Goal: Task Accomplishment & Management: Use online tool/utility

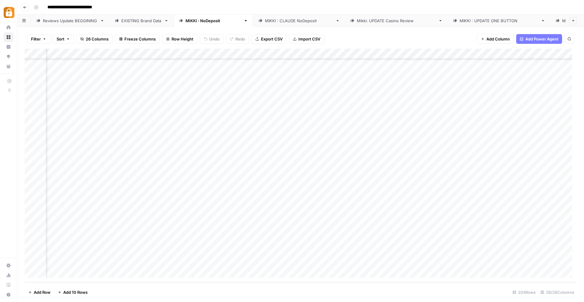
scroll to position [1892, 1078]
click at [438, 116] on div "Add Column" at bounding box center [301, 165] width 552 height 233
click at [441, 127] on div "Add Column" at bounding box center [301, 165] width 552 height 233
click at [442, 139] on div "Add Column" at bounding box center [301, 165] width 552 height 233
click at [439, 148] on div "Add Column" at bounding box center [301, 165] width 552 height 233
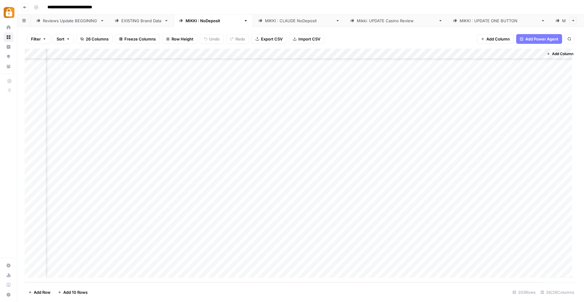
click at [513, 117] on div "Add Column" at bounding box center [301, 165] width 552 height 233
drag, startPoint x: 511, startPoint y: 137, endPoint x: 489, endPoint y: 130, distance: 23.2
click at [489, 130] on textarea "**********" at bounding box center [521, 127] width 122 height 27
click at [414, 155] on div "Add Column" at bounding box center [301, 165] width 552 height 233
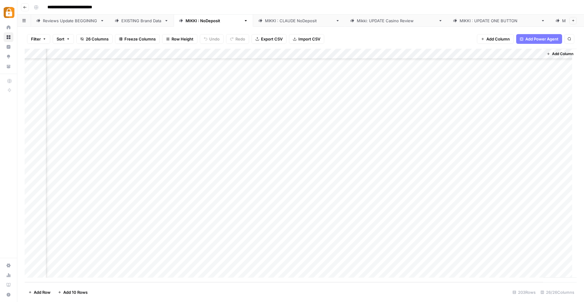
click at [439, 169] on div "Add Column" at bounding box center [301, 165] width 552 height 233
click at [439, 188] on div "Add Column" at bounding box center [301, 165] width 552 height 233
click at [441, 179] on div "Add Column" at bounding box center [301, 165] width 552 height 233
click at [441, 201] on div "Add Column" at bounding box center [301, 165] width 552 height 233
click at [439, 210] on div "Add Column" at bounding box center [301, 165] width 552 height 233
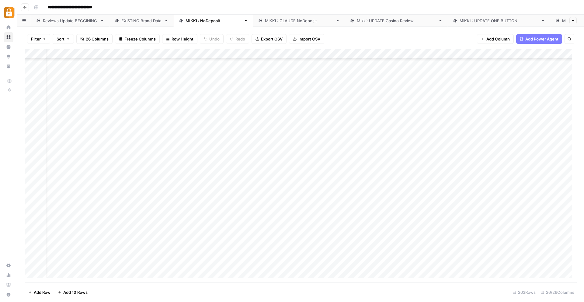
scroll to position [1892, 0]
click at [110, 223] on div "Add Column" at bounding box center [301, 165] width 552 height 233
click at [108, 230] on div "Add Column" at bounding box center [301, 165] width 552 height 233
click at [104, 240] on div "Add Column" at bounding box center [301, 165] width 552 height 233
click at [104, 248] on div "Add Column" at bounding box center [301, 165] width 552 height 233
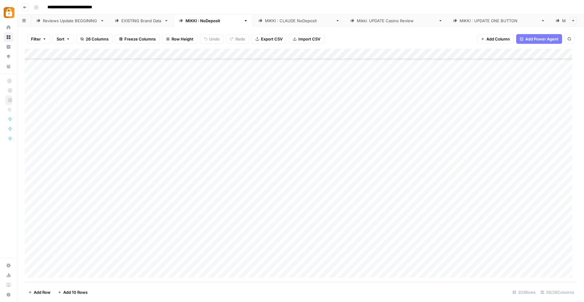
click at [106, 258] on div "Add Column" at bounding box center [301, 165] width 552 height 233
click at [52, 272] on div "Add Column" at bounding box center [301, 165] width 552 height 233
click at [51, 272] on div "Add Column" at bounding box center [301, 165] width 552 height 233
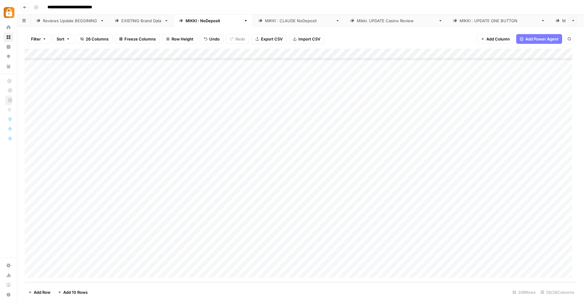
scroll to position [1933, 0]
click at [50, 272] on div "Add Column" at bounding box center [301, 165] width 552 height 233
drag, startPoint x: 110, startPoint y: 145, endPoint x: 170, endPoint y: 157, distance: 61.1
click at [170, 157] on div "Add Column" at bounding box center [301, 165] width 552 height 233
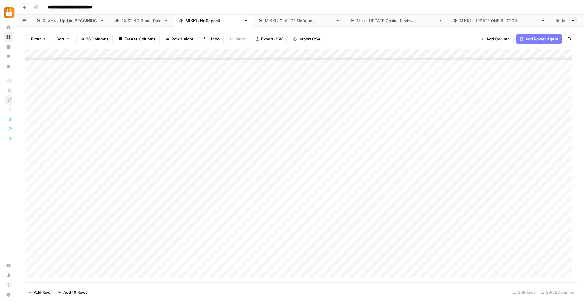
drag, startPoint x: 206, startPoint y: 163, endPoint x: 187, endPoint y: 259, distance: 97.7
click at [187, 259] on div "Add Column" at bounding box center [301, 165] width 552 height 233
drag, startPoint x: 383, startPoint y: 119, endPoint x: 480, endPoint y: 159, distance: 104.4
click at [480, 159] on div "Add Column" at bounding box center [301, 165] width 552 height 233
drag, startPoint x: 513, startPoint y: 162, endPoint x: 516, endPoint y: 276, distance: 114.1
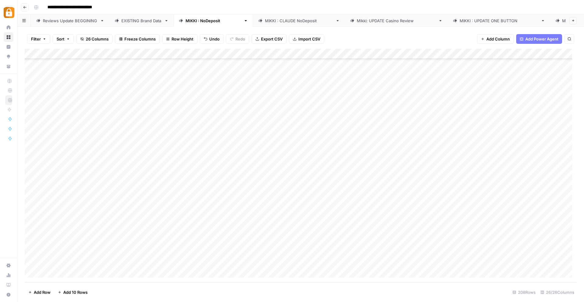
click at [516, 276] on div "Add Column" at bounding box center [301, 165] width 552 height 233
click at [65, 19] on div "Reviews Update BEGGINING" at bounding box center [70, 21] width 55 height 6
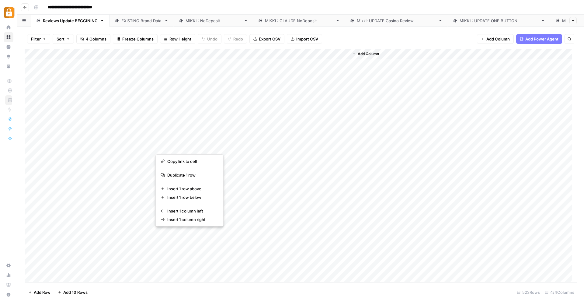
drag, startPoint x: 224, startPoint y: 181, endPoint x: 217, endPoint y: 190, distance: 10.7
drag, startPoint x: 61, startPoint y: 173, endPoint x: 67, endPoint y: 264, distance: 90.9
click at [67, 264] on div "Add Column" at bounding box center [301, 165] width 552 height 233
click at [117, 181] on div "Add Column" at bounding box center [301, 165] width 552 height 233
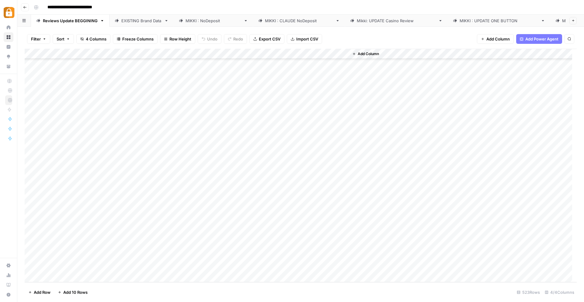
drag, startPoint x: 78, startPoint y: 172, endPoint x: 78, endPoint y: 266, distance: 94.6
click at [78, 266] on div "Add Column" at bounding box center [301, 165] width 552 height 233
click at [198, 20] on div "[PERSON_NAME] : NoDeposit" at bounding box center [214, 21] width 56 height 6
click at [217, 171] on div "Add Column" at bounding box center [301, 165] width 552 height 233
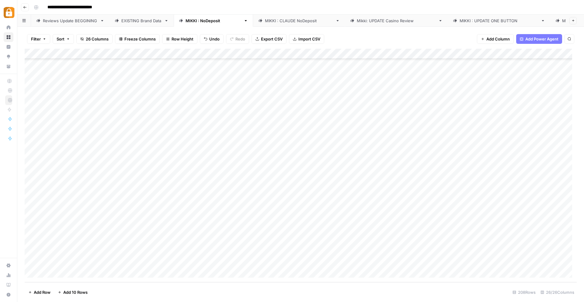
click at [278, 170] on div "Add Column" at bounding box center [301, 165] width 552 height 233
click at [275, 179] on div "Add Column" at bounding box center [301, 165] width 552 height 233
click at [276, 190] on div "Add Column" at bounding box center [301, 165] width 552 height 233
click at [280, 170] on div "Add Column" at bounding box center [301, 165] width 552 height 233
click at [295, 185] on div "Add Column" at bounding box center [301, 165] width 552 height 233
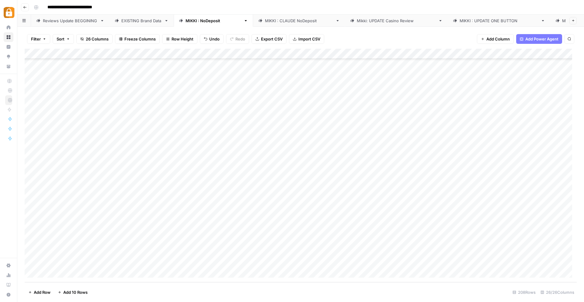
click at [297, 172] on div "Add Column" at bounding box center [301, 165] width 552 height 233
click at [290, 180] on div "Add Column" at bounding box center [301, 165] width 552 height 233
click at [288, 173] on div "Add Column" at bounding box center [301, 165] width 552 height 233
click at [366, 168] on div "Add Column" at bounding box center [301, 165] width 552 height 233
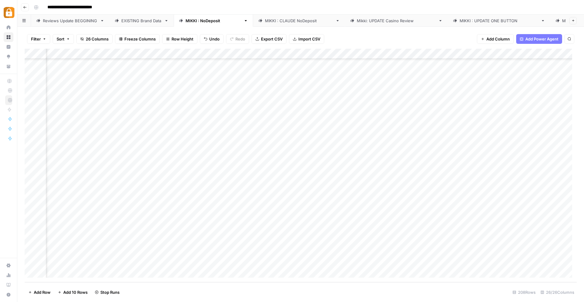
click at [365, 179] on div "Add Column" at bounding box center [301, 165] width 552 height 233
click at [365, 190] on div "Add Column" at bounding box center [301, 165] width 552 height 233
click at [366, 199] on div "Add Column" at bounding box center [301, 165] width 552 height 233
click at [364, 210] on div "Add Column" at bounding box center [301, 165] width 552 height 233
click at [364, 219] on div "Add Column" at bounding box center [301, 165] width 552 height 233
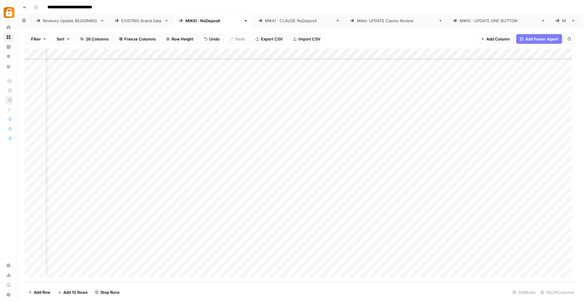
click at [365, 229] on div "Add Column" at bounding box center [301, 165] width 552 height 233
click at [366, 242] on div "Add Column" at bounding box center [301, 165] width 552 height 233
click at [362, 251] on div "Add Column" at bounding box center [301, 165] width 552 height 233
click at [363, 261] on div "Add Column" at bounding box center [301, 165] width 552 height 233
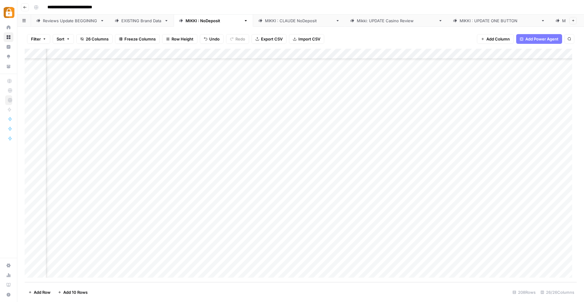
click at [216, 168] on div "Add Column" at bounding box center [301, 165] width 552 height 233
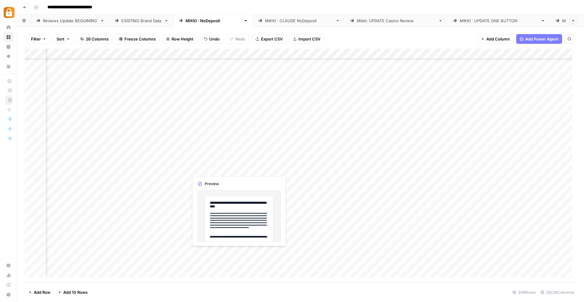
click at [210, 170] on div "Add Column" at bounding box center [301, 165] width 552 height 233
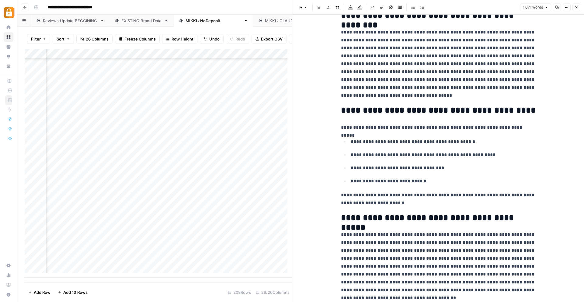
scroll to position [179, 0]
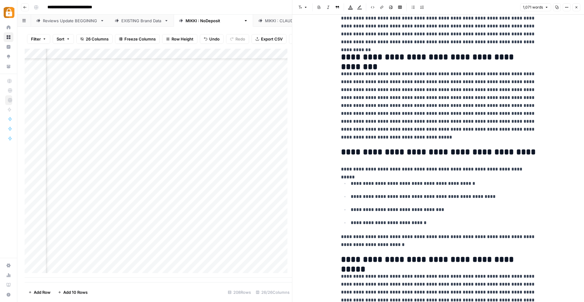
click at [213, 184] on div "Add Column" at bounding box center [158, 163] width 267 height 229
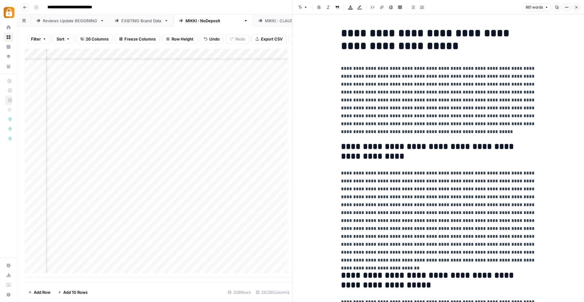
click at [208, 172] on div "Add Column" at bounding box center [158, 163] width 267 height 229
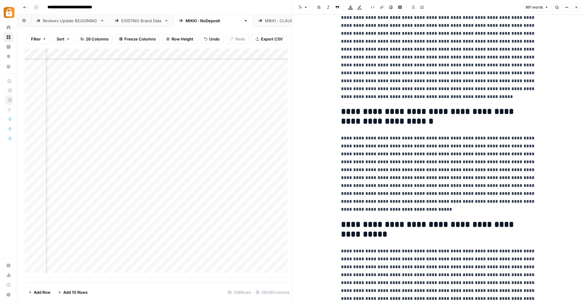
scroll to position [292, 0]
click at [216, 175] on div "Add Column" at bounding box center [158, 163] width 267 height 229
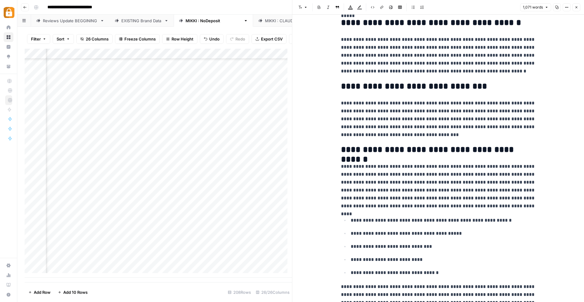
scroll to position [729, 0]
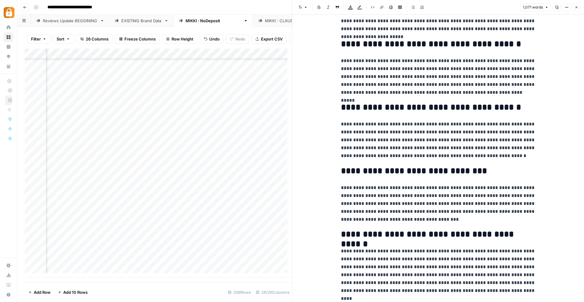
click at [575, 7] on icon "button" at bounding box center [577, 7] width 4 height 4
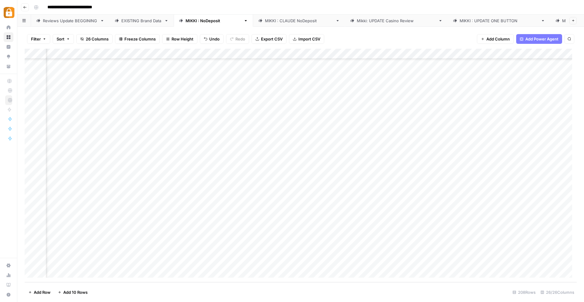
click at [101, 168] on div "Add Column" at bounding box center [301, 165] width 552 height 233
click at [156, 171] on div "Add Column" at bounding box center [301, 165] width 552 height 233
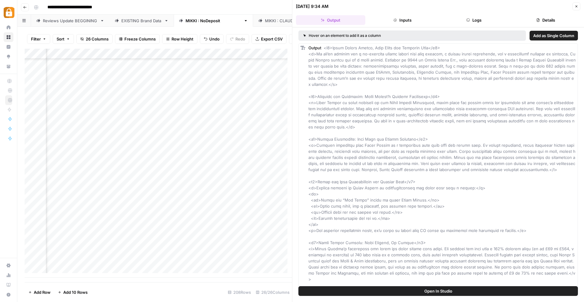
click at [181, 173] on div at bounding box center [136, 168] width 106 height 11
click at [182, 173] on div at bounding box center [136, 168] width 106 height 11
click at [577, 4] on button "Close" at bounding box center [577, 6] width 8 height 8
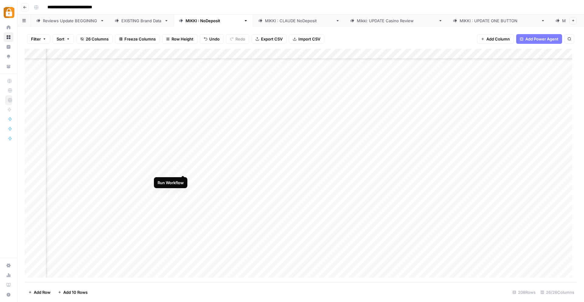
click at [183, 168] on div "Add Column" at bounding box center [301, 165] width 552 height 233
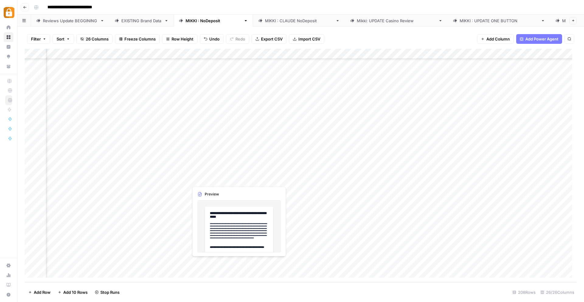
click at [216, 179] on div "Add Column" at bounding box center [301, 165] width 552 height 233
click at [216, 180] on div "Add Column" at bounding box center [301, 165] width 552 height 233
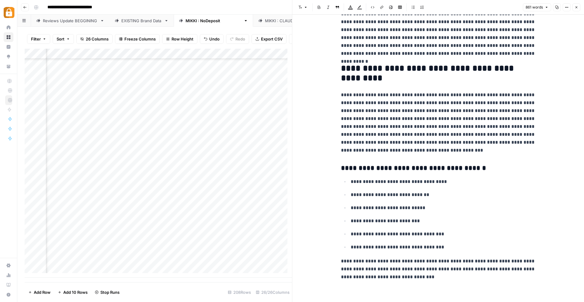
scroll to position [554, 0]
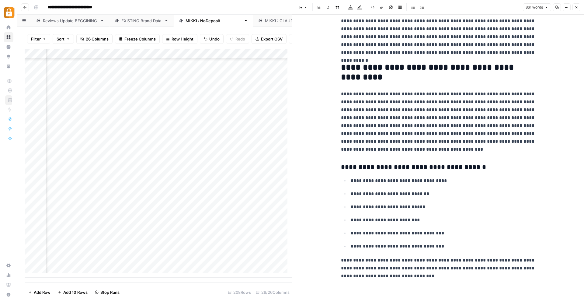
click at [107, 187] on div "Add Column" at bounding box center [158, 163] width 267 height 229
click at [183, 183] on div "Add Column" at bounding box center [158, 163] width 267 height 229
click at [211, 194] on div "Add Column" at bounding box center [158, 163] width 267 height 229
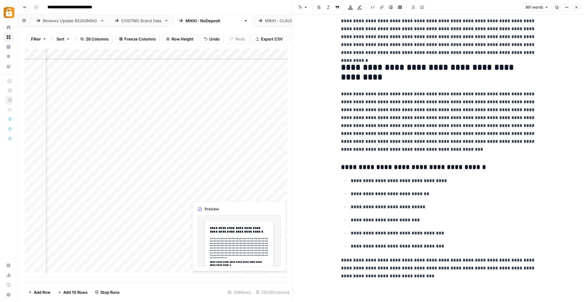
click at [215, 193] on div "Add Column" at bounding box center [158, 163] width 267 height 229
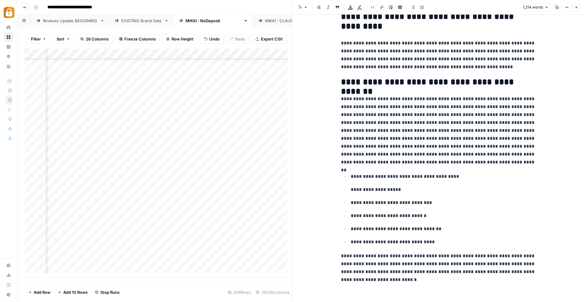
scroll to position [1248, 0]
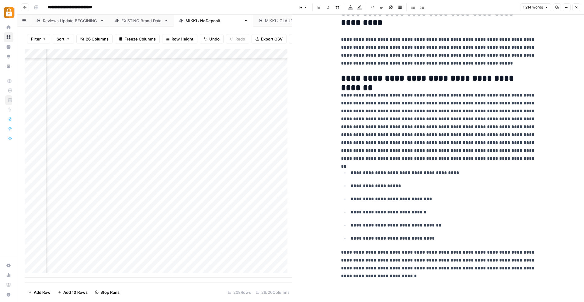
click at [200, 204] on div "Add Column" at bounding box center [158, 163] width 267 height 229
click at [577, 7] on icon "button" at bounding box center [577, 7] width 4 height 4
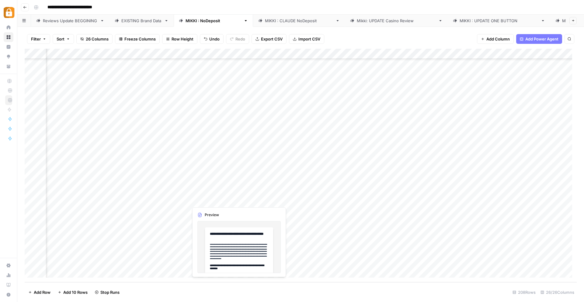
click at [213, 199] on div "Add Column" at bounding box center [301, 165] width 552 height 233
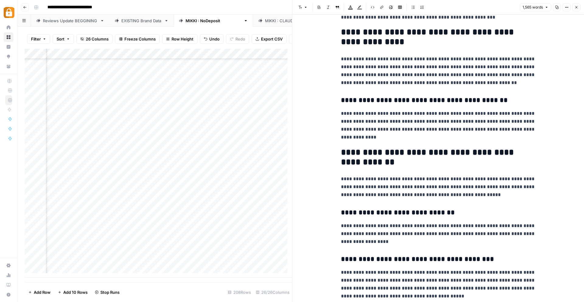
scroll to position [970, 0]
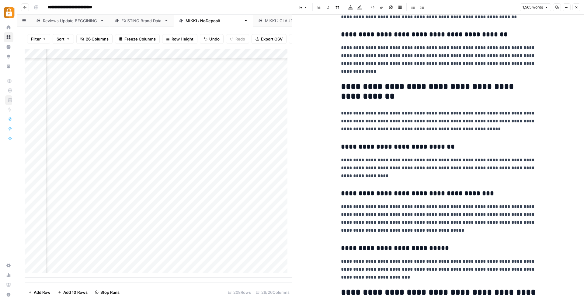
click at [198, 215] on div "Add Column" at bounding box center [158, 163] width 267 height 229
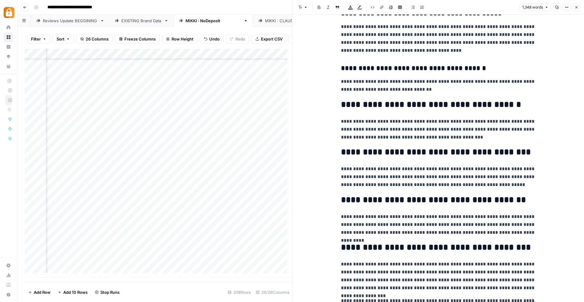
scroll to position [977, 0]
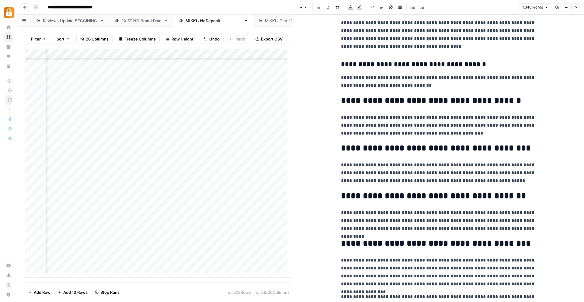
click at [210, 225] on div "Add Column" at bounding box center [158, 163] width 267 height 229
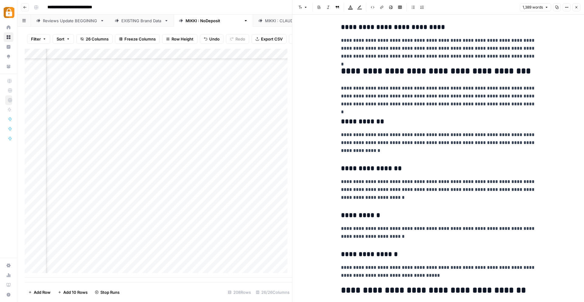
scroll to position [741, 0]
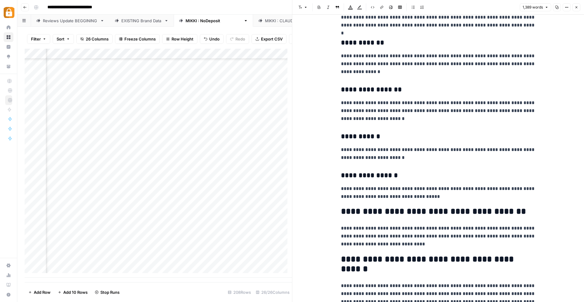
click at [575, 6] on icon "button" at bounding box center [577, 7] width 4 height 4
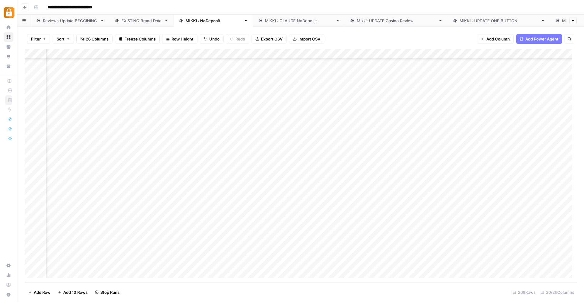
click at [54, 19] on div "Reviews Update BEGGINING" at bounding box center [70, 21] width 55 height 6
click at [65, 274] on div "Add Column" at bounding box center [301, 165] width 552 height 233
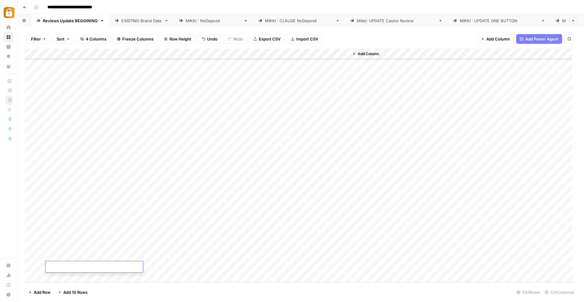
click at [64, 275] on div "Add Column" at bounding box center [301, 165] width 552 height 233
click at [64, 276] on div "Add Column" at bounding box center [301, 165] width 552 height 233
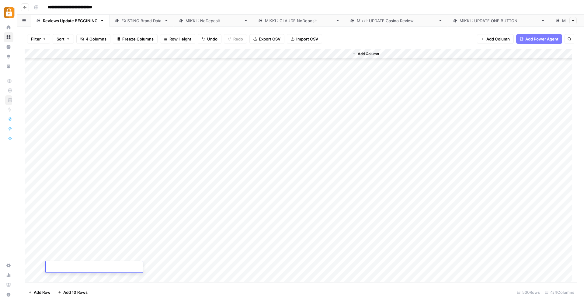
click at [64, 276] on div "Add Column" at bounding box center [301, 165] width 552 height 233
click at [73, 175] on div "Add Column" at bounding box center [301, 165] width 552 height 233
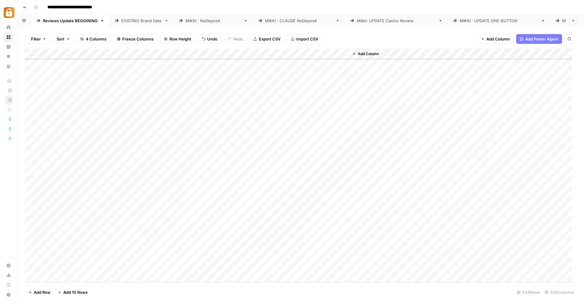
click at [225, 173] on div "Add Column" at bounding box center [301, 165] width 552 height 233
click at [224, 182] on div "Add Column" at bounding box center [301, 165] width 552 height 233
click at [224, 192] on div "Add Column" at bounding box center [301, 165] width 552 height 233
click at [225, 205] on div "Add Column" at bounding box center [301, 165] width 552 height 233
click at [225, 214] on div "Add Column" at bounding box center [301, 165] width 552 height 233
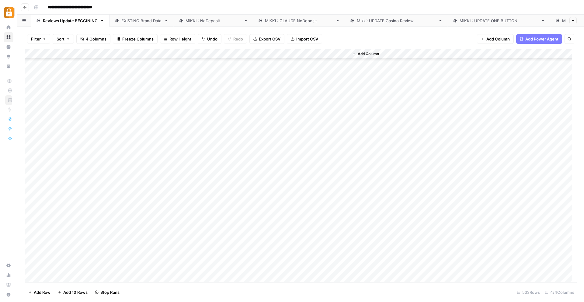
click at [225, 225] on div "Add Column" at bounding box center [301, 165] width 552 height 233
click at [225, 236] on div "Add Column" at bounding box center [301, 165] width 552 height 233
click at [224, 246] on div "Add Column" at bounding box center [301, 165] width 552 height 233
click at [224, 255] on div "Add Column" at bounding box center [301, 165] width 552 height 233
click at [225, 265] on div "Add Column" at bounding box center [301, 165] width 552 height 233
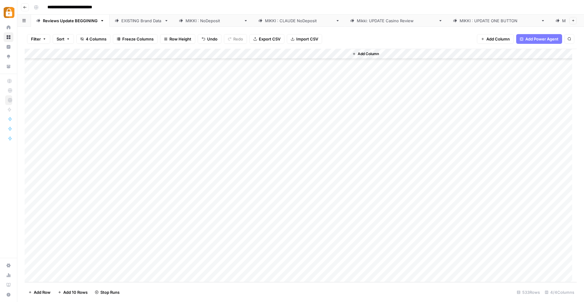
click at [202, 18] on div "[PERSON_NAME] : NoDeposit" at bounding box center [214, 21] width 56 height 6
click at [195, 19] on div "[PERSON_NAME] : NoDeposit" at bounding box center [214, 21] width 56 height 6
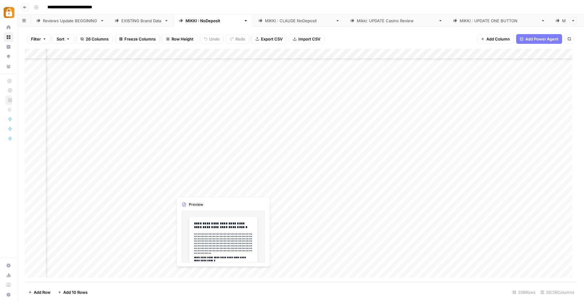
click at [195, 189] on div "Add Column" at bounding box center [301, 165] width 552 height 233
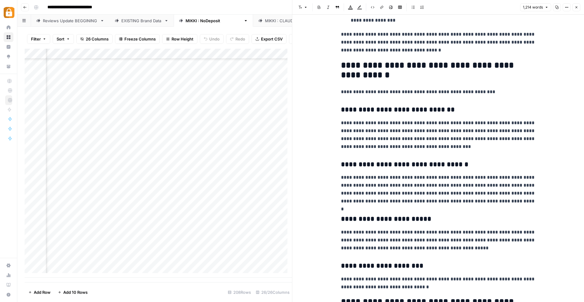
scroll to position [355, 0]
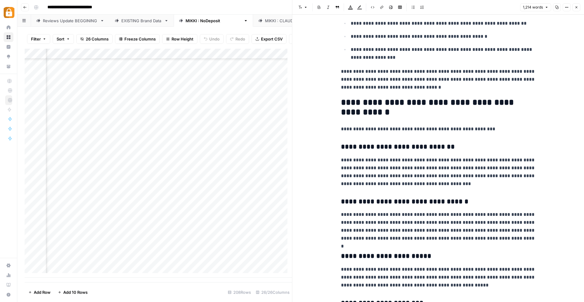
click at [576, 5] on icon "button" at bounding box center [577, 7] width 4 height 4
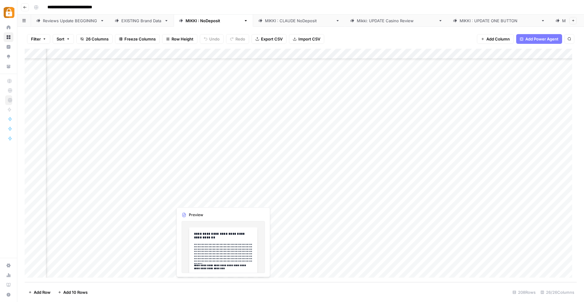
click at [180, 200] on div "Add Column" at bounding box center [301, 165] width 552 height 233
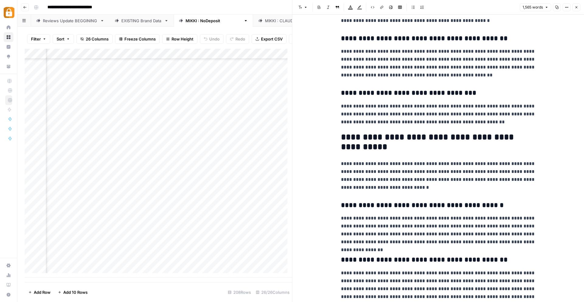
scroll to position [699, 0]
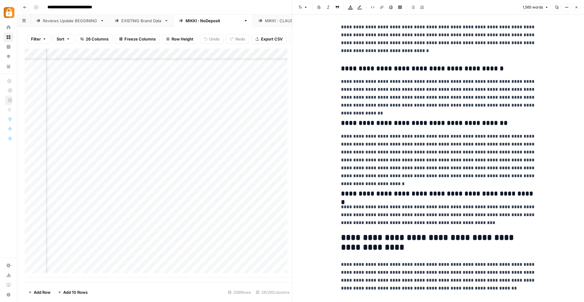
click at [577, 7] on icon "button" at bounding box center [577, 7] width 4 height 4
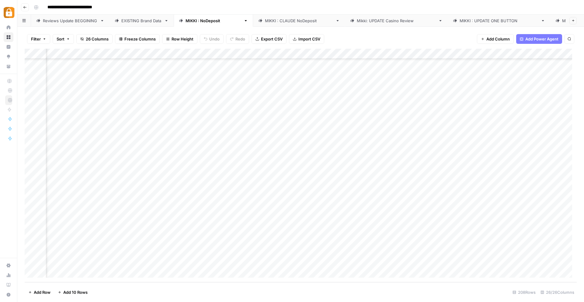
click at [198, 210] on div "Add Column" at bounding box center [301, 165] width 552 height 233
click at [215, 210] on div "Add Column" at bounding box center [301, 165] width 552 height 233
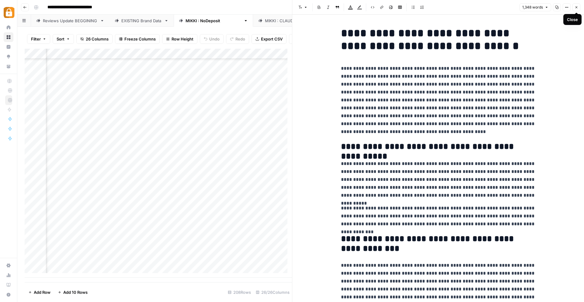
click at [577, 6] on icon "button" at bounding box center [577, 7] width 4 height 4
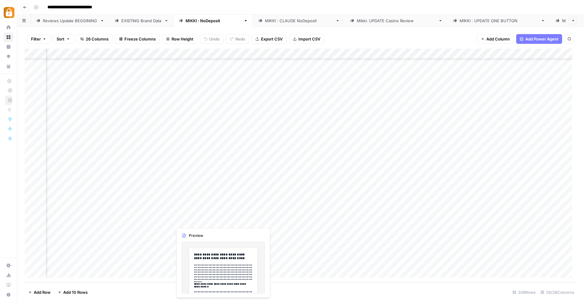
click at [184, 220] on div "Add Column" at bounding box center [301, 165] width 552 height 233
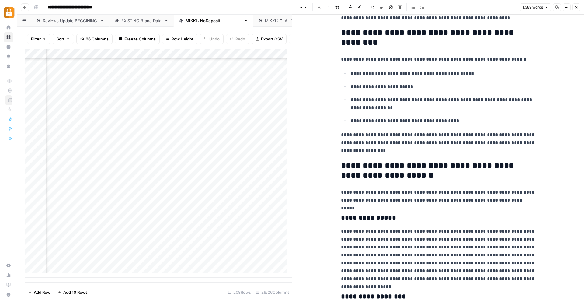
scroll to position [342, 0]
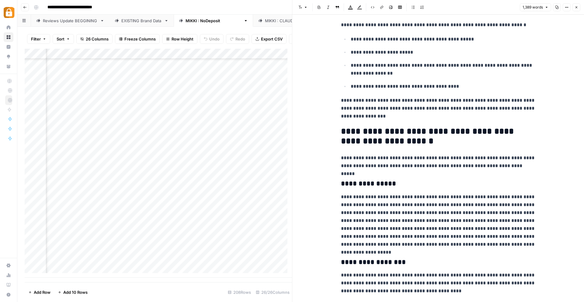
click at [193, 236] on div "Add Column" at bounding box center [158, 163] width 267 height 229
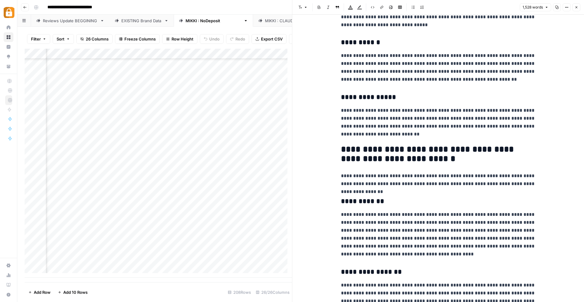
scroll to position [725, 0]
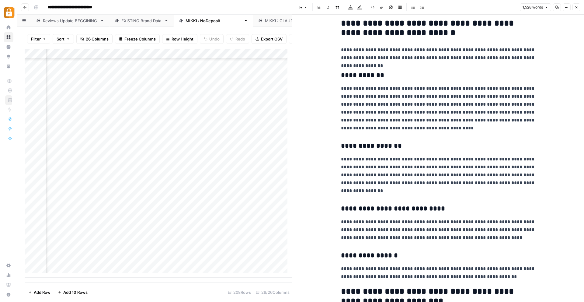
click at [199, 247] on div "Add Column" at bounding box center [158, 163] width 267 height 229
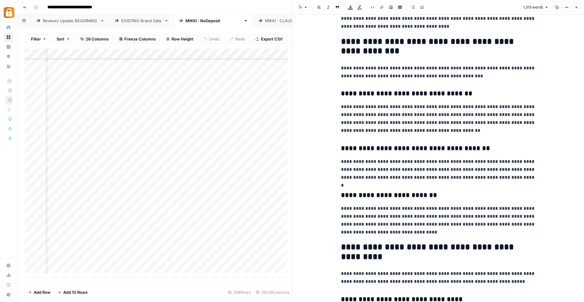
scroll to position [870, 0]
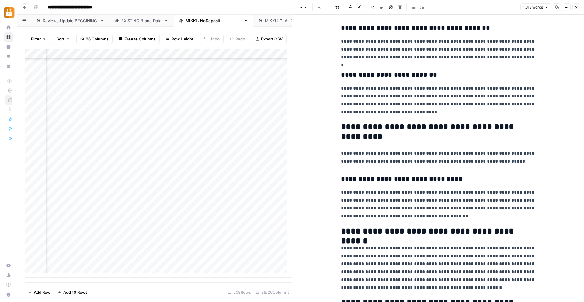
click at [202, 257] on div "Add Column" at bounding box center [158, 163] width 267 height 229
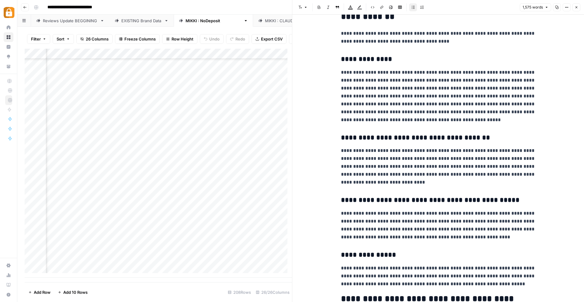
scroll to position [530, 0]
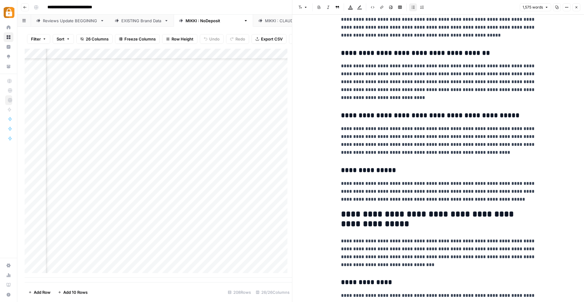
click at [198, 267] on div "Add Column" at bounding box center [158, 163] width 267 height 229
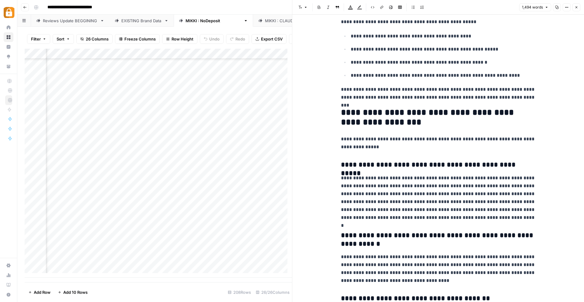
scroll to position [353, 0]
click at [576, 8] on icon "button" at bounding box center [577, 7] width 4 height 4
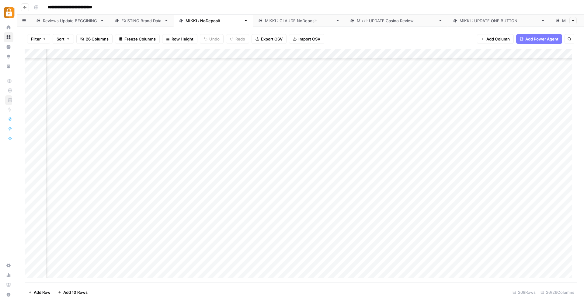
scroll to position [1943, 467]
click at [251, 167] on div "Add Column" at bounding box center [301, 165] width 552 height 233
click at [250, 180] on div "Add Column" at bounding box center [301, 165] width 552 height 233
click at [248, 190] on div "Add Column" at bounding box center [301, 165] width 552 height 233
click at [248, 201] on div "Add Column" at bounding box center [301, 165] width 552 height 233
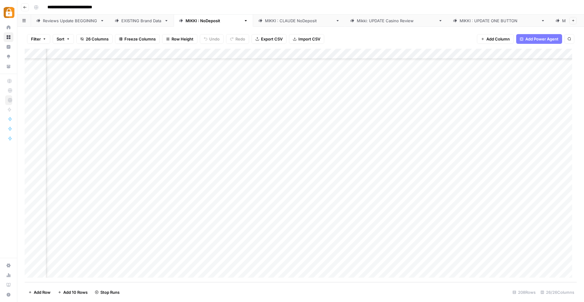
click at [249, 209] on div "Add Column" at bounding box center [301, 165] width 552 height 233
click at [247, 221] on div "Add Column" at bounding box center [301, 165] width 552 height 233
click at [250, 231] on div "Add Column" at bounding box center [301, 165] width 552 height 233
click at [248, 242] on div "Add Column" at bounding box center [301, 165] width 552 height 233
click at [249, 252] on div "Add Column" at bounding box center [301, 165] width 552 height 233
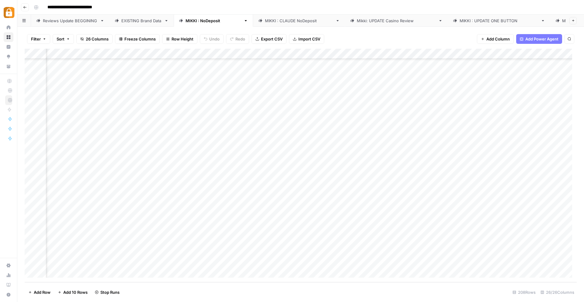
click at [251, 261] on div "Add Column" at bounding box center [301, 165] width 552 height 233
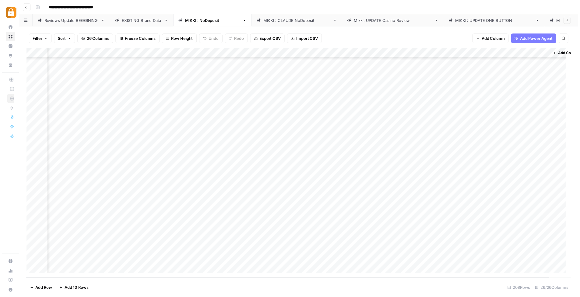
scroll to position [1943, 1078]
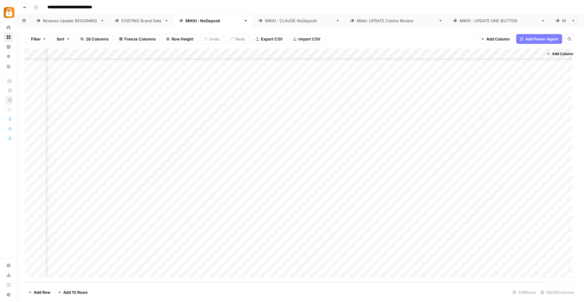
click at [438, 167] on div "Add Column" at bounding box center [301, 165] width 552 height 233
click at [429, 181] on div "Add Column" at bounding box center [301, 165] width 552 height 233
click at [439, 179] on div "Add Column" at bounding box center [301, 165] width 552 height 233
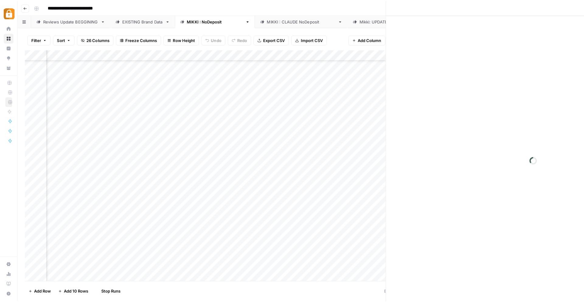
scroll to position [1943, 1075]
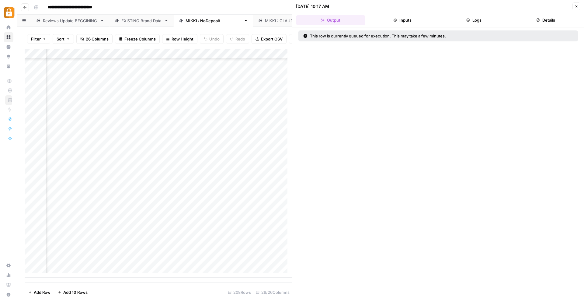
click at [576, 5] on icon "button" at bounding box center [577, 7] width 4 height 4
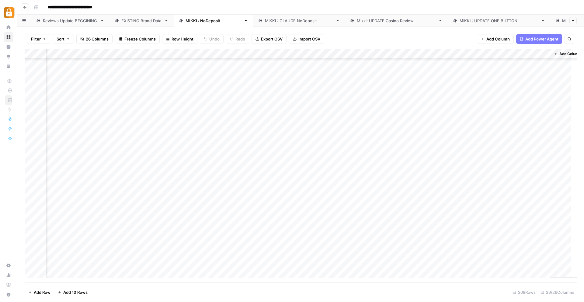
scroll to position [1943, 1070]
click at [444, 189] on div "Add Column" at bounding box center [301, 165] width 552 height 233
click at [446, 200] on div "Add Column" at bounding box center [301, 165] width 552 height 233
click at [450, 210] on div "Add Column" at bounding box center [301, 165] width 552 height 233
click at [447, 210] on div "Add Column" at bounding box center [301, 165] width 552 height 233
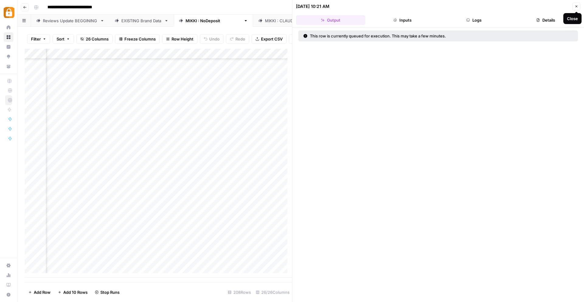
click at [575, 6] on icon "button" at bounding box center [577, 7] width 4 height 4
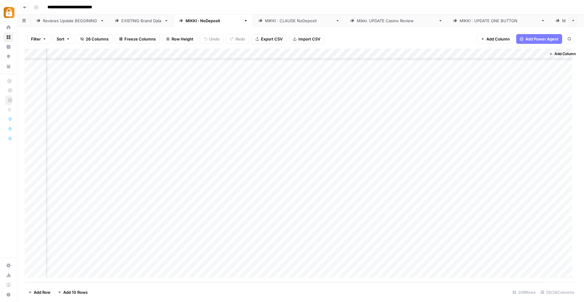
click at [437, 221] on div "Add Column" at bounding box center [301, 165] width 552 height 233
click at [445, 220] on div "Add Column" at bounding box center [301, 165] width 552 height 233
click at [427, 229] on div "Add Column" at bounding box center [301, 165] width 552 height 233
click at [447, 240] on div "Add Column" at bounding box center [301, 165] width 552 height 233
click at [467, 250] on div "Add Column" at bounding box center [301, 165] width 552 height 233
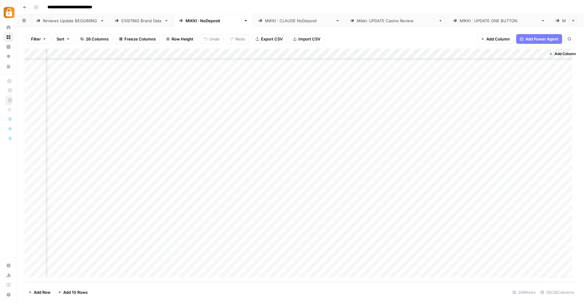
click at [446, 250] on div "Add Column" at bounding box center [301, 165] width 552 height 233
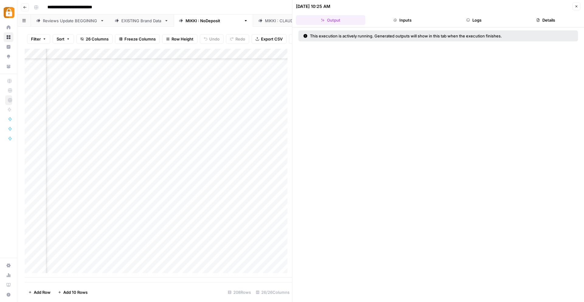
click at [577, 6] on icon "button" at bounding box center [577, 6] width 2 height 2
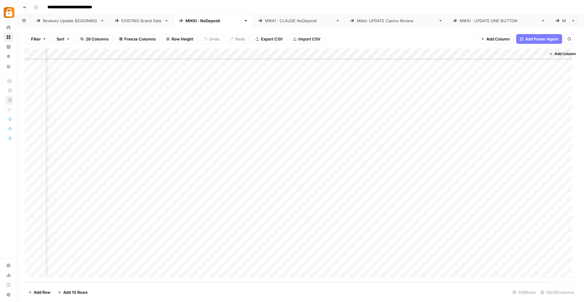
click at [448, 262] on div "Add Column" at bounding box center [301, 165] width 552 height 233
click at [56, 274] on div "Add Column" at bounding box center [301, 165] width 552 height 233
click at [56, 273] on div "Add Column" at bounding box center [301, 165] width 552 height 233
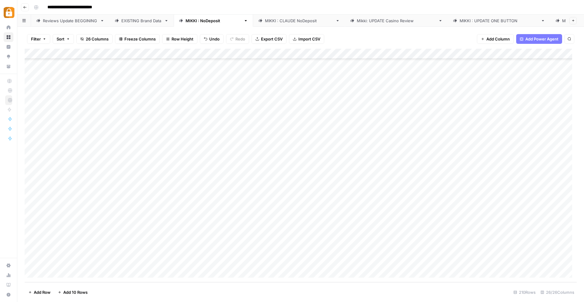
click at [56, 274] on div "Add Column" at bounding box center [301, 165] width 552 height 233
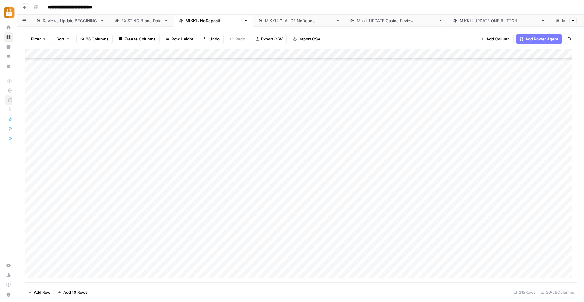
click at [56, 274] on div "Add Column" at bounding box center [301, 165] width 552 height 233
drag, startPoint x: 101, startPoint y: 171, endPoint x: 106, endPoint y: 261, distance: 90.2
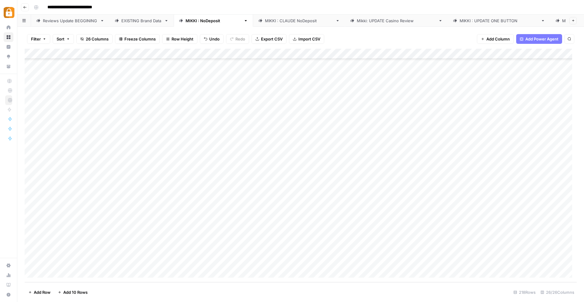
click at [106, 261] on div "Add Column" at bounding box center [301, 165] width 552 height 233
drag, startPoint x: 110, startPoint y: 139, endPoint x: 169, endPoint y: 160, distance: 62.2
click at [169, 160] on div "Add Column" at bounding box center [301, 165] width 552 height 233
drag, startPoint x: 206, startPoint y: 164, endPoint x: 197, endPoint y: 263, distance: 100.0
click at [197, 263] on div "Add Column" at bounding box center [301, 165] width 552 height 233
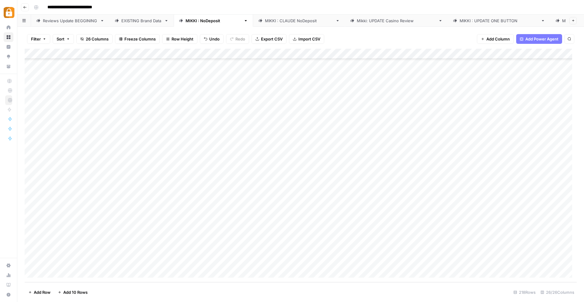
drag, startPoint x: 387, startPoint y: 132, endPoint x: 482, endPoint y: 154, distance: 97.1
click at [482, 154] on div "Add Column" at bounding box center [301, 165] width 552 height 233
drag, startPoint x: 512, startPoint y: 162, endPoint x: 498, endPoint y: 187, distance: 28.6
click at [509, 190] on div "Add Column" at bounding box center [301, 165] width 552 height 233
drag, startPoint x: 386, startPoint y: 144, endPoint x: 490, endPoint y: 161, distance: 105.2
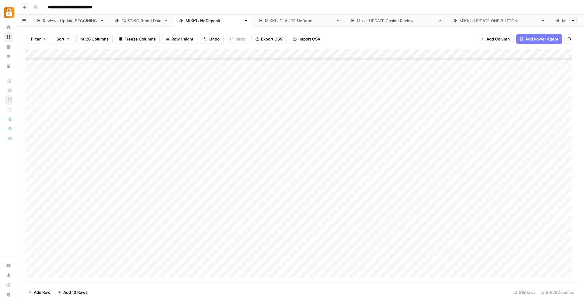
click at [490, 161] on div "Add Column" at bounding box center [301, 165] width 552 height 233
drag, startPoint x: 513, startPoint y: 165, endPoint x: 506, endPoint y: 260, distance: 95.6
click at [506, 260] on div "Add Column" at bounding box center [301, 165] width 552 height 233
click at [56, 20] on div "Reviews Update BEGGINING" at bounding box center [70, 21] width 55 height 6
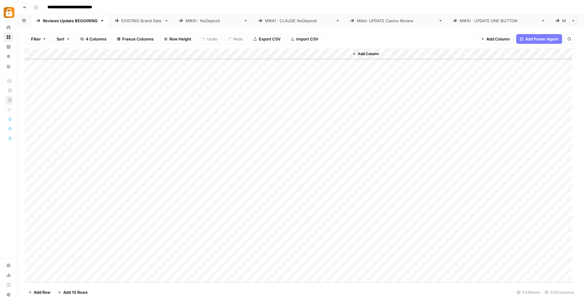
click at [59, 276] on div "Add Column" at bounding box center [301, 165] width 552 height 233
click at [62, 276] on div "Add Column" at bounding box center [301, 165] width 552 height 233
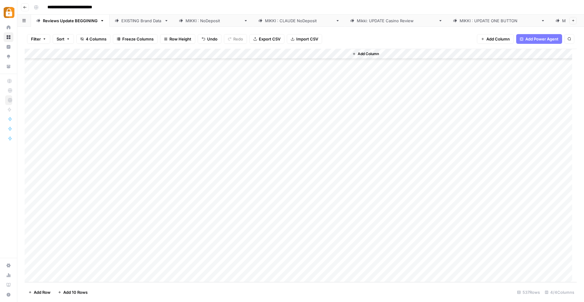
click at [62, 276] on div "Add Column" at bounding box center [301, 165] width 552 height 233
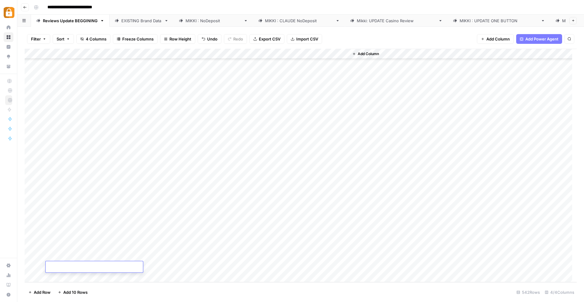
click at [62, 276] on div "Add Column" at bounding box center [301, 165] width 552 height 233
click at [58, 172] on div "Add Column" at bounding box center [301, 165] width 552 height 233
click at [77, 185] on div "Add Column" at bounding box center [301, 165] width 552 height 233
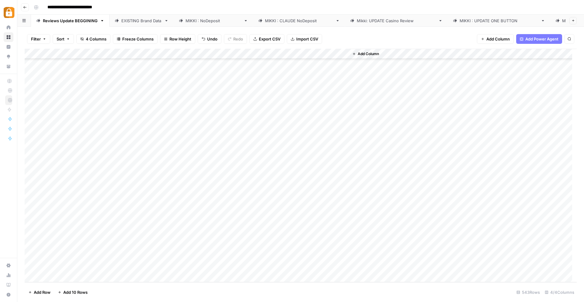
click at [77, 178] on div "Add Column" at bounding box center [301, 165] width 552 height 233
click at [223, 172] on div "Add Column" at bounding box center [301, 165] width 552 height 233
click at [225, 183] on div "Add Column" at bounding box center [301, 165] width 552 height 233
click at [222, 194] on div "Add Column" at bounding box center [301, 165] width 552 height 233
click at [223, 204] on div "Add Column" at bounding box center [301, 165] width 552 height 233
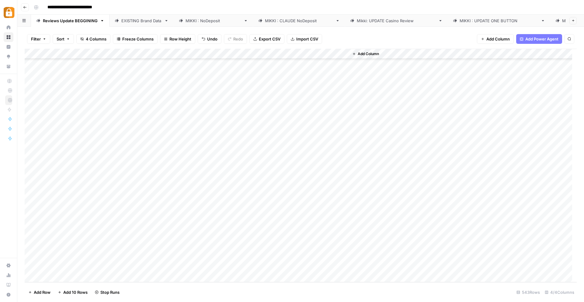
click at [227, 214] on div "Add Column" at bounding box center [301, 165] width 552 height 233
click at [223, 223] on div "Add Column" at bounding box center [301, 165] width 552 height 233
click at [224, 235] on div "Add Column" at bounding box center [301, 165] width 552 height 233
click at [223, 246] on div "Add Column" at bounding box center [301, 165] width 552 height 233
click at [222, 256] on div "Add Column" at bounding box center [301, 165] width 552 height 233
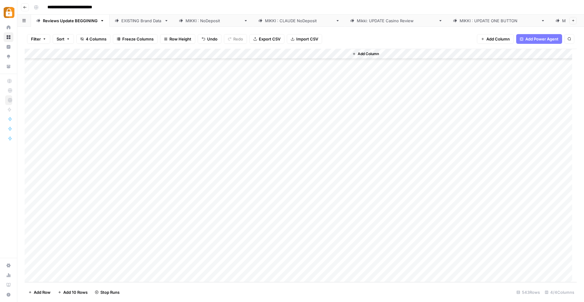
click at [225, 266] on div "Add Column" at bounding box center [301, 165] width 552 height 233
drag, startPoint x: 61, startPoint y: 173, endPoint x: 79, endPoint y: 266, distance: 95.0
click at [79, 266] on div "Add Column" at bounding box center [301, 165] width 552 height 233
click at [196, 20] on div "[PERSON_NAME] : NoDeposit" at bounding box center [214, 21] width 56 height 6
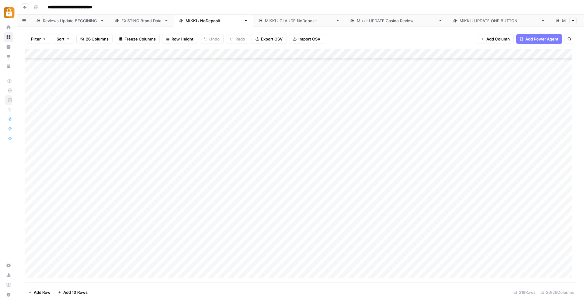
click at [225, 168] on div "Add Column" at bounding box center [301, 165] width 552 height 233
click at [285, 169] on div "Add Column" at bounding box center [301, 165] width 552 height 233
click at [285, 170] on div "Add Column" at bounding box center [301, 165] width 552 height 233
click at [285, 170] on textarea at bounding box center [321, 169] width 111 height 9
click at [281, 186] on div "Add Column" at bounding box center [301, 165] width 552 height 233
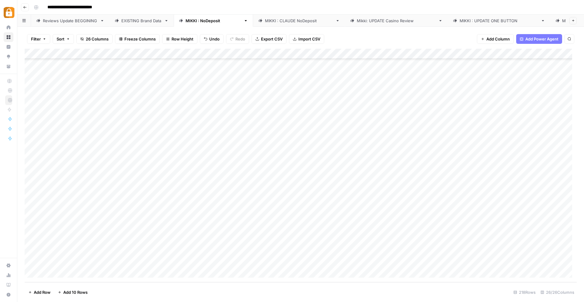
click at [281, 170] on div "Add Column" at bounding box center [301, 165] width 552 height 233
click at [223, 170] on div "Add Column" at bounding box center [301, 165] width 552 height 233
click at [357, 168] on div "Add Column" at bounding box center [301, 165] width 552 height 233
click at [389, 178] on div "Add Column" at bounding box center [301, 165] width 552 height 233
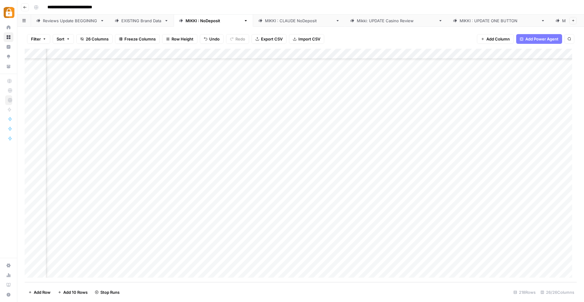
click at [387, 189] on div "Add Column" at bounding box center [301, 165] width 552 height 233
click at [387, 199] on div "Add Column" at bounding box center [301, 165] width 552 height 233
click at [386, 210] on div "Add Column" at bounding box center [301, 165] width 552 height 233
click at [387, 220] on div "Add Column" at bounding box center [301, 165] width 552 height 233
click at [390, 231] on div "Add Column" at bounding box center [301, 165] width 552 height 233
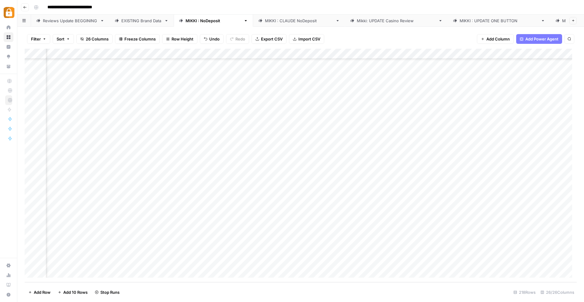
click at [387, 239] on div "Add Column" at bounding box center [301, 165] width 552 height 233
click at [386, 250] on div "Add Column" at bounding box center [301, 165] width 552 height 233
click at [390, 263] on div "Add Column" at bounding box center [301, 165] width 552 height 233
click at [58, 19] on div "Reviews Update BEGGINING" at bounding box center [70, 21] width 55 height 6
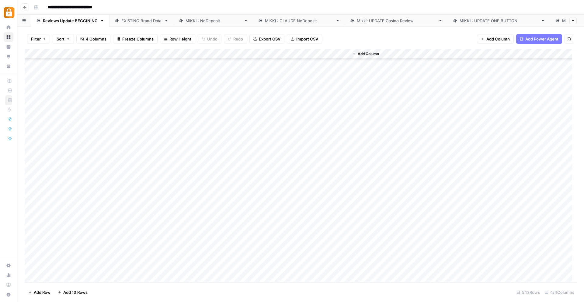
click at [69, 274] on div "Add Column" at bounding box center [301, 165] width 552 height 233
click at [69, 276] on div "Add Column" at bounding box center [301, 165] width 552 height 233
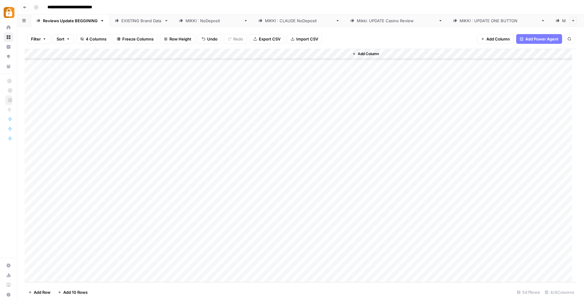
click at [69, 276] on div "Add Column" at bounding box center [301, 165] width 552 height 233
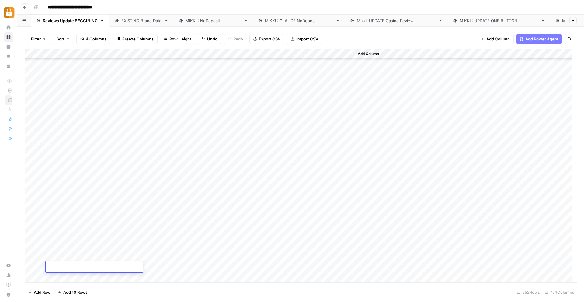
click at [69, 276] on div "Add Column" at bounding box center [301, 165] width 552 height 233
click at [58, 173] on div "Add Column" at bounding box center [301, 165] width 552 height 233
click at [176, 173] on div "Add Column" at bounding box center [301, 165] width 552 height 233
click at [178, 183] on div "Add Column" at bounding box center [301, 165] width 552 height 233
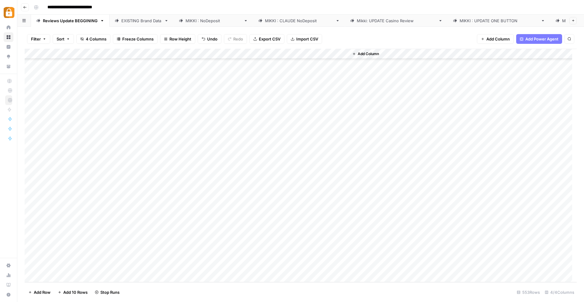
click at [180, 194] on div "Add Column" at bounding box center [301, 165] width 552 height 233
click at [175, 205] on div "Add Column" at bounding box center [301, 165] width 552 height 233
click at [178, 215] on div "Add Column" at bounding box center [301, 165] width 552 height 233
click at [178, 226] on div "Add Column" at bounding box center [301, 165] width 552 height 233
click at [177, 236] on div "Add Column" at bounding box center [301, 165] width 552 height 233
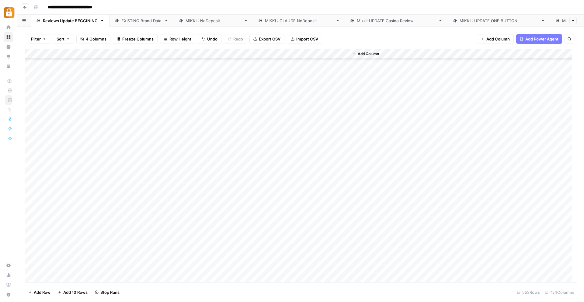
click at [171, 247] on div "Add Column" at bounding box center [301, 165] width 552 height 233
click at [172, 256] on div "Add Column" at bounding box center [301, 165] width 552 height 233
click at [181, 267] on div "Add Column" at bounding box center [301, 165] width 552 height 233
click at [198, 18] on div "[PERSON_NAME] : NoDeposit" at bounding box center [214, 21] width 56 height 6
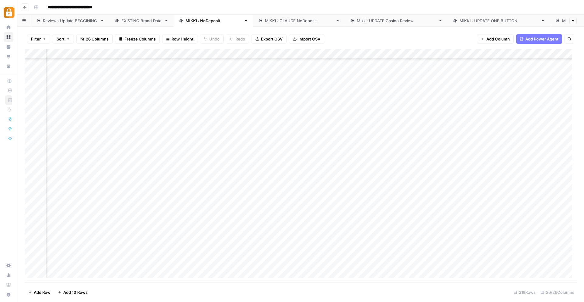
click at [427, 169] on div "Add Column" at bounding box center [301, 165] width 552 height 233
click at [429, 168] on div "Add Column" at bounding box center [301, 165] width 552 height 233
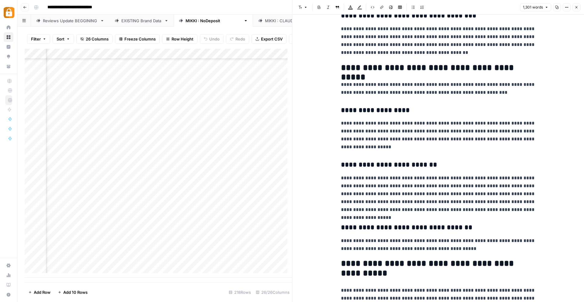
scroll to position [694, 0]
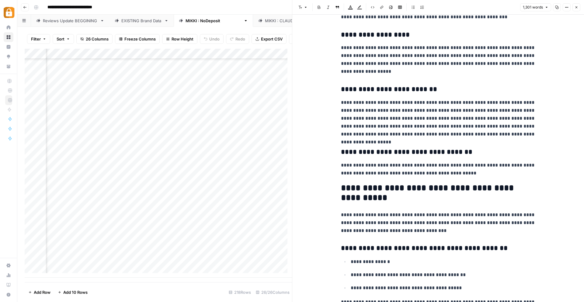
click at [576, 5] on button "Close" at bounding box center [577, 7] width 8 height 8
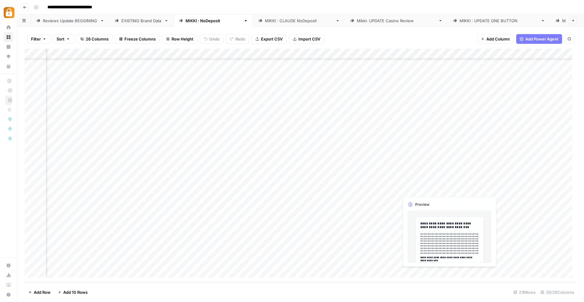
click at [409, 182] on div "Add Column" at bounding box center [301, 165] width 552 height 233
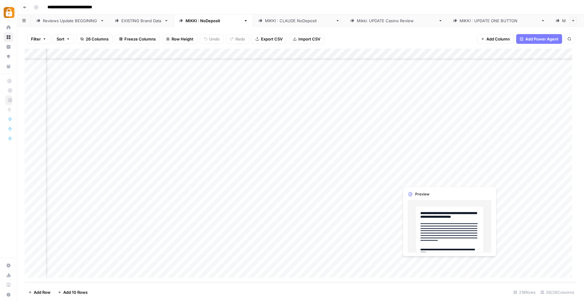
click at [420, 178] on div "Add Column" at bounding box center [301, 165] width 552 height 233
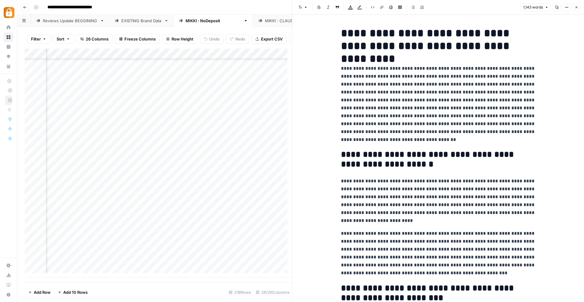
click at [577, 7] on icon "button" at bounding box center [577, 7] width 2 height 2
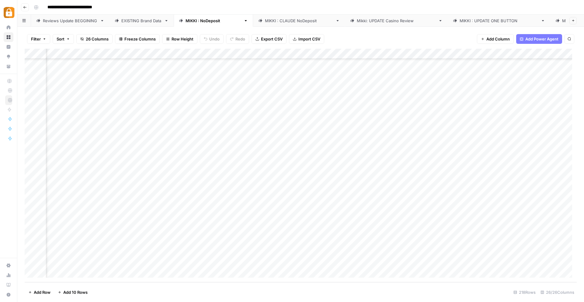
click at [310, 179] on div "Add Column" at bounding box center [301, 165] width 552 height 233
click at [392, 179] on div "Add Column" at bounding box center [301, 165] width 552 height 233
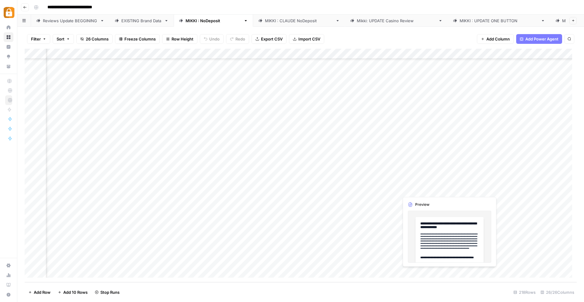
click at [413, 189] on div "Add Column" at bounding box center [301, 165] width 552 height 233
click at [417, 189] on div "Add Column" at bounding box center [301, 165] width 552 height 233
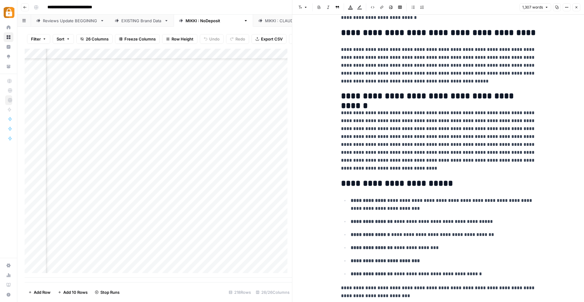
scroll to position [1098, 0]
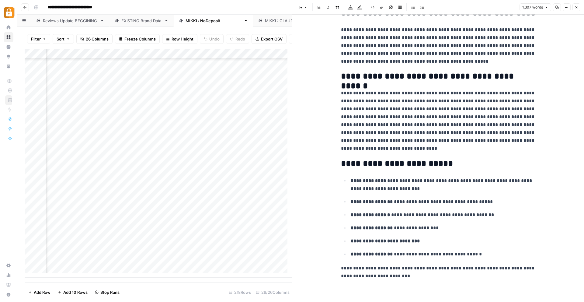
click at [575, 5] on button "Close" at bounding box center [577, 7] width 8 height 8
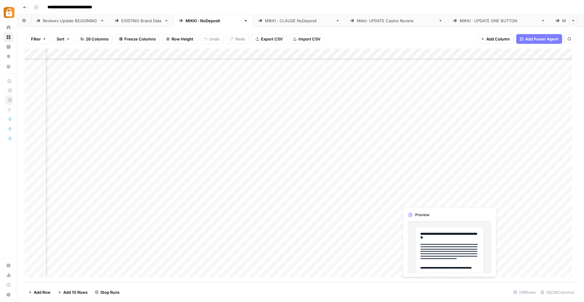
click at [412, 199] on div "Add Column" at bounding box center [301, 165] width 552 height 233
click at [432, 201] on div "Add Column" at bounding box center [301, 165] width 552 height 233
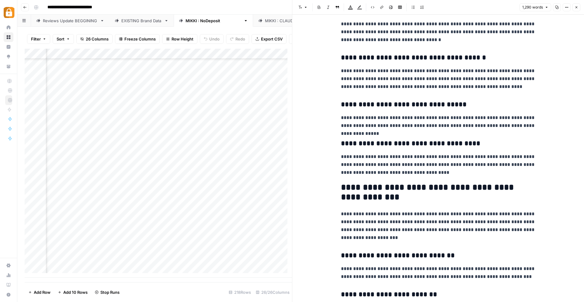
scroll to position [876, 0]
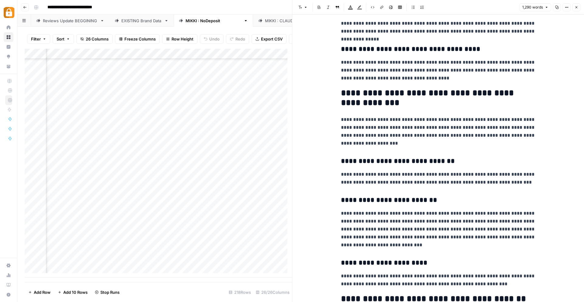
click at [576, 7] on icon "button" at bounding box center [577, 7] width 2 height 2
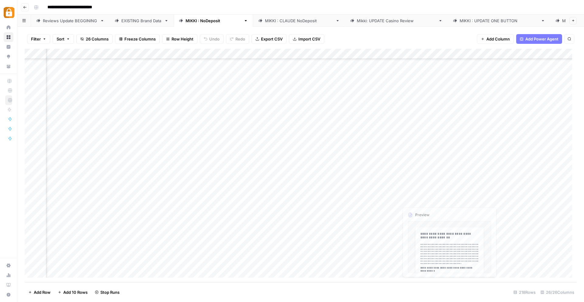
click at [409, 209] on div "Add Column" at bounding box center [301, 165] width 552 height 233
click at [428, 210] on div "Add Column" at bounding box center [301, 165] width 552 height 233
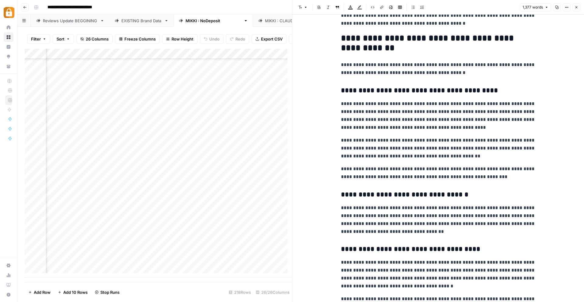
scroll to position [562, 0]
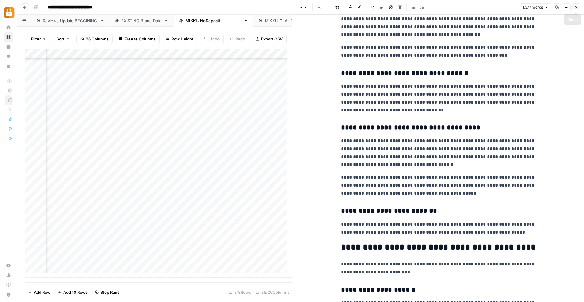
click at [576, 7] on icon "button" at bounding box center [577, 7] width 2 height 2
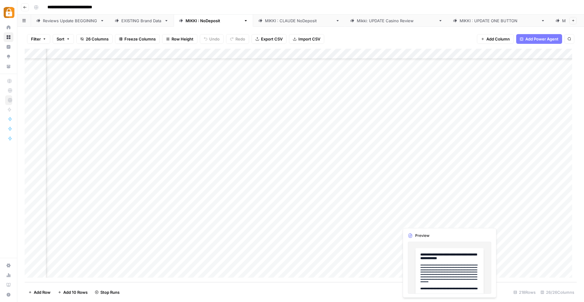
click at [383, 223] on div "Add Column" at bounding box center [301, 165] width 552 height 233
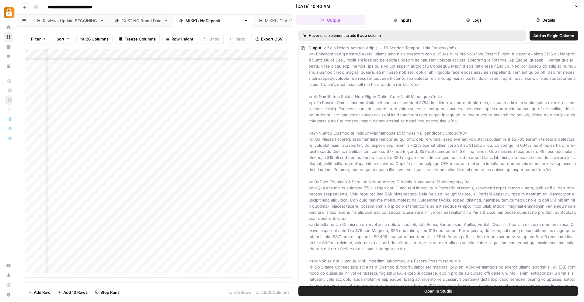
click at [578, 6] on span "Close" at bounding box center [578, 6] width 0 height 0
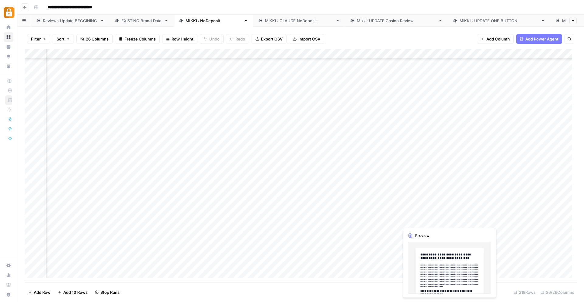
click at [431, 221] on div "Add Column" at bounding box center [301, 165] width 552 height 233
click at [407, 222] on div "Add Column" at bounding box center [301, 165] width 552 height 233
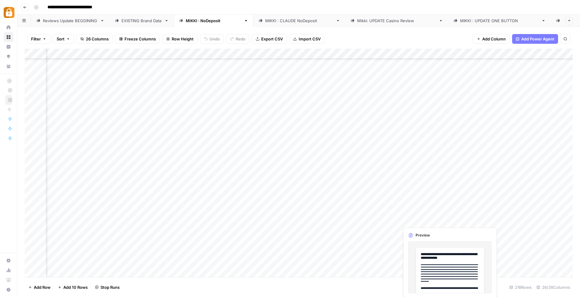
click at [407, 222] on div at bounding box center [427, 220] width 56 height 11
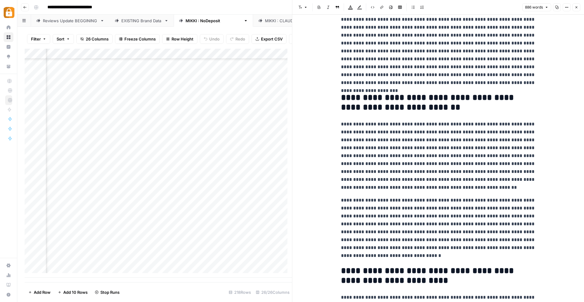
scroll to position [214, 0]
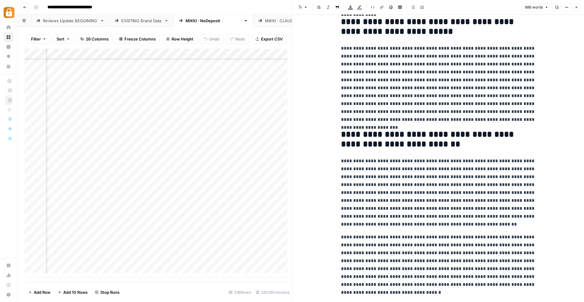
click at [579, 6] on button "Close" at bounding box center [577, 7] width 8 height 8
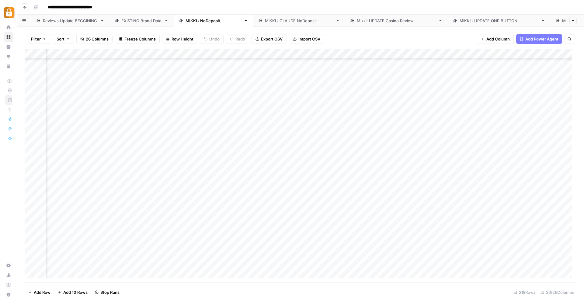
click at [315, 220] on div "Add Column" at bounding box center [301, 165] width 552 height 233
click at [393, 220] on div "Add Column" at bounding box center [301, 165] width 552 height 233
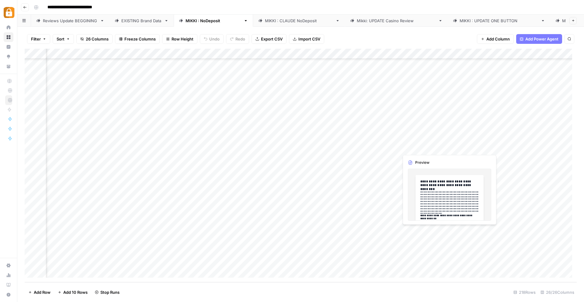
click at [409, 229] on div "Add Column" at bounding box center [301, 165] width 552 height 233
click at [416, 230] on div "Add Column" at bounding box center [301, 165] width 552 height 233
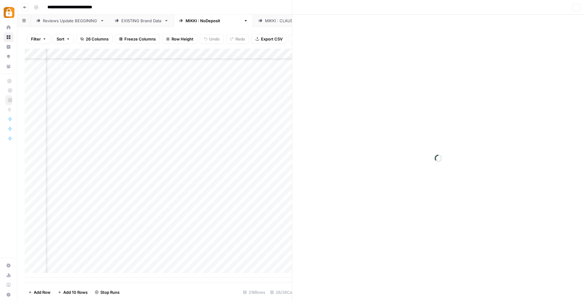
click at [416, 230] on div at bounding box center [427, 230] width 56 height 11
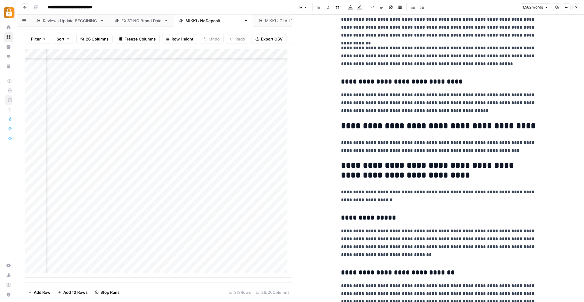
scroll to position [957, 0]
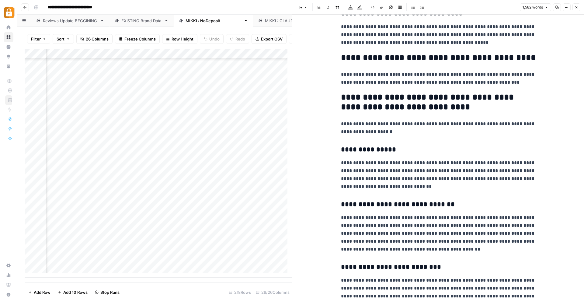
click at [576, 8] on icon "button" at bounding box center [577, 7] width 4 height 4
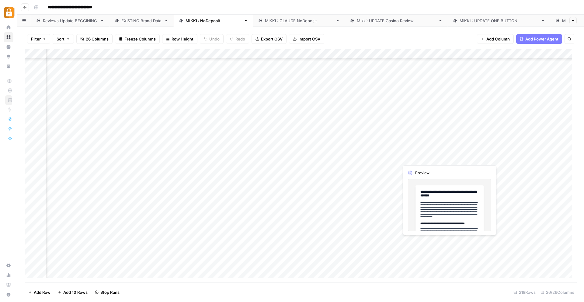
click at [421, 243] on div "Add Column" at bounding box center [301, 165] width 552 height 233
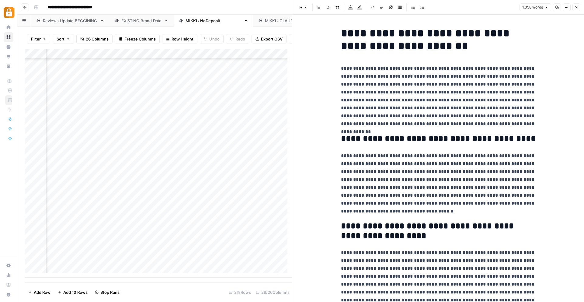
click at [577, 8] on icon "button" at bounding box center [577, 7] width 4 height 4
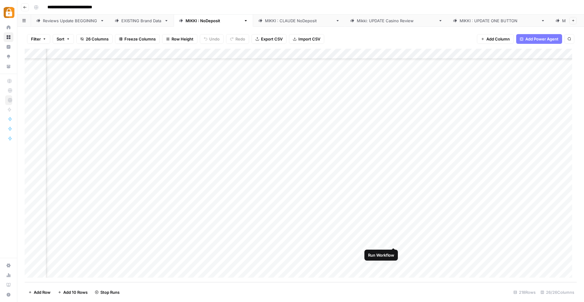
click at [394, 240] on div "Add Column" at bounding box center [301, 165] width 552 height 233
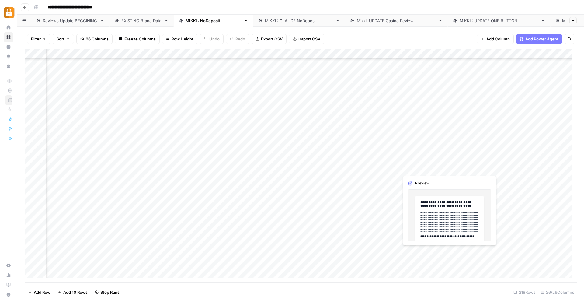
click at [421, 253] on div "Add Column" at bounding box center [301, 165] width 552 height 233
click at [423, 251] on div "Add Column" at bounding box center [301, 165] width 552 height 233
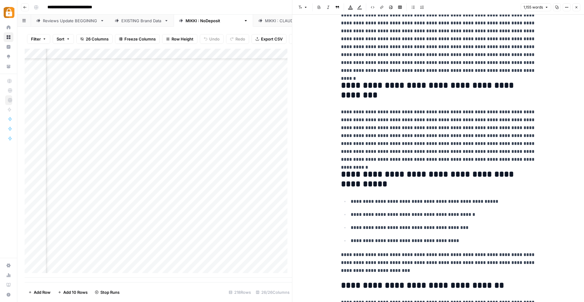
scroll to position [139, 0]
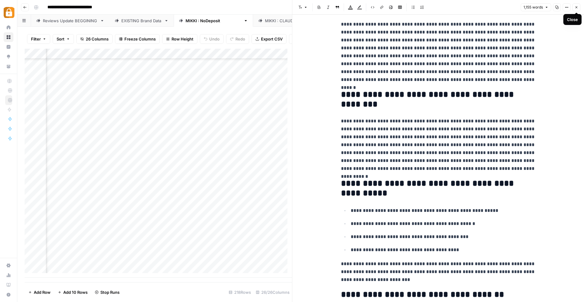
click at [575, 6] on icon "button" at bounding box center [577, 7] width 4 height 4
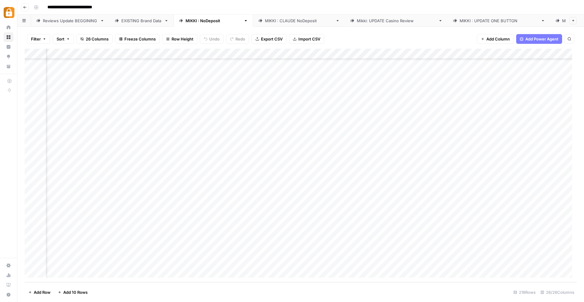
scroll to position [2047, 0]
click at [59, 19] on div "Reviews Update BEGGINING" at bounding box center [70, 21] width 55 height 6
click at [72, 273] on div "Add Column" at bounding box center [301, 165] width 552 height 233
click at [69, 276] on div "Add Column" at bounding box center [301, 165] width 552 height 233
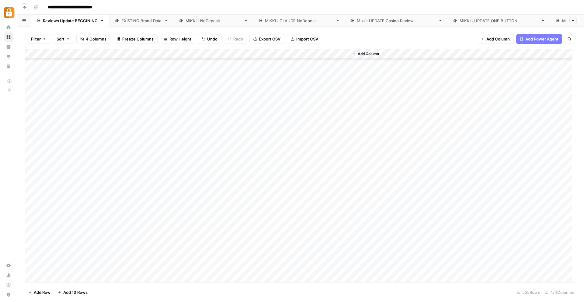
scroll to position [5529, 0]
click at [69, 276] on div "Add Column" at bounding box center [301, 165] width 552 height 233
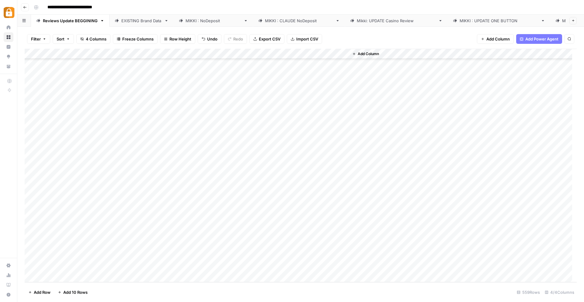
click at [69, 276] on div "Add Column" at bounding box center [301, 165] width 552 height 233
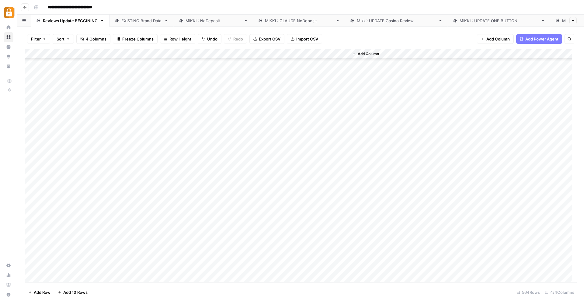
click at [69, 276] on div "Add Column" at bounding box center [301, 165] width 552 height 233
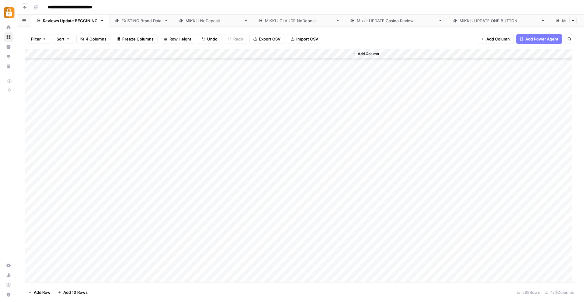
scroll to position [5674, 0]
click at [63, 115] on div "Add Column" at bounding box center [301, 165] width 552 height 233
click at [225, 111] on div "Add Column" at bounding box center [301, 165] width 552 height 233
click at [225, 122] on div "Add Column" at bounding box center [301, 165] width 552 height 233
click at [224, 131] on div "Add Column" at bounding box center [301, 165] width 552 height 233
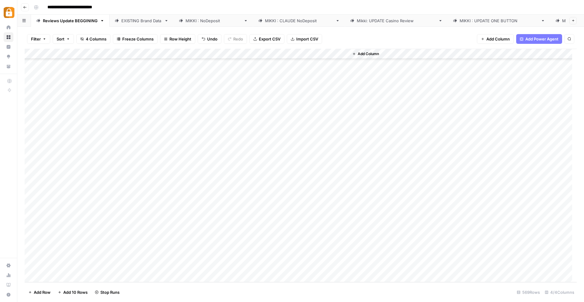
click at [222, 141] on div "Add Column" at bounding box center [301, 165] width 552 height 233
click at [222, 152] on div "Add Column" at bounding box center [301, 165] width 552 height 233
click at [223, 163] on div "Add Column" at bounding box center [301, 165] width 552 height 233
click at [222, 174] on div "Add Column" at bounding box center [301, 165] width 552 height 233
click at [220, 182] on div "Add Column" at bounding box center [301, 165] width 552 height 233
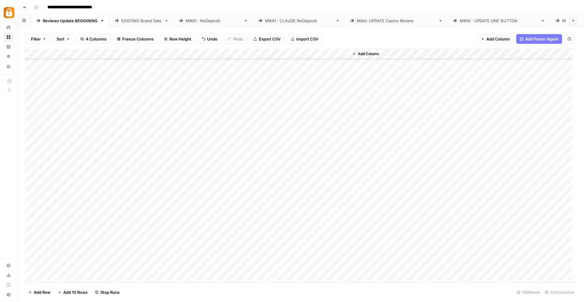
click at [228, 194] on div "Add Column" at bounding box center [301, 165] width 552 height 233
click at [222, 204] on div "Add Column" at bounding box center [301, 165] width 552 height 233
click at [223, 212] on div "Add Column" at bounding box center [301, 165] width 552 height 233
click at [224, 223] on div "Add Column" at bounding box center [301, 165] width 552 height 233
click at [226, 236] on div "Add Column" at bounding box center [301, 165] width 552 height 233
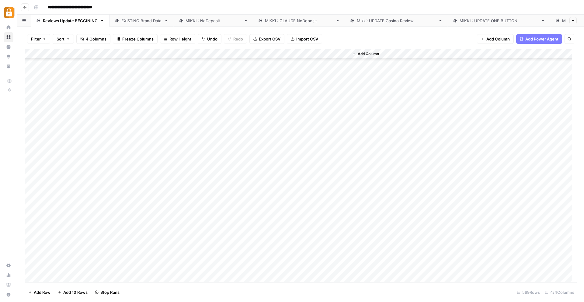
click at [226, 246] on div "Add Column" at bounding box center [301, 165] width 552 height 233
click at [225, 254] on div "Add Column" at bounding box center [301, 165] width 552 height 233
click at [225, 266] on div "Add Column" at bounding box center [301, 165] width 552 height 233
click at [198, 18] on div "[PERSON_NAME] : NoDeposit" at bounding box center [214, 21] width 56 height 6
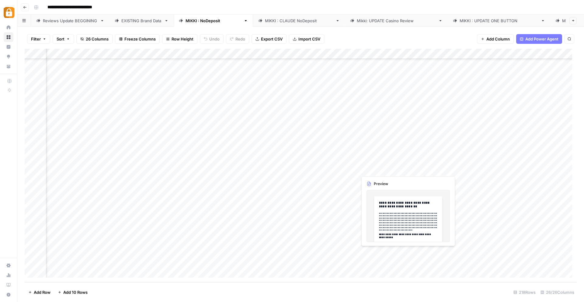
click at [386, 169] on div "Add Column" at bounding box center [301, 165] width 552 height 233
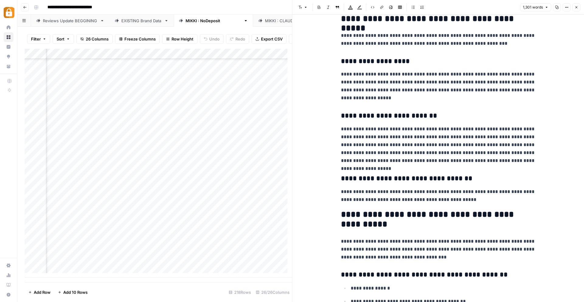
scroll to position [692, 0]
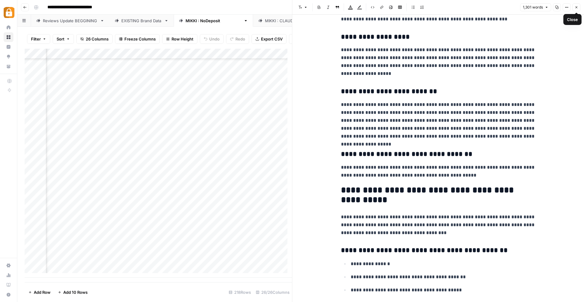
click at [576, 6] on icon "button" at bounding box center [577, 7] width 4 height 4
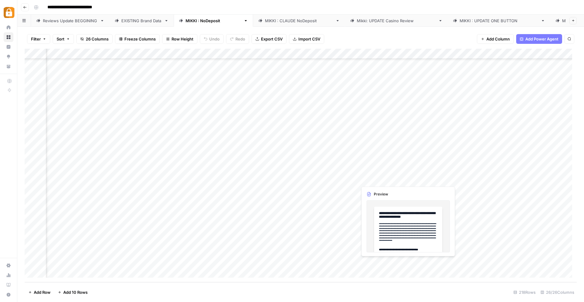
click at [373, 180] on div "Add Column" at bounding box center [301, 165] width 552 height 233
click at [402, 178] on div "Add Column" at bounding box center [301, 165] width 552 height 233
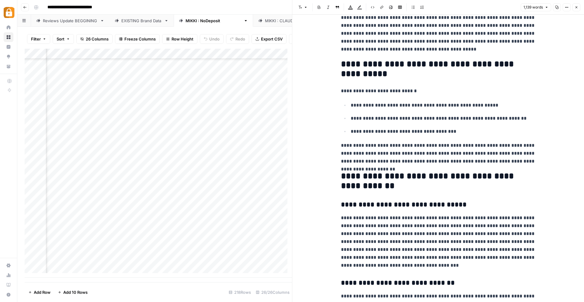
scroll to position [260, 0]
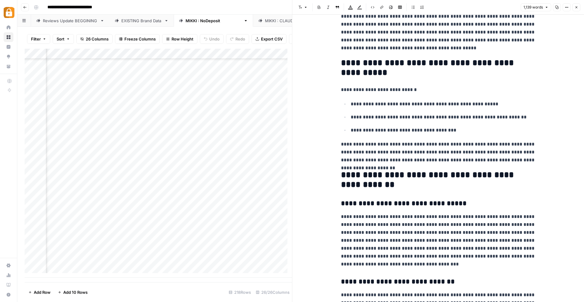
click at [578, 6] on button "Close" at bounding box center [577, 7] width 8 height 8
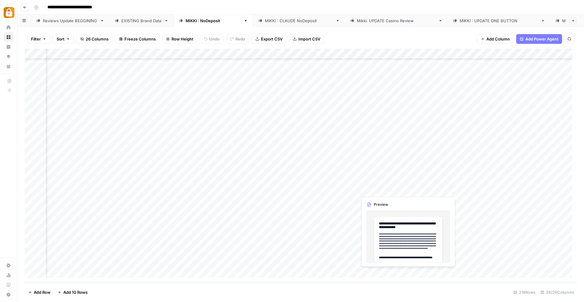
click at [375, 191] on div "Add Column" at bounding box center [301, 165] width 552 height 233
click at [374, 189] on div "Add Column" at bounding box center [301, 165] width 552 height 233
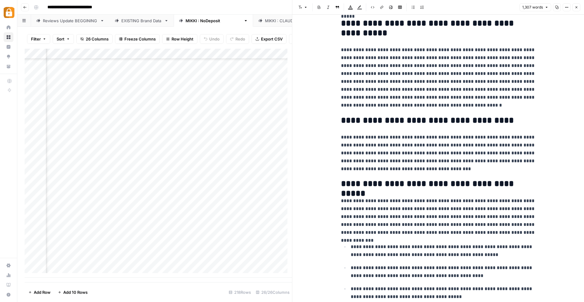
scroll to position [292, 0]
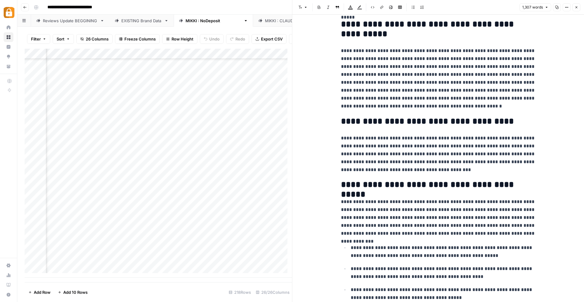
click at [578, 6] on button "Close" at bounding box center [577, 7] width 8 height 8
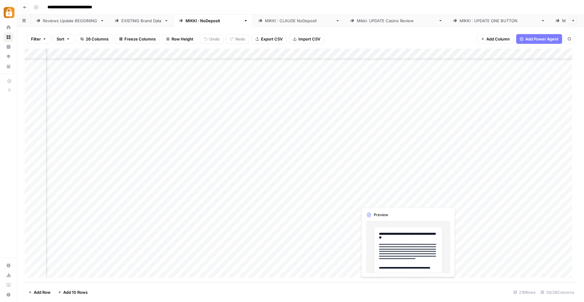
click at [364, 201] on div "Add Column" at bounding box center [301, 165] width 552 height 233
click at [371, 200] on div "Add Column" at bounding box center [301, 165] width 552 height 233
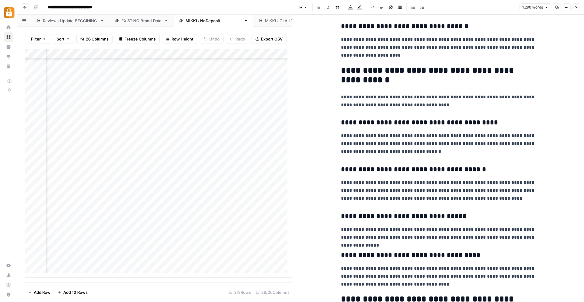
scroll to position [673, 0]
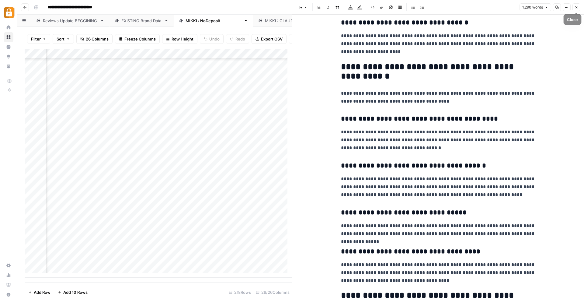
click at [578, 7] on span "Close" at bounding box center [578, 7] width 0 height 0
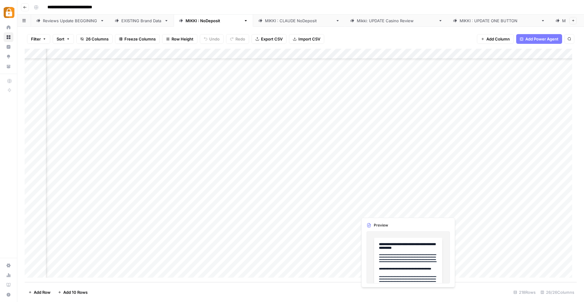
click at [369, 210] on div "Add Column" at bounding box center [301, 165] width 552 height 233
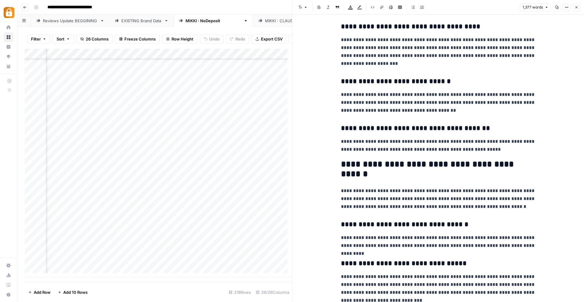
scroll to position [1172, 0]
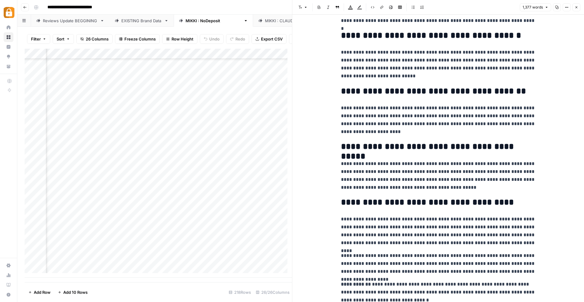
click at [579, 5] on button "Close" at bounding box center [577, 7] width 8 height 8
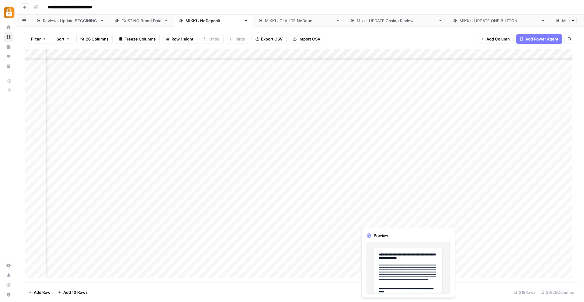
click at [371, 220] on div "Add Column" at bounding box center [301, 165] width 552 height 233
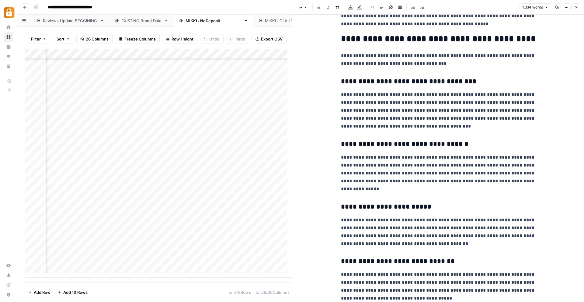
scroll to position [481, 0]
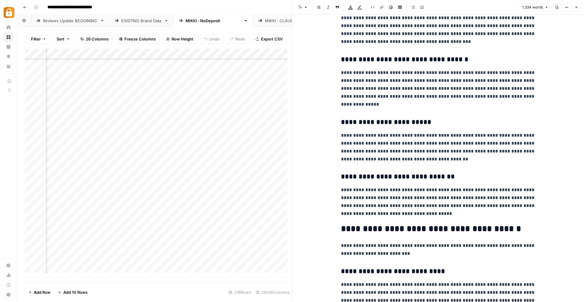
click at [578, 6] on icon "button" at bounding box center [577, 7] width 2 height 2
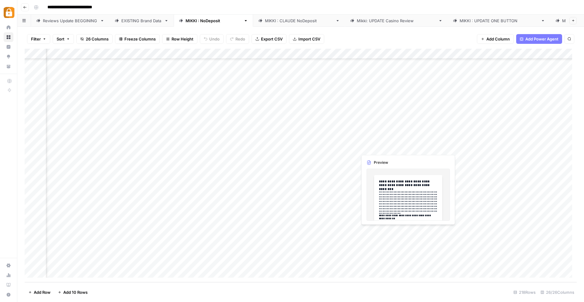
click at [376, 230] on div "Add Column" at bounding box center [301, 165] width 552 height 233
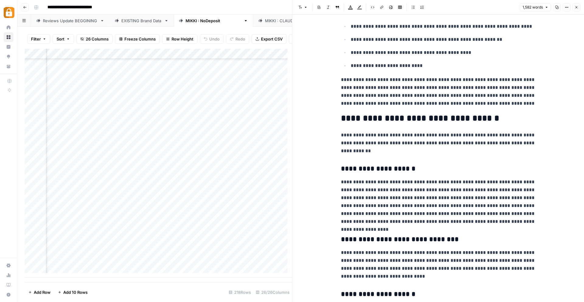
scroll to position [397, 0]
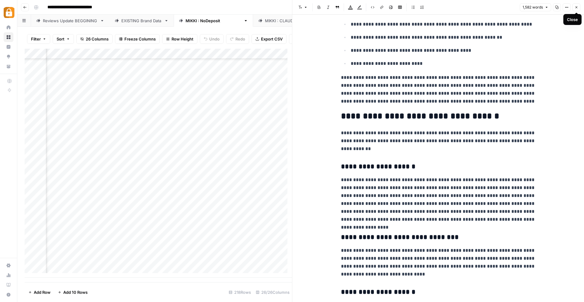
click at [578, 7] on span "Close" at bounding box center [578, 7] width 0 height 0
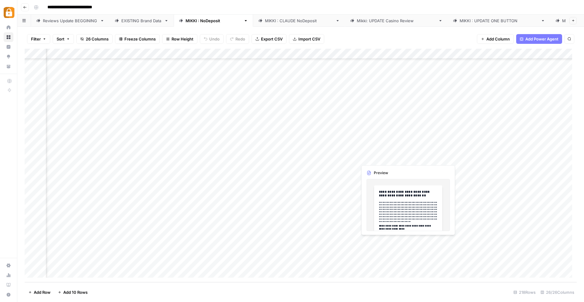
click at [375, 240] on div "Add Column" at bounding box center [301, 165] width 552 height 233
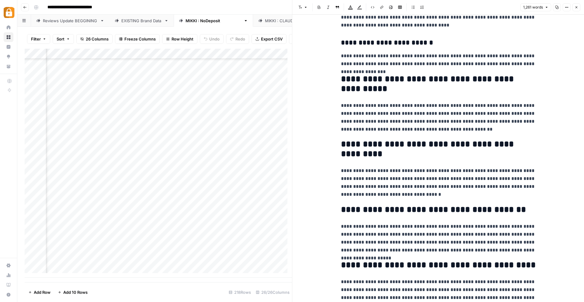
scroll to position [1246, 0]
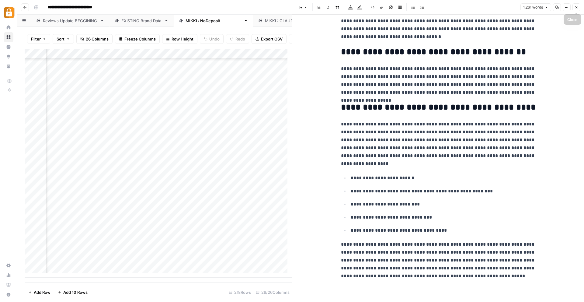
click at [577, 8] on icon "button" at bounding box center [577, 7] width 4 height 4
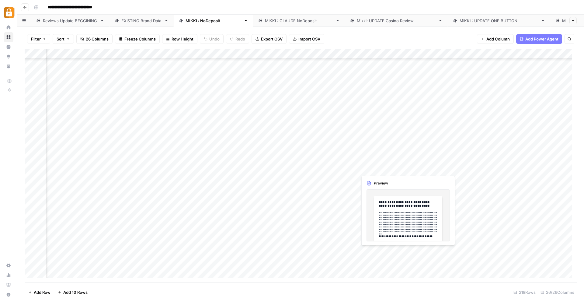
click at [387, 253] on div "Add Column" at bounding box center [301, 165] width 552 height 233
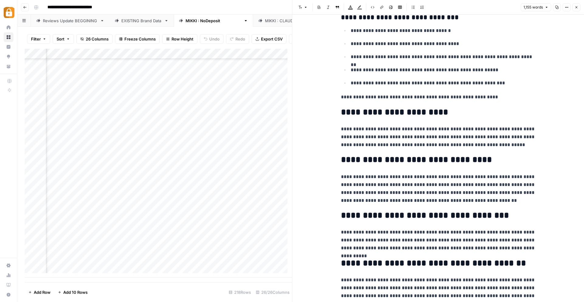
scroll to position [1090, 0]
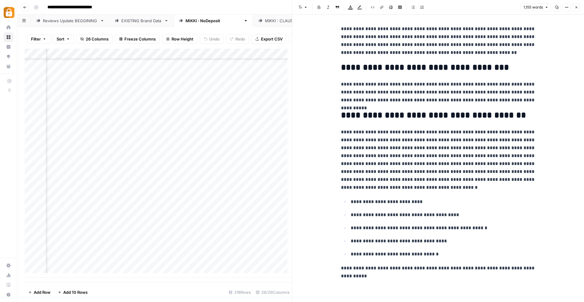
click at [576, 5] on icon "button" at bounding box center [577, 7] width 4 height 4
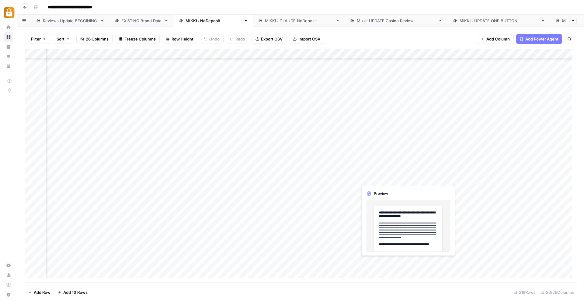
click at [375, 263] on div "Add Column" at bounding box center [301, 165] width 552 height 233
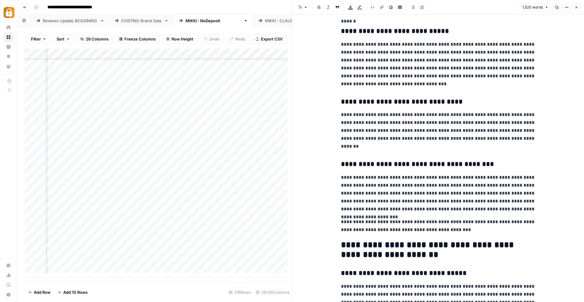
scroll to position [339, 0]
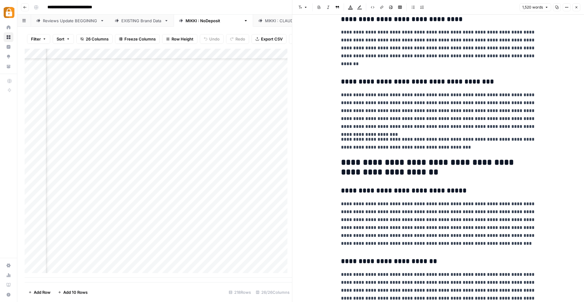
click at [577, 7] on icon "button" at bounding box center [577, 7] width 2 height 2
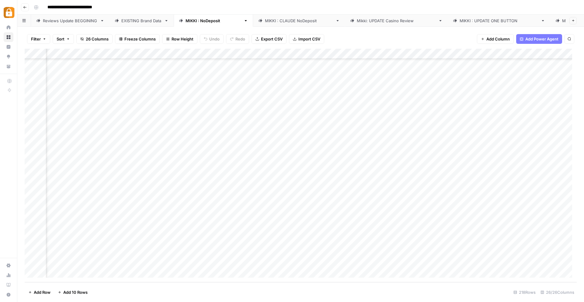
click at [267, 260] on div "Add Column" at bounding box center [301, 165] width 552 height 233
click at [351, 262] on div "Add Column" at bounding box center [301, 165] width 552 height 233
click at [51, 273] on div "Add Column" at bounding box center [301, 165] width 552 height 233
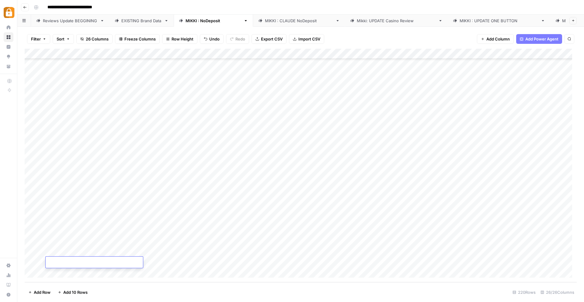
click at [51, 273] on div "Add Column" at bounding box center [301, 165] width 552 height 233
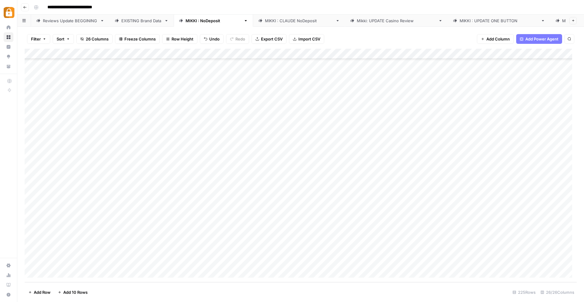
click at [51, 273] on div "Add Column" at bounding box center [301, 165] width 552 height 233
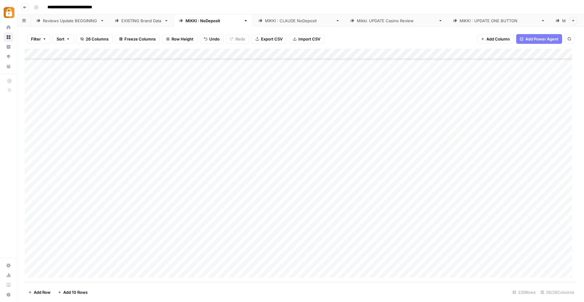
click at [51, 273] on div "Add Column" at bounding box center [301, 165] width 552 height 233
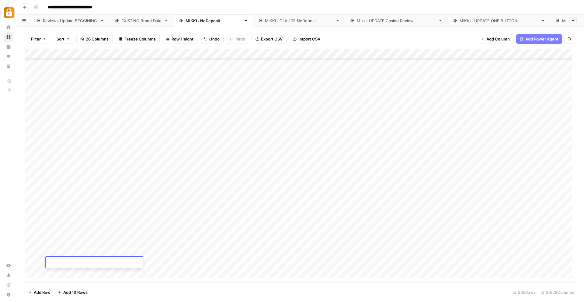
click at [51, 273] on div "Add Column" at bounding box center [301, 165] width 552 height 233
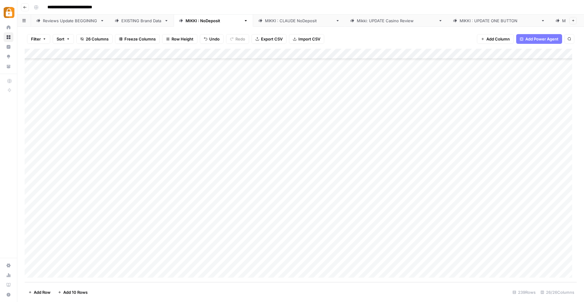
click at [51, 273] on div "Add Column" at bounding box center [301, 165] width 552 height 233
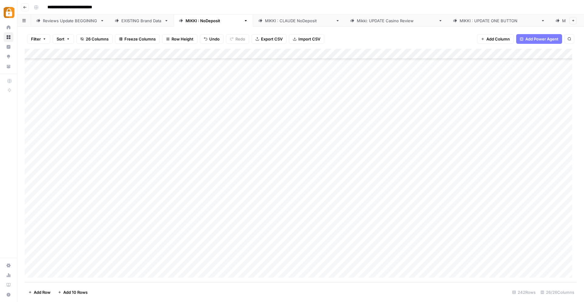
scroll to position [2305, 0]
click at [51, 273] on div "Add Column" at bounding box center [301, 165] width 552 height 233
drag, startPoint x: 113, startPoint y: 133, endPoint x: 215, endPoint y: 157, distance: 104.9
click at [215, 157] on div "Add Column" at bounding box center [301, 165] width 552 height 233
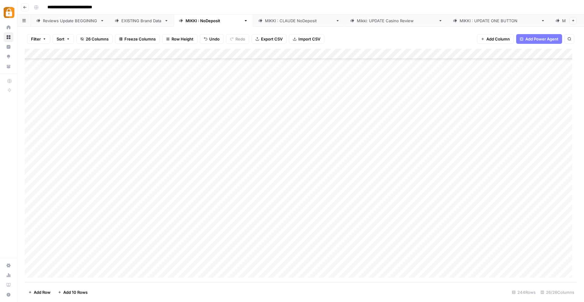
scroll to position [2316, 0]
drag, startPoint x: 266, startPoint y: 161, endPoint x: 260, endPoint y: 260, distance: 99.1
click at [260, 260] on div "Add Column" at bounding box center [301, 165] width 552 height 233
drag, startPoint x: 383, startPoint y: 132, endPoint x: 484, endPoint y: 152, distance: 102.7
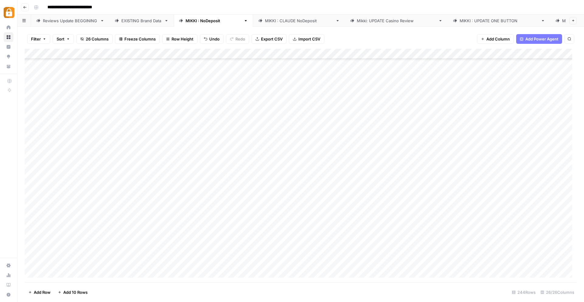
click at [484, 152] on div "Add Column" at bounding box center [301, 165] width 552 height 233
drag, startPoint x: 512, startPoint y: 155, endPoint x: 498, endPoint y: 260, distance: 106.3
click at [498, 260] on div "Add Column" at bounding box center [301, 165] width 552 height 233
drag, startPoint x: 212, startPoint y: 111, endPoint x: 228, endPoint y: 262, distance: 151.7
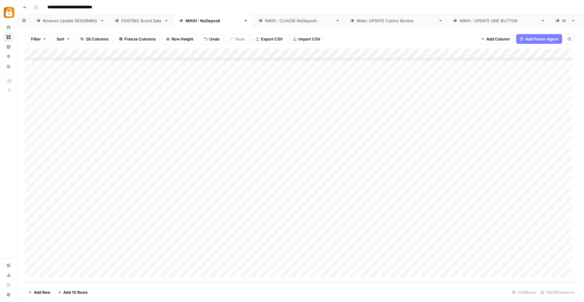
click at [228, 262] on div "Add Column" at bounding box center [301, 165] width 552 height 233
click at [288, 171] on div "Add Column" at bounding box center [301, 165] width 552 height 233
click at [220, 135] on div "Add Column" at bounding box center [301, 165] width 552 height 233
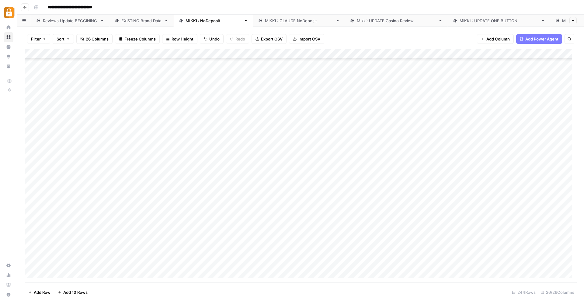
click at [74, 21] on link "Reviews Update BEGGINING" at bounding box center [70, 21] width 79 height 12
click at [200, 20] on div "[PERSON_NAME] : NoDeposit" at bounding box center [214, 21] width 56 height 6
click at [74, 15] on link "Reviews Update BEGGINING" at bounding box center [70, 21] width 79 height 12
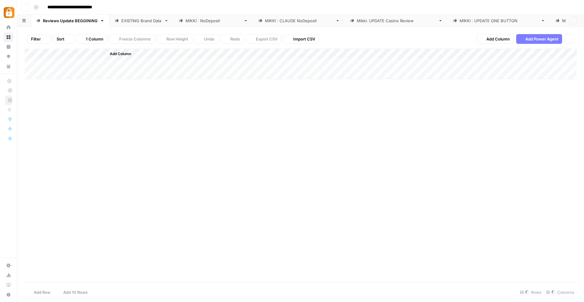
click at [76, 19] on div "Reviews Update BEGGINING" at bounding box center [70, 21] width 55 height 6
click at [203, 19] on div "[PERSON_NAME] : NoDeposit" at bounding box center [214, 21] width 56 height 6
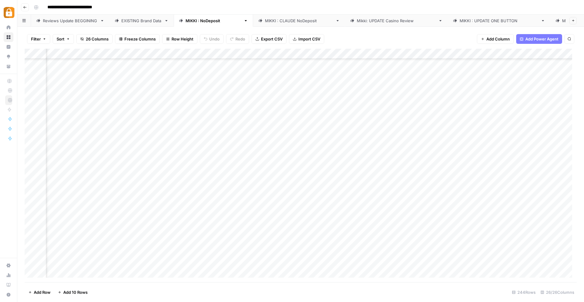
scroll to position [2121, 344]
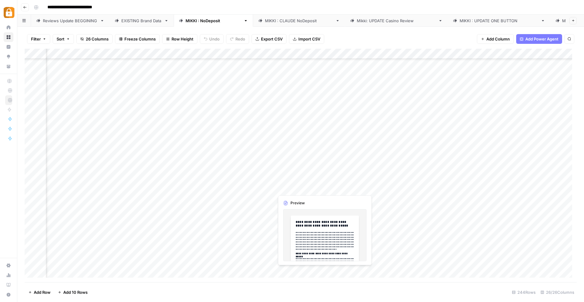
click at [308, 187] on div "Add Column" at bounding box center [301, 165] width 552 height 233
click at [307, 187] on div "Add Column" at bounding box center [301, 165] width 552 height 233
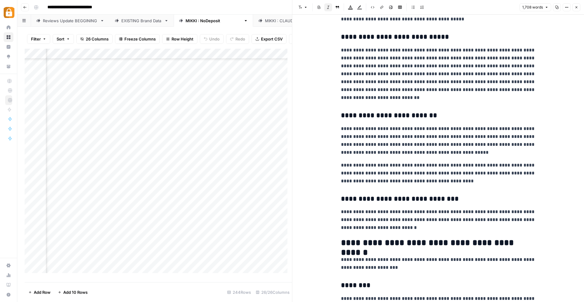
scroll to position [876, 0]
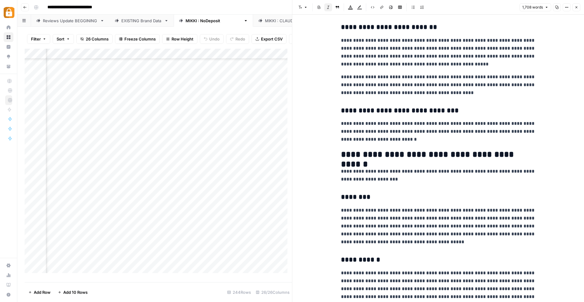
click at [222, 197] on div "Add Column" at bounding box center [158, 163] width 267 height 229
click at [577, 7] on icon "button" at bounding box center [577, 7] width 2 height 2
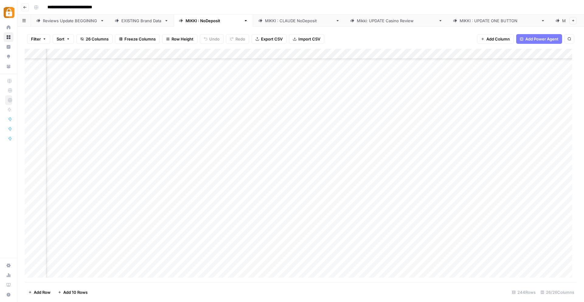
click at [348, 95] on div "Add Column" at bounding box center [301, 165] width 552 height 233
click at [372, 105] on div "Add Column" at bounding box center [301, 165] width 552 height 233
click at [372, 117] on div "Add Column" at bounding box center [301, 165] width 552 height 233
click at [371, 126] on div "Add Column" at bounding box center [301, 165] width 552 height 233
click at [372, 138] on div "Add Column" at bounding box center [301, 165] width 552 height 233
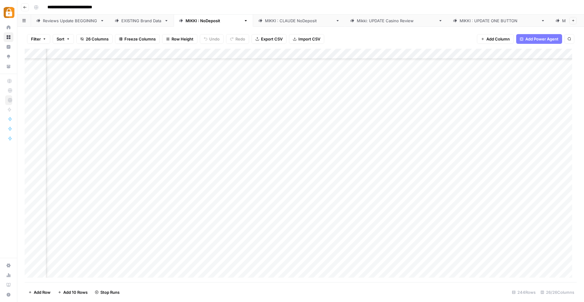
click at [365, 149] on div "Add Column" at bounding box center [301, 165] width 552 height 233
click at [359, 158] on div "Add Column" at bounding box center [301, 165] width 552 height 233
click at [354, 167] on div "Add Column" at bounding box center [301, 165] width 552 height 233
click at [352, 178] on div "Add Column" at bounding box center [301, 165] width 552 height 233
click at [354, 188] on div "Add Column" at bounding box center [301, 165] width 552 height 233
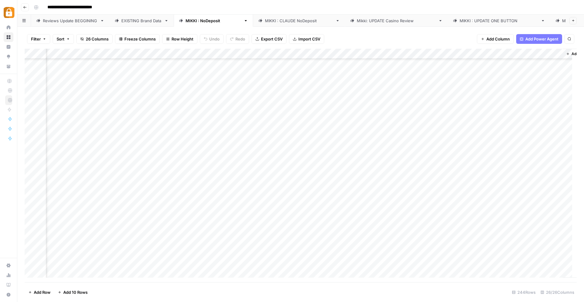
scroll to position [2073, 1078]
click at [438, 141] on div "Add Column" at bounding box center [301, 165] width 552 height 233
click at [439, 152] on div "Add Column" at bounding box center [301, 165] width 552 height 233
click at [439, 161] on div "Add Column" at bounding box center [301, 165] width 552 height 233
click at [439, 173] on div "Add Column" at bounding box center [301, 165] width 552 height 233
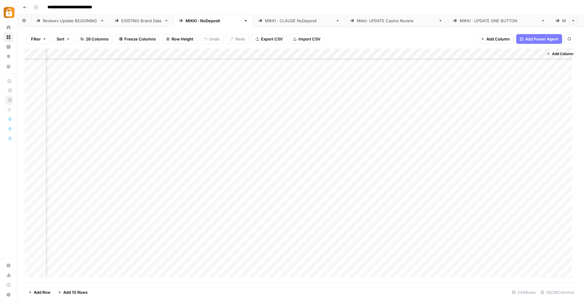
click at [440, 183] on div "Add Column" at bounding box center [301, 165] width 552 height 233
click at [439, 194] on div "Add Column" at bounding box center [301, 165] width 552 height 233
click at [439, 204] on div "Add Column" at bounding box center [301, 165] width 552 height 233
click at [439, 215] on div "Add Column" at bounding box center [301, 165] width 552 height 233
click at [438, 225] on div "Add Column" at bounding box center [301, 165] width 552 height 233
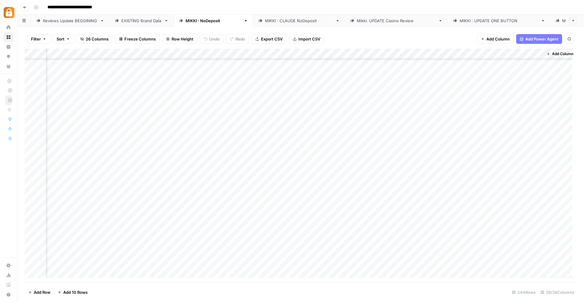
click at [440, 235] on div "Add Column" at bounding box center [301, 165] width 552 height 233
click at [89, 19] on div "Reviews Update BEGGINING" at bounding box center [70, 21] width 55 height 6
drag, startPoint x: 61, startPoint y: 207, endPoint x: 69, endPoint y: 266, distance: 59.5
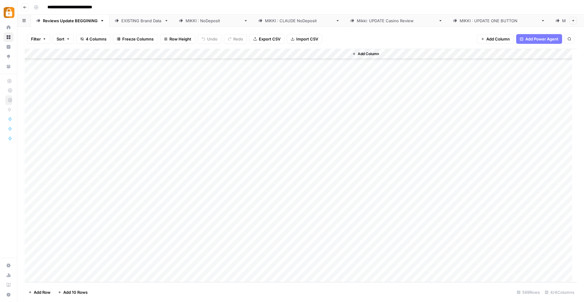
click at [69, 266] on div "Add Column" at bounding box center [301, 165] width 552 height 233
click at [80, 105] on div "Add Column" at bounding box center [301, 165] width 552 height 233
click at [74, 93] on div "Add Column" at bounding box center [301, 165] width 552 height 233
click at [72, 94] on div "Add Column" at bounding box center [301, 165] width 552 height 233
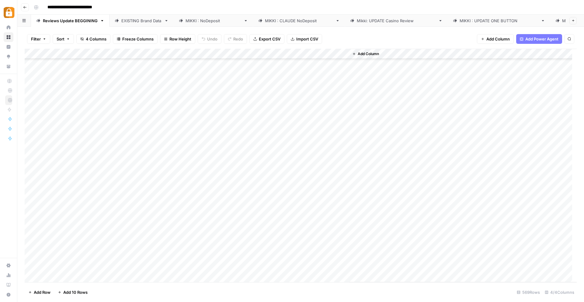
scroll to position [5674, 0]
drag, startPoint x: 92, startPoint y: 95, endPoint x: 64, endPoint y: 268, distance: 175.3
click at [64, 268] on div "Add Column" at bounding box center [301, 165] width 552 height 233
click at [203, 18] on div "[PERSON_NAME] : NoDeposit" at bounding box center [214, 21] width 56 height 6
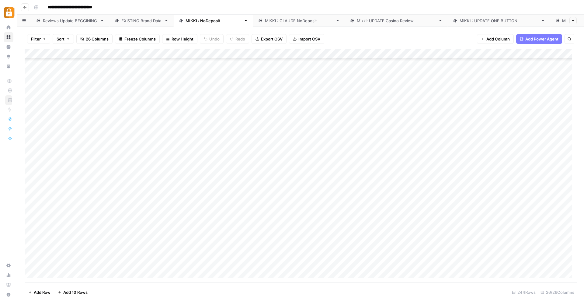
click at [222, 153] on div "Add Column" at bounding box center [301, 165] width 552 height 233
click at [296, 142] on div "Add Column" at bounding box center [301, 165] width 552 height 233
click at [414, 264] on div "Add Column" at bounding box center [301, 165] width 552 height 233
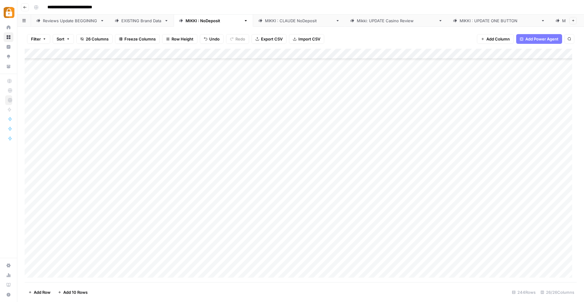
scroll to position [2215, 0]
click at [566, 104] on div "Add Column" at bounding box center [301, 165] width 552 height 233
click at [564, 113] on div "Add Column" at bounding box center [301, 165] width 552 height 233
click at [564, 125] on div "Add Column" at bounding box center [301, 165] width 552 height 233
click at [563, 134] on div "Add Column" at bounding box center [301, 165] width 552 height 233
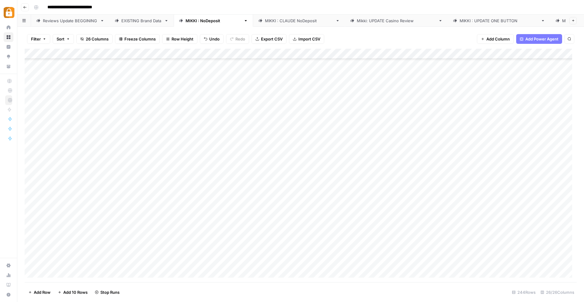
click at [559, 146] on div "Add Column" at bounding box center [301, 165] width 552 height 233
click at [561, 155] on div "Add Column" at bounding box center [301, 165] width 552 height 233
click at [557, 166] on div "Add Column" at bounding box center [301, 165] width 552 height 233
click at [558, 177] on div "Add Column" at bounding box center [301, 165] width 552 height 233
click at [565, 185] on div "Add Column" at bounding box center [301, 165] width 552 height 233
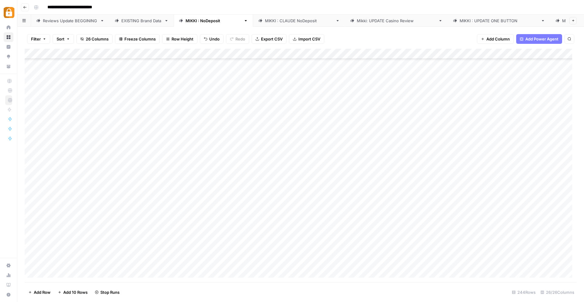
click at [565, 197] on div "Add Column" at bounding box center [301, 165] width 552 height 233
click at [565, 207] on div "Add Column" at bounding box center [301, 165] width 552 height 233
click at [564, 217] on div "Add Column" at bounding box center [301, 165] width 552 height 233
click at [564, 227] on div "Add Column" at bounding box center [301, 165] width 552 height 233
click at [564, 238] on div "Add Column" at bounding box center [301, 165] width 552 height 233
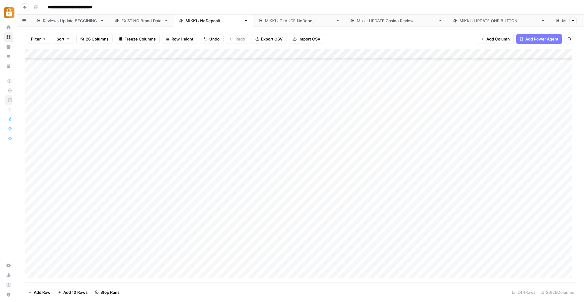
click at [566, 247] on div "Add Column" at bounding box center [301, 165] width 552 height 233
click at [567, 258] on div "Add Column" at bounding box center [301, 165] width 552 height 233
click at [564, 225] on div "Add Column" at bounding box center [301, 165] width 552 height 233
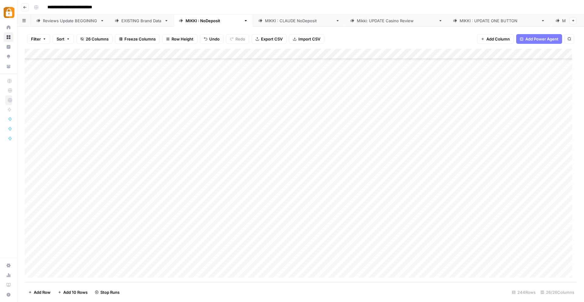
click at [563, 178] on div "Add Column" at bounding box center [301, 165] width 552 height 233
click at [564, 190] on div "Add Column" at bounding box center [301, 165] width 552 height 233
click at [566, 201] on div "Add Column" at bounding box center [301, 165] width 552 height 233
click at [565, 209] on div "Add Column" at bounding box center [301, 165] width 552 height 233
click at [566, 220] on div "Add Column" at bounding box center [301, 165] width 552 height 233
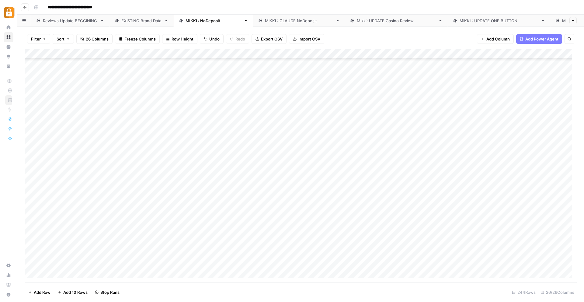
click at [566, 230] on div "Add Column" at bounding box center [301, 165] width 552 height 233
click at [564, 239] on div "Add Column" at bounding box center [301, 165] width 552 height 233
click at [564, 251] on div "Add Column" at bounding box center [301, 165] width 552 height 233
click at [567, 262] on div "Add Column" at bounding box center [301, 165] width 552 height 233
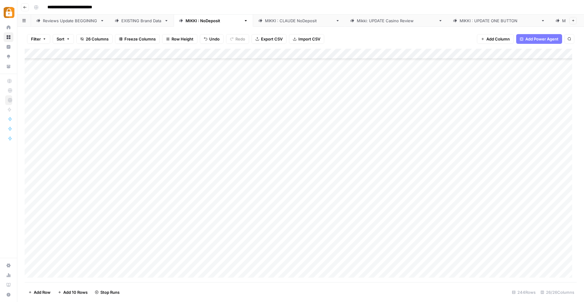
click at [564, 183] on div "Add Column" at bounding box center [301, 165] width 552 height 233
click at [384, 93] on div "Add Column" at bounding box center [301, 165] width 552 height 233
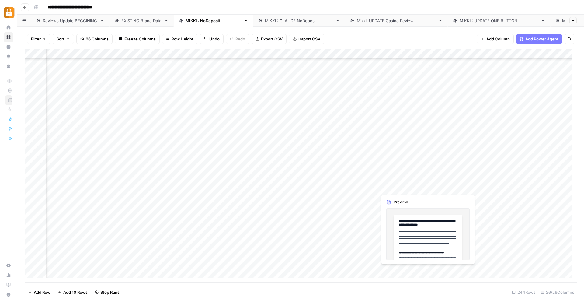
click at [398, 187] on div "Add Column" at bounding box center [301, 165] width 552 height 233
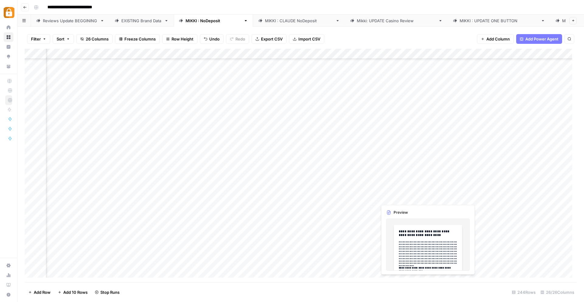
click at [388, 197] on div "Add Column" at bounding box center [301, 165] width 552 height 233
click at [407, 199] on div "Add Column" at bounding box center [301, 165] width 552 height 233
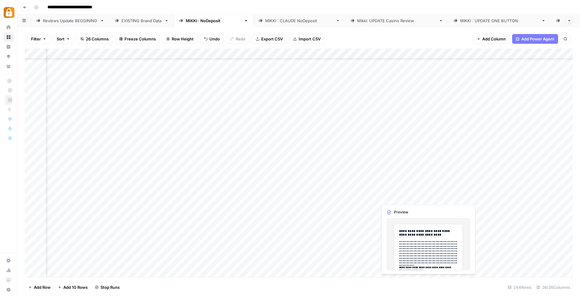
click at [407, 199] on div at bounding box center [405, 197] width 56 height 11
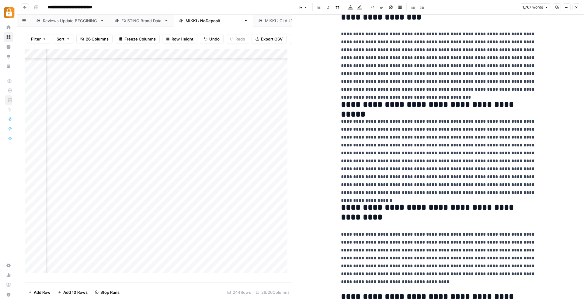
scroll to position [148, 0]
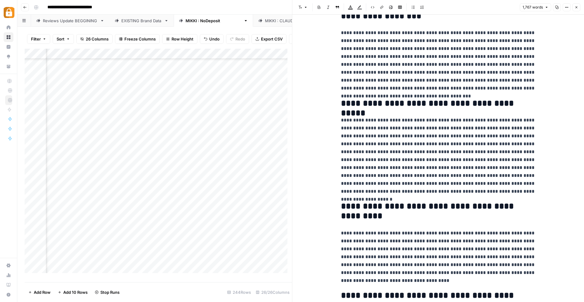
click at [578, 8] on icon "button" at bounding box center [577, 7] width 4 height 4
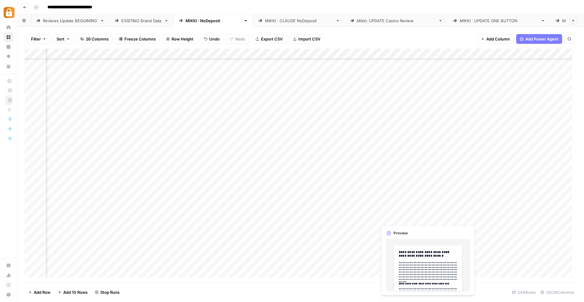
click at [390, 211] on div "Add Column" at bounding box center [301, 165] width 552 height 233
click at [396, 207] on div "Add Column" at bounding box center [301, 165] width 552 height 233
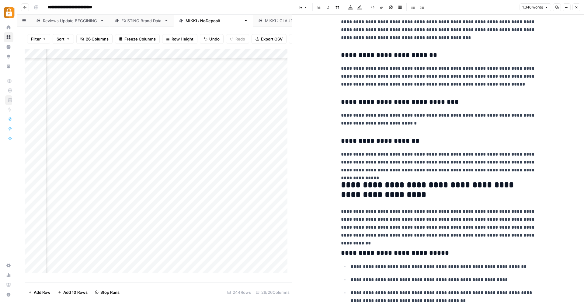
scroll to position [887, 0]
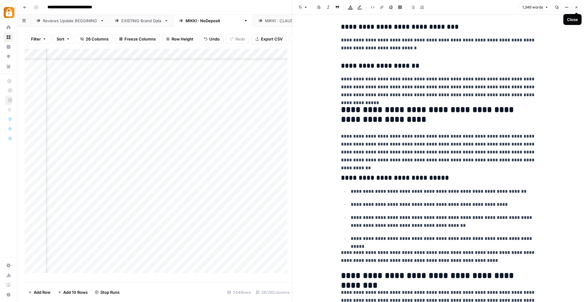
click at [576, 5] on button "Close" at bounding box center [577, 7] width 8 height 8
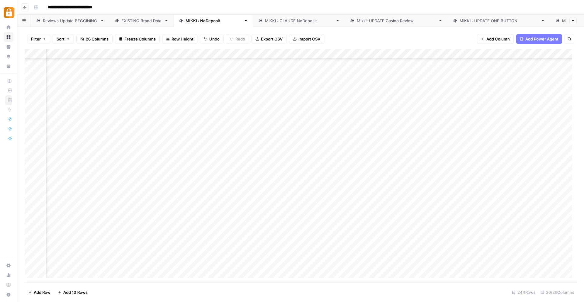
scroll to position [2163, 288]
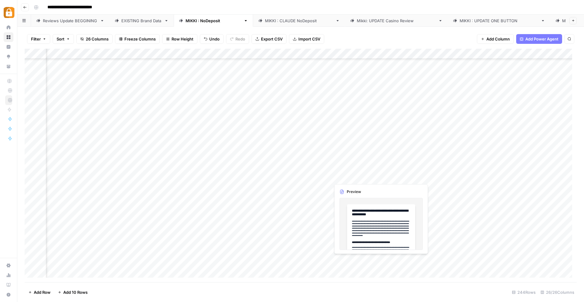
click at [341, 180] on div "Add Column" at bounding box center [301, 165] width 552 height 233
click at [345, 177] on div "Add Column" at bounding box center [301, 165] width 552 height 233
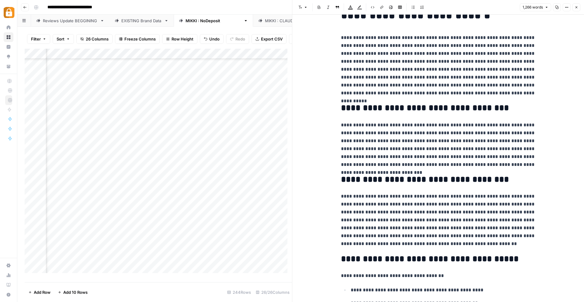
scroll to position [110, 0]
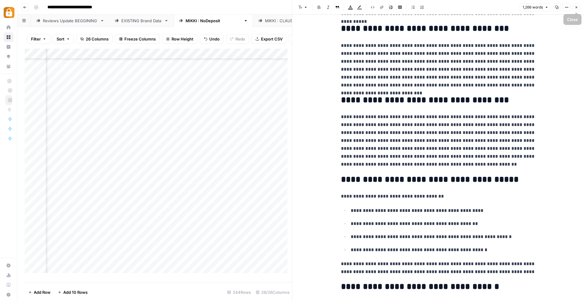
click at [580, 7] on button "Close" at bounding box center [577, 7] width 8 height 8
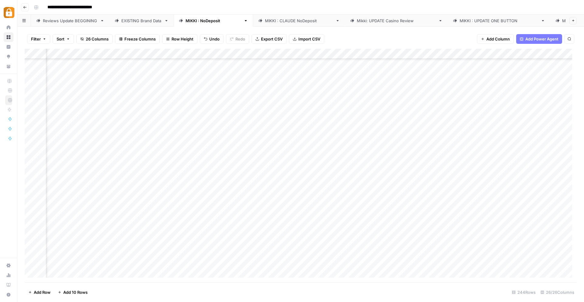
scroll to position [2198, 288]
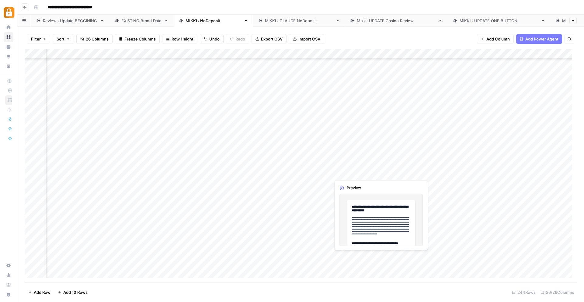
click at [345, 173] on div "Add Column" at bounding box center [301, 165] width 552 height 233
click at [360, 172] on div "Add Column" at bounding box center [301, 165] width 552 height 233
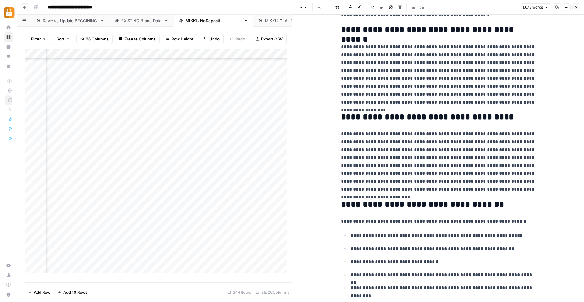
scroll to position [254, 0]
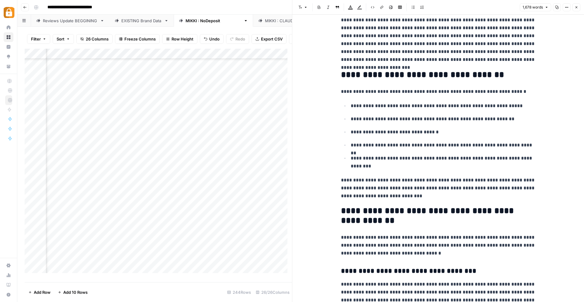
click at [577, 7] on icon "button" at bounding box center [577, 7] width 4 height 4
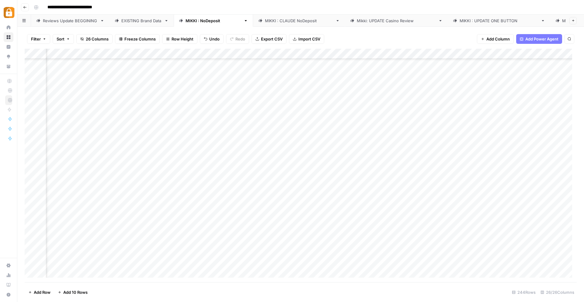
click at [343, 183] on div "Add Column" at bounding box center [301, 165] width 552 height 233
click at [348, 184] on div "Add Column" at bounding box center [301, 165] width 552 height 233
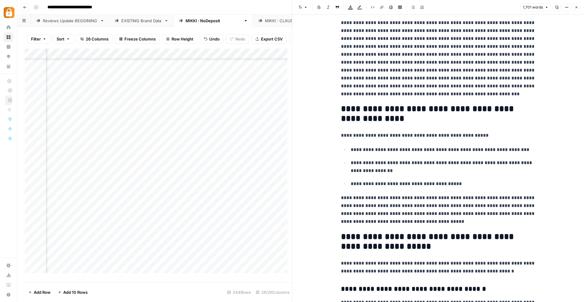
scroll to position [313, 0]
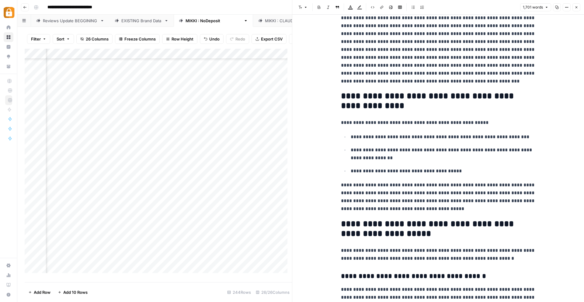
click at [577, 5] on icon "button" at bounding box center [577, 7] width 4 height 4
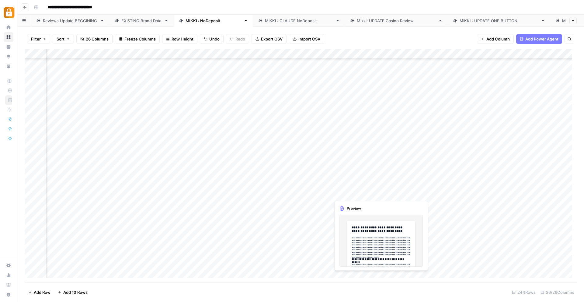
click at [353, 191] on div "Add Column" at bounding box center [301, 165] width 552 height 233
click at [353, 192] on div "Add Column" at bounding box center [301, 165] width 552 height 233
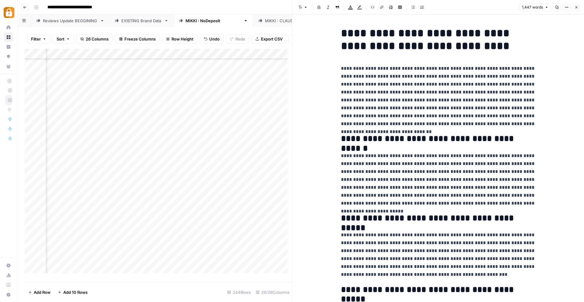
click at [577, 6] on icon "button" at bounding box center [577, 7] width 4 height 4
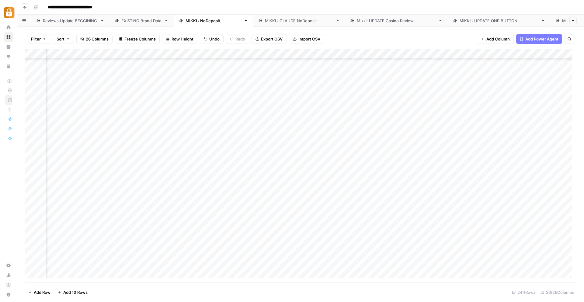
scroll to position [2192, 288]
click at [351, 221] on div "Add Column" at bounding box center [301, 165] width 552 height 233
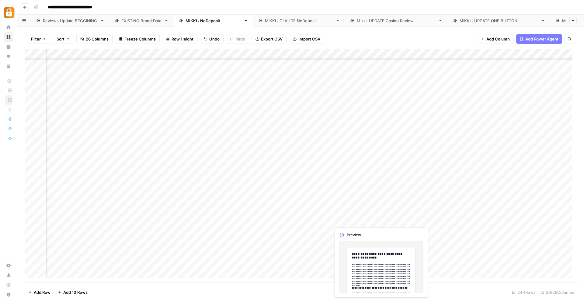
click at [371, 220] on div "Add Column" at bounding box center [301, 165] width 552 height 233
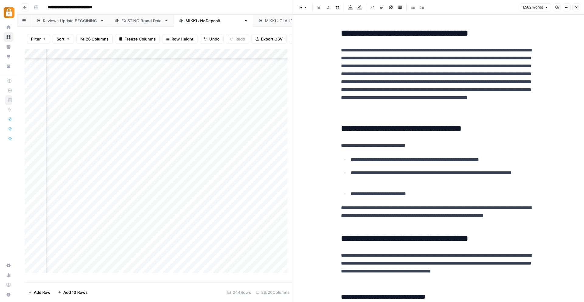
scroll to position [133, 0]
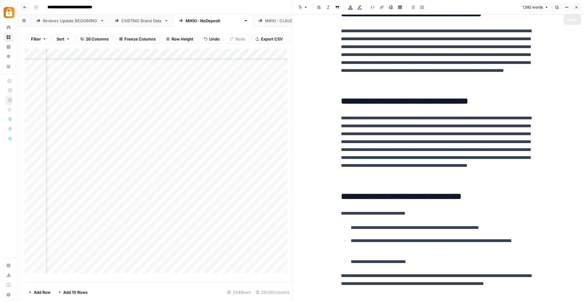
click at [576, 6] on icon "button" at bounding box center [577, 7] width 4 height 4
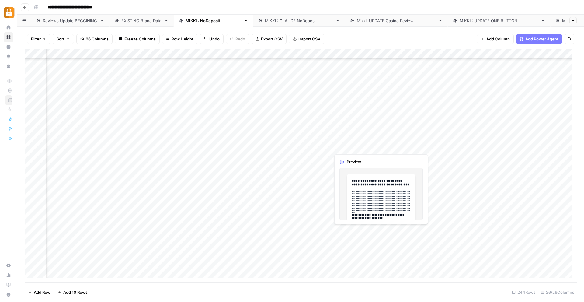
click at [341, 232] on div "Add Column" at bounding box center [301, 165] width 552 height 233
click at [342, 232] on div "Add Column" at bounding box center [301, 165] width 552 height 233
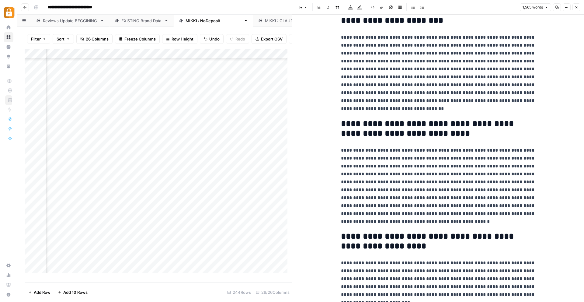
scroll to position [13, 0]
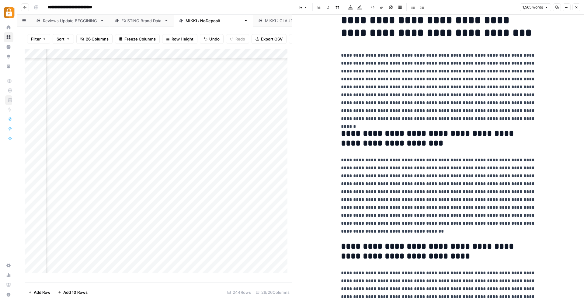
click at [577, 6] on icon "button" at bounding box center [577, 7] width 4 height 4
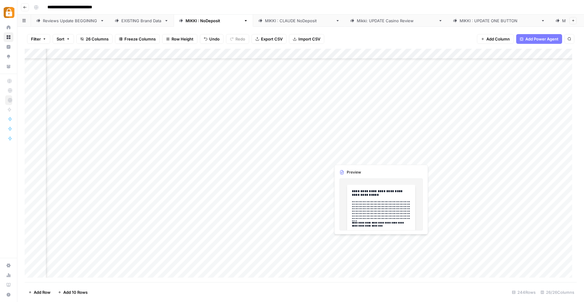
click at [347, 239] on div "Add Column" at bounding box center [301, 165] width 552 height 233
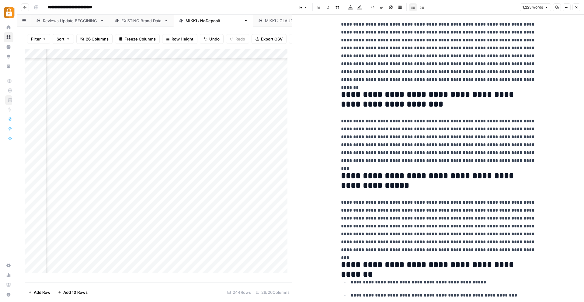
scroll to position [37, 0]
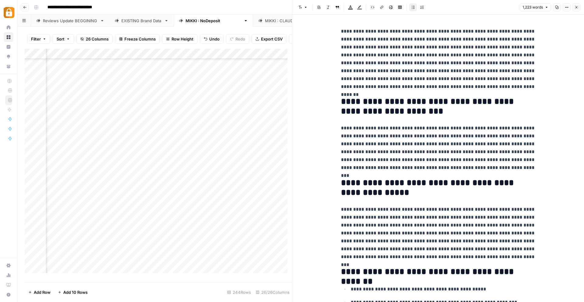
click at [575, 7] on icon "button" at bounding box center [577, 7] width 4 height 4
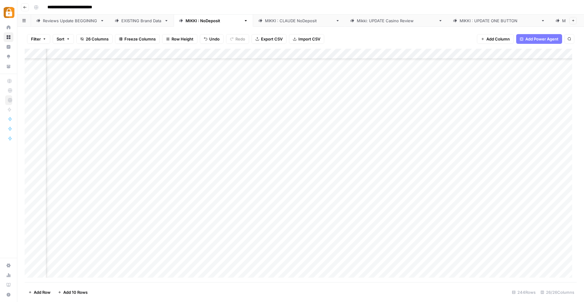
drag, startPoint x: 575, startPoint y: 7, endPoint x: 423, endPoint y: 195, distance: 242.1
click at [356, 129] on div "Add Column" at bounding box center [301, 165] width 552 height 233
click at [355, 128] on div "Add Column" at bounding box center [301, 165] width 552 height 233
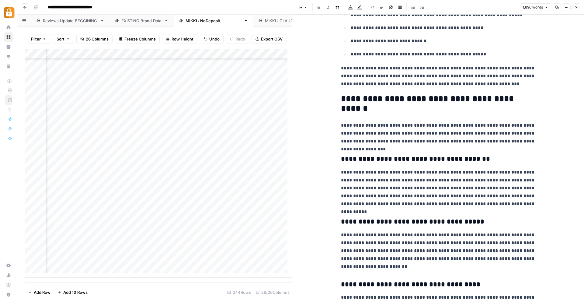
scroll to position [425, 0]
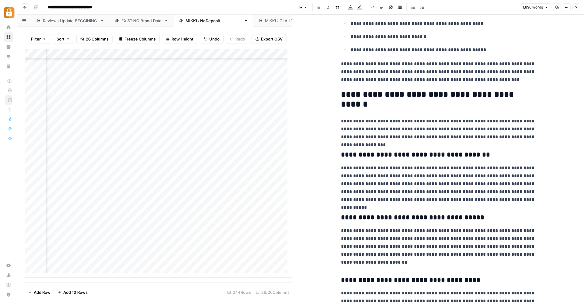
click at [576, 6] on icon "button" at bounding box center [577, 7] width 4 height 4
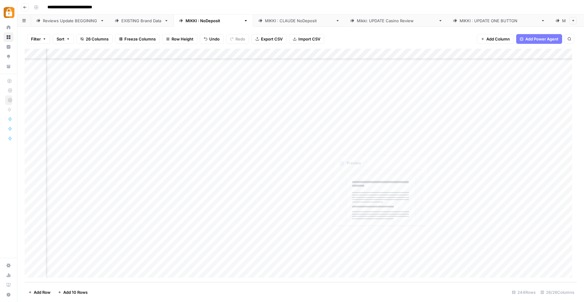
click at [348, 137] on div "Add Column" at bounding box center [301, 165] width 552 height 233
click at [350, 138] on div "Add Column" at bounding box center [301, 165] width 552 height 233
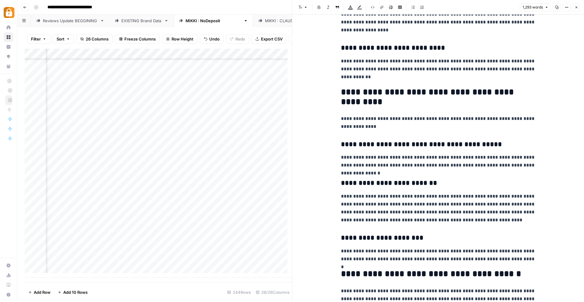
scroll to position [825, 0]
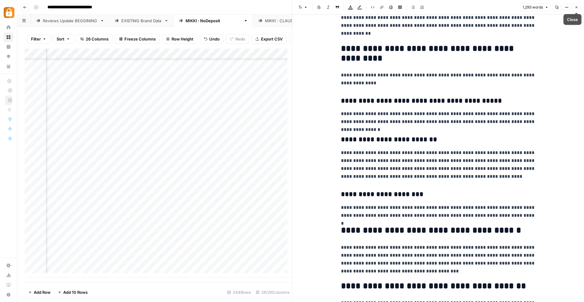
click at [576, 6] on icon "button" at bounding box center [577, 7] width 4 height 4
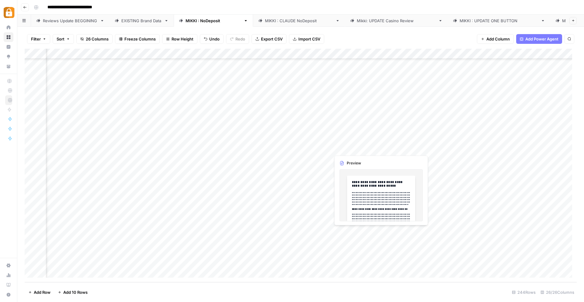
click at [348, 150] on div "Add Column" at bounding box center [301, 165] width 552 height 233
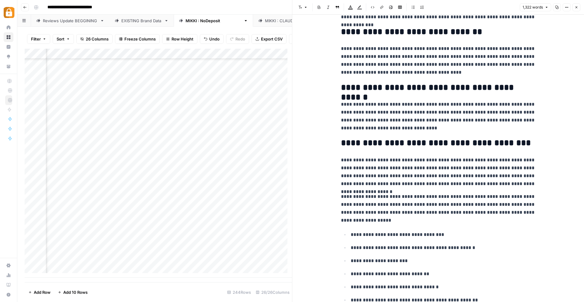
scroll to position [1160, 0]
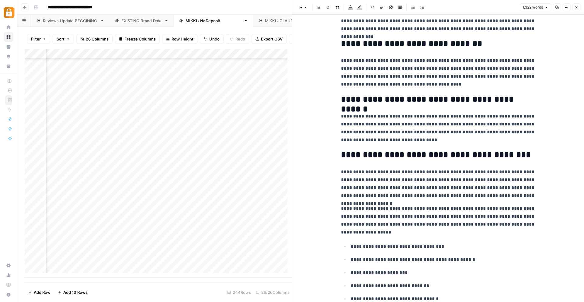
click at [578, 7] on icon "button" at bounding box center [577, 7] width 4 height 4
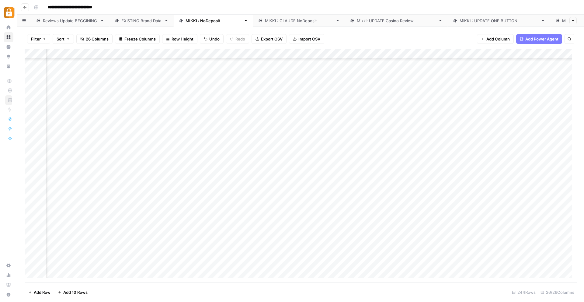
click at [358, 160] on div "Add Column" at bounding box center [301, 165] width 552 height 233
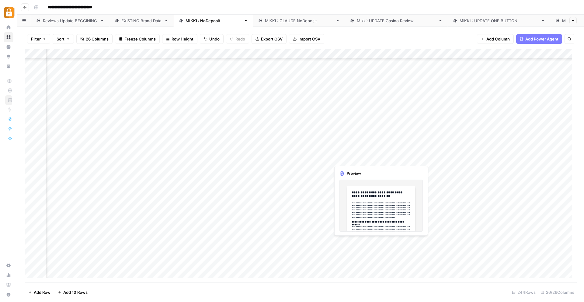
click at [360, 157] on div "Add Column" at bounding box center [301, 165] width 552 height 233
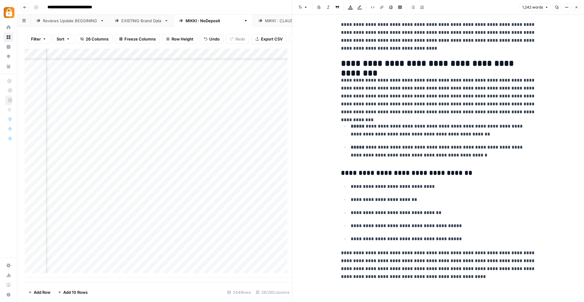
scroll to position [1170, 0]
click at [576, 6] on icon "button" at bounding box center [577, 7] width 4 height 4
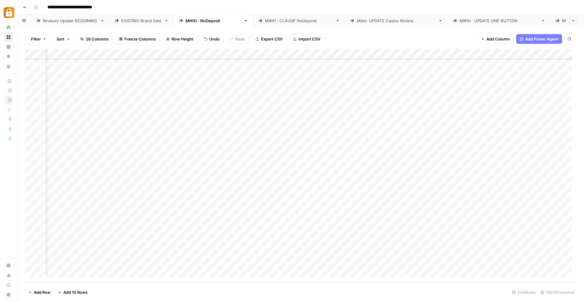
click at [358, 170] on div "Add Column" at bounding box center [301, 165] width 552 height 233
click at [355, 167] on div "Add Column" at bounding box center [301, 165] width 552 height 233
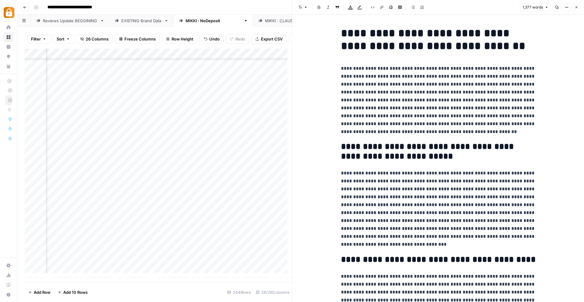
click at [576, 7] on icon "button" at bounding box center [577, 7] width 2 height 2
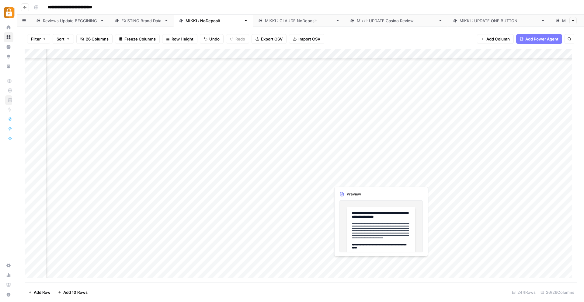
click at [350, 180] on div "Add Column" at bounding box center [301, 165] width 552 height 233
click at [349, 179] on div "Add Column" at bounding box center [301, 165] width 552 height 233
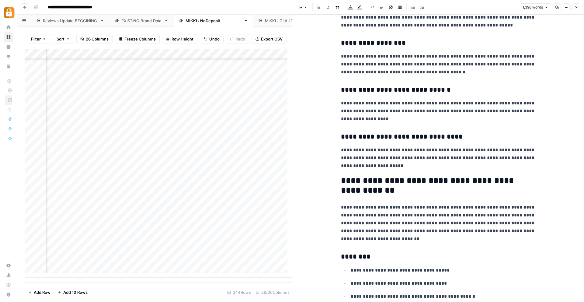
scroll to position [1148, 0]
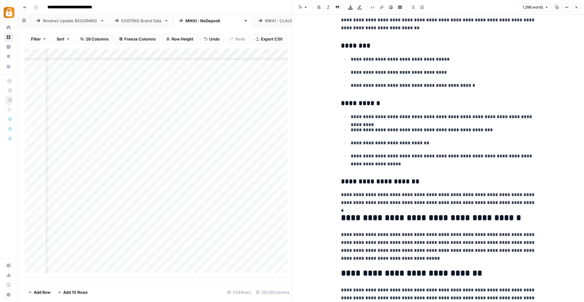
click at [576, 7] on icon "button" at bounding box center [577, 7] width 4 height 4
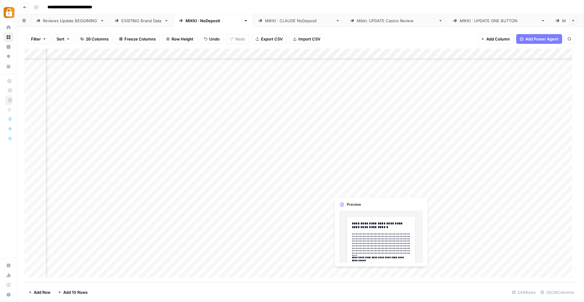
click at [354, 192] on div "Add Column" at bounding box center [301, 165] width 552 height 233
click at [352, 190] on div "Add Column" at bounding box center [301, 165] width 552 height 233
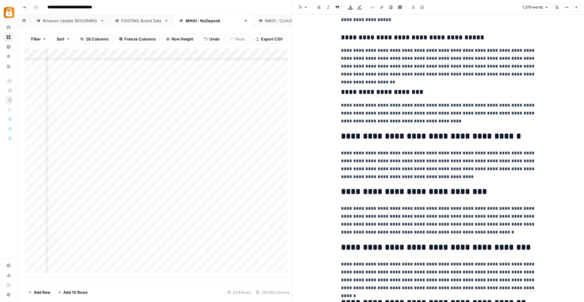
scroll to position [1187, 0]
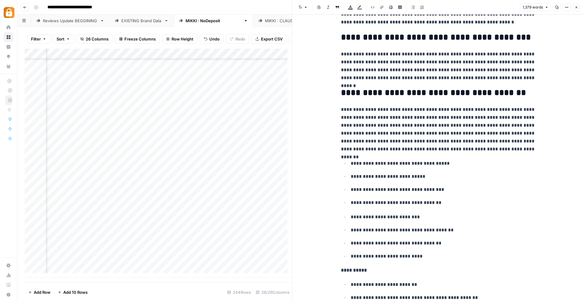
click at [577, 7] on icon "button" at bounding box center [577, 7] width 4 height 4
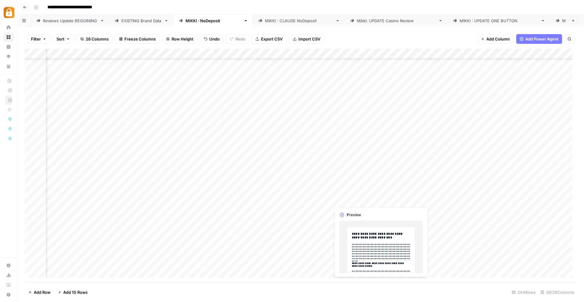
click at [340, 201] on div "Add Column" at bounding box center [301, 165] width 552 height 233
click at [349, 200] on div "Add Column" at bounding box center [301, 165] width 552 height 233
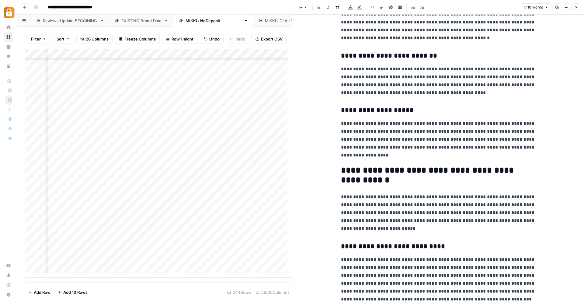
scroll to position [663, 0]
click at [576, 6] on icon "button" at bounding box center [577, 7] width 2 height 2
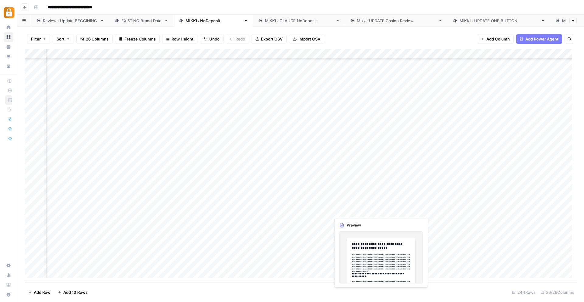
click at [346, 211] on div "Add Column" at bounding box center [301, 165] width 552 height 233
click at [349, 211] on div "Add Column" at bounding box center [301, 165] width 552 height 233
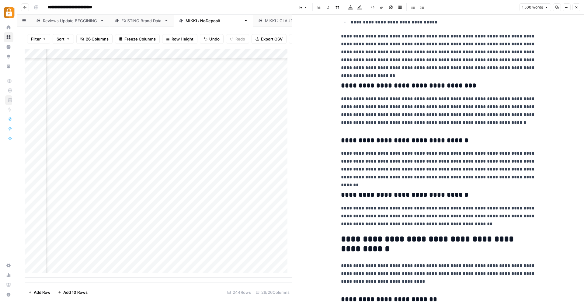
scroll to position [644, 0]
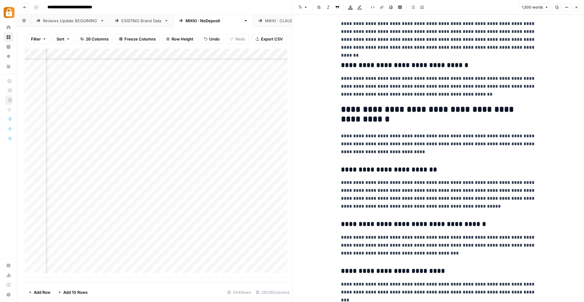
click at [578, 7] on icon "button" at bounding box center [577, 7] width 4 height 4
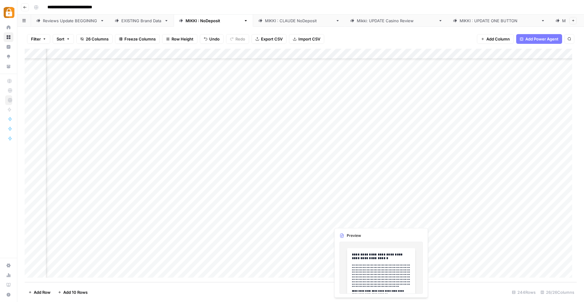
click at [347, 222] on div "Add Column" at bounding box center [301, 165] width 552 height 233
click at [349, 220] on div "Add Column" at bounding box center [301, 165] width 552 height 233
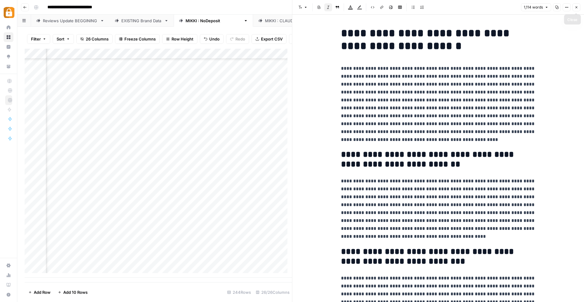
click at [578, 4] on button "Close" at bounding box center [577, 7] width 8 height 8
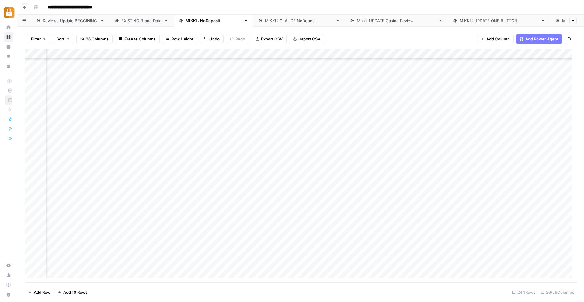
click at [246, 220] on div "Add Column" at bounding box center [301, 165] width 552 height 233
click at [324, 219] on div "Add Column" at bounding box center [301, 165] width 552 height 233
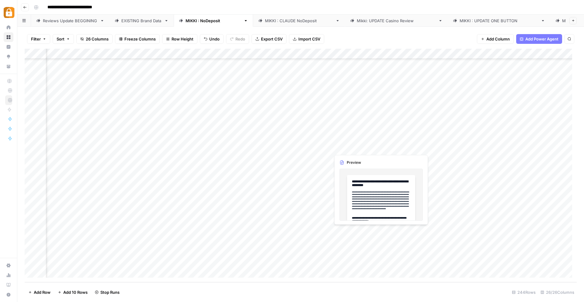
click at [350, 232] on div "Add Column" at bounding box center [301, 165] width 552 height 233
click at [351, 232] on div "Add Column" at bounding box center [301, 165] width 552 height 233
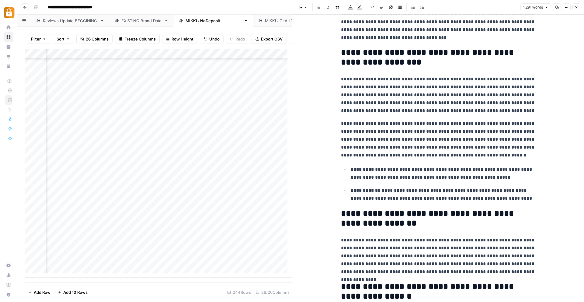
scroll to position [306, 0]
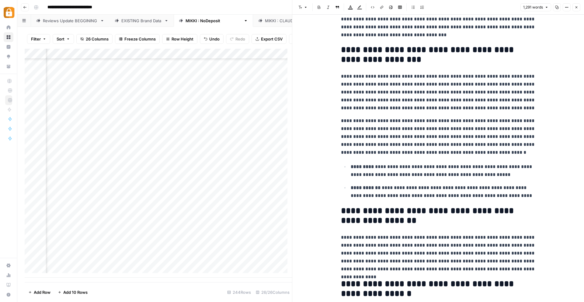
click at [579, 10] on button "Close" at bounding box center [577, 7] width 8 height 8
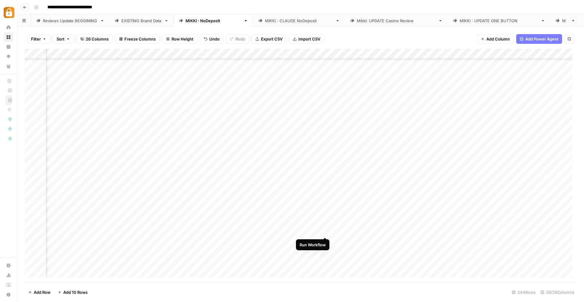
click at [324, 230] on div "Add Column" at bounding box center [301, 165] width 552 height 233
click at [361, 240] on div "Add Column" at bounding box center [301, 165] width 552 height 233
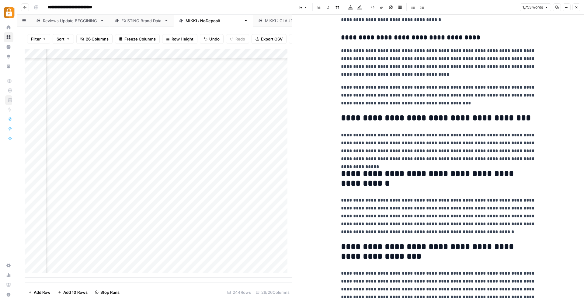
scroll to position [1359, 0]
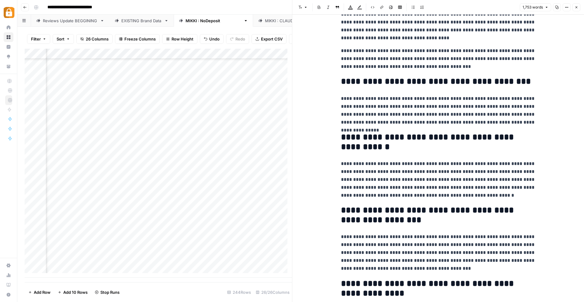
click at [577, 3] on button "Close" at bounding box center [577, 7] width 8 height 8
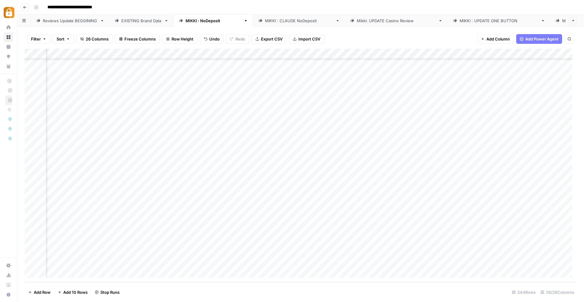
click at [348, 252] on div "Add Column" at bounding box center [301, 165] width 552 height 233
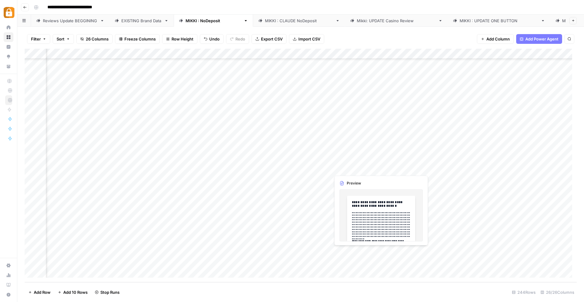
click at [348, 252] on div "Add Column" at bounding box center [301, 165] width 552 height 233
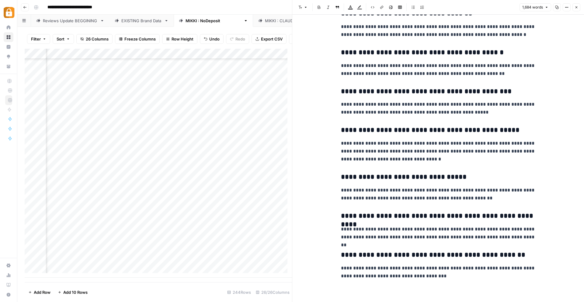
scroll to position [1793, 0]
click at [579, 6] on button "Close" at bounding box center [577, 7] width 8 height 8
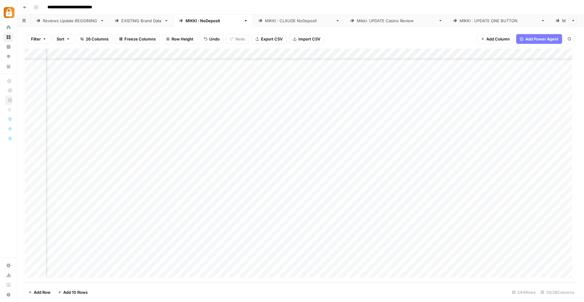
click at [365, 263] on div "Add Column" at bounding box center [301, 165] width 552 height 233
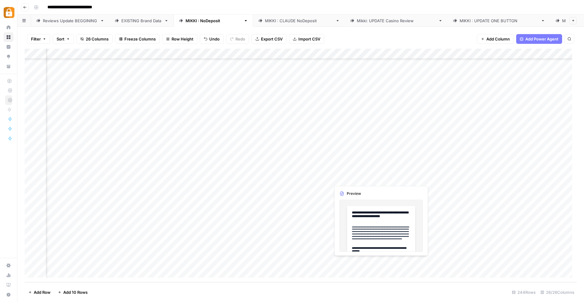
click at [358, 261] on div "Add Column" at bounding box center [301, 165] width 552 height 233
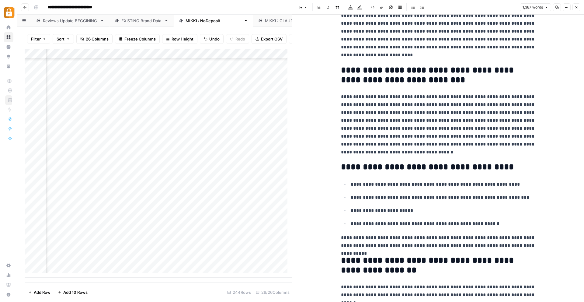
scroll to position [171, 0]
click at [577, 8] on icon "button" at bounding box center [577, 7] width 4 height 4
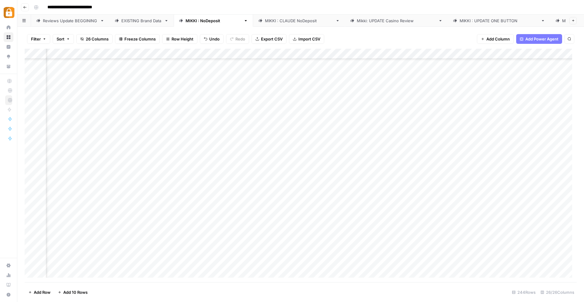
scroll to position [2126, 288]
click at [347, 235] on div "Add Column" at bounding box center [301, 165] width 552 height 233
click at [348, 235] on div "Add Column" at bounding box center [301, 165] width 552 height 233
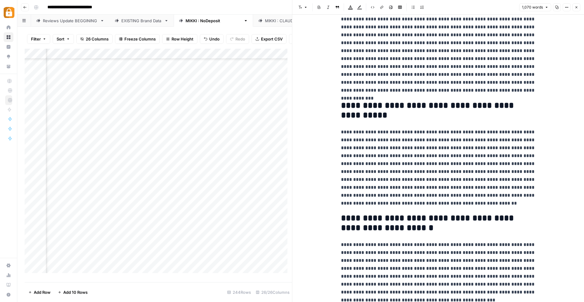
scroll to position [164, 0]
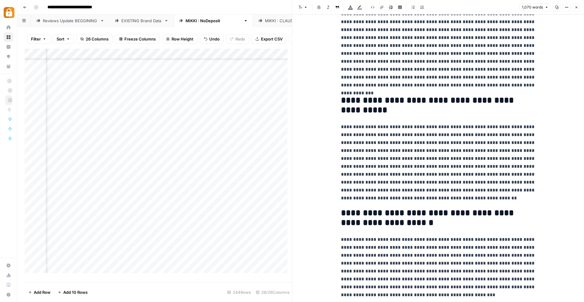
click at [576, 7] on icon "button" at bounding box center [577, 7] width 2 height 2
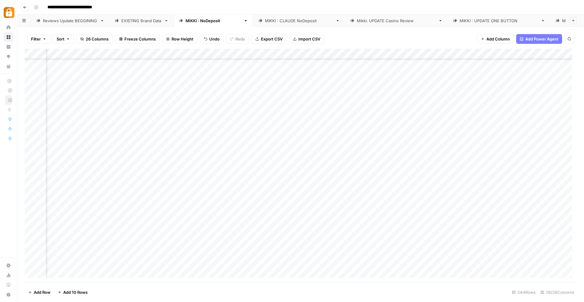
click at [242, 234] on div "Add Column" at bounding box center [301, 165] width 552 height 233
click at [326, 235] on div "Add Column" at bounding box center [301, 165] width 552 height 233
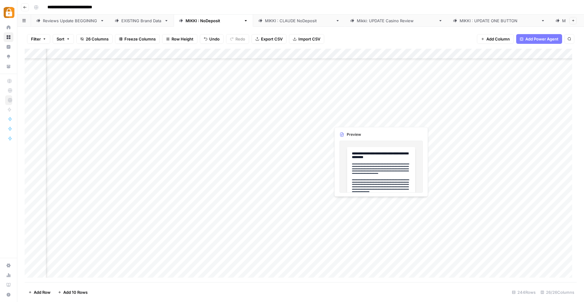
click at [366, 120] on div "Add Column" at bounding box center [301, 165] width 552 height 233
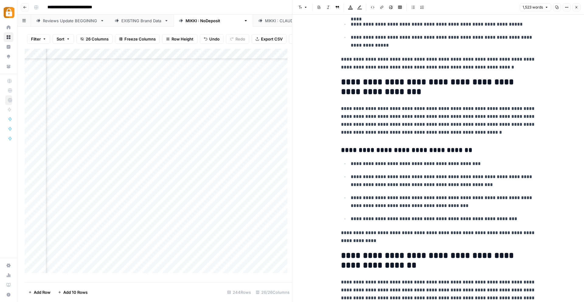
scroll to position [1085, 0]
click at [578, 7] on span "Close" at bounding box center [578, 7] width 0 height 0
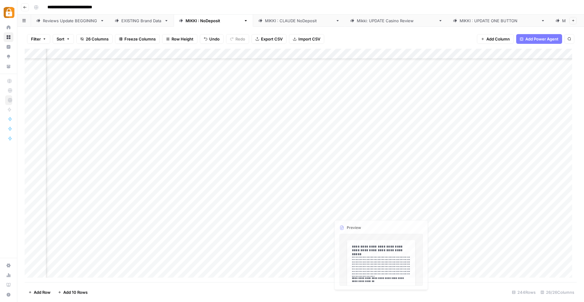
click at [345, 204] on div "Add Column" at bounding box center [301, 165] width 552 height 233
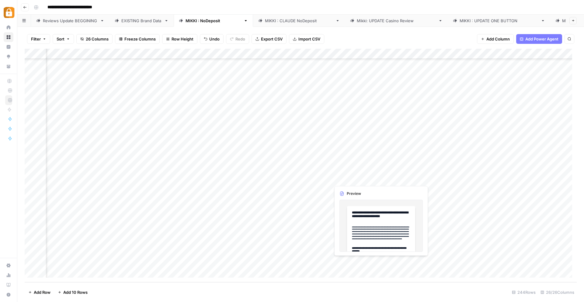
click at [351, 260] on div "Add Column" at bounding box center [301, 165] width 552 height 233
click at [346, 264] on div "Add Column" at bounding box center [301, 165] width 552 height 233
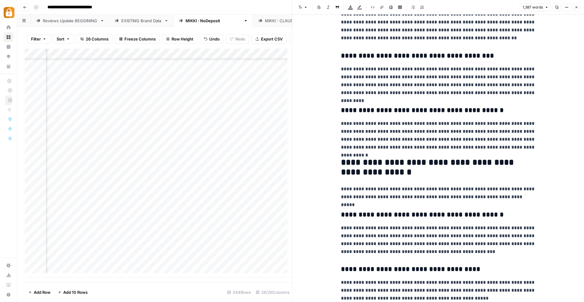
scroll to position [646, 0]
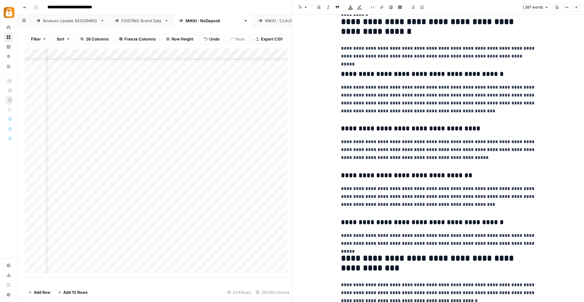
click at [575, 6] on icon "button" at bounding box center [577, 7] width 4 height 4
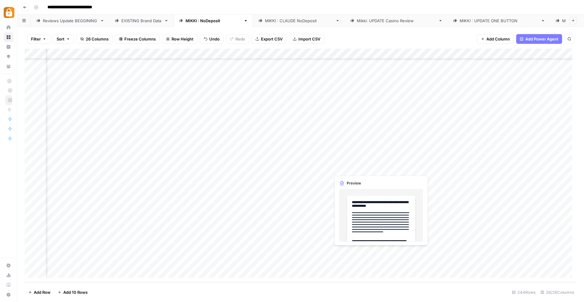
click at [347, 251] on div "Add Column" at bounding box center [301, 165] width 552 height 233
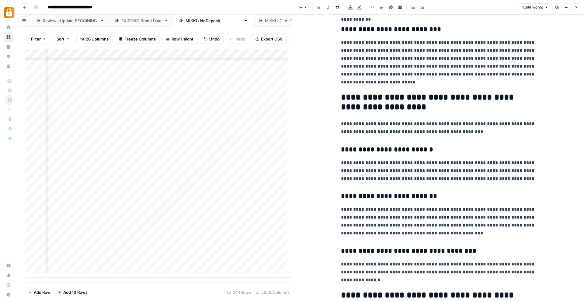
scroll to position [762, 0]
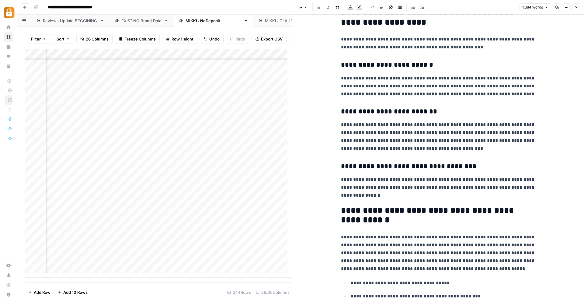
click at [577, 7] on icon "button" at bounding box center [577, 7] width 2 height 2
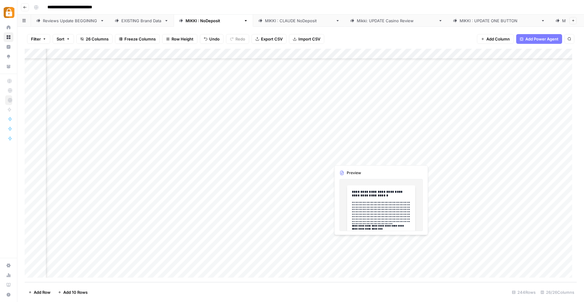
click at [348, 241] on div "Add Column" at bounding box center [301, 165] width 552 height 233
click at [352, 241] on div "Add Column" at bounding box center [301, 165] width 552 height 233
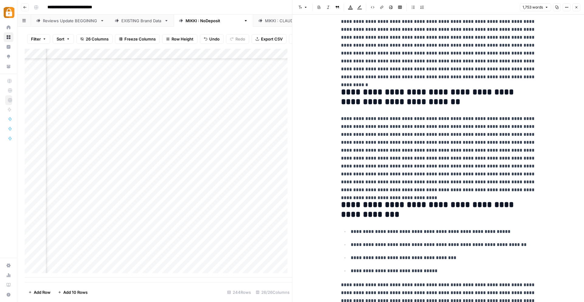
scroll to position [69, 0]
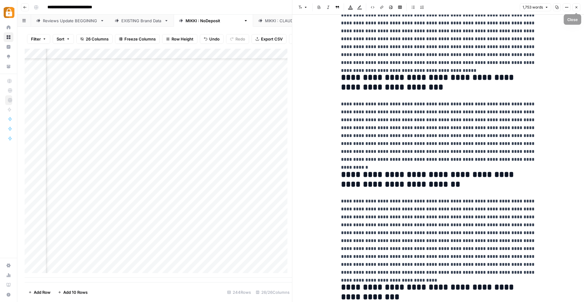
click at [579, 8] on button "Close" at bounding box center [577, 7] width 8 height 8
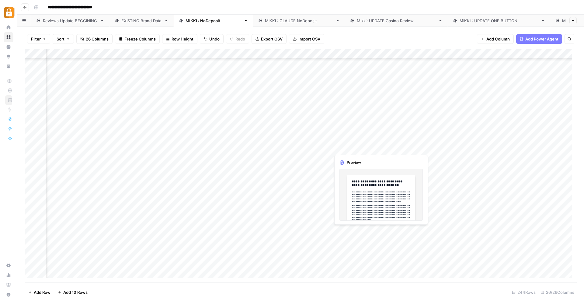
click at [347, 227] on div "Add Column" at bounding box center [301, 165] width 552 height 233
click at [346, 229] on div "Add Column" at bounding box center [301, 165] width 552 height 233
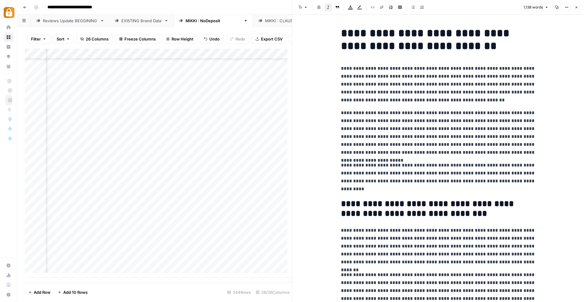
click at [578, 5] on button "Close" at bounding box center [577, 7] width 8 height 8
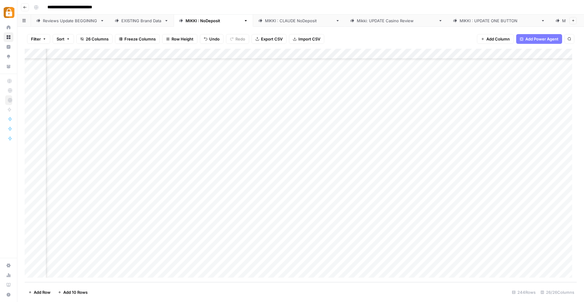
click at [237, 229] on div "Add Column" at bounding box center [301, 165] width 552 height 233
click at [250, 227] on div "Add Column" at bounding box center [301, 165] width 552 height 233
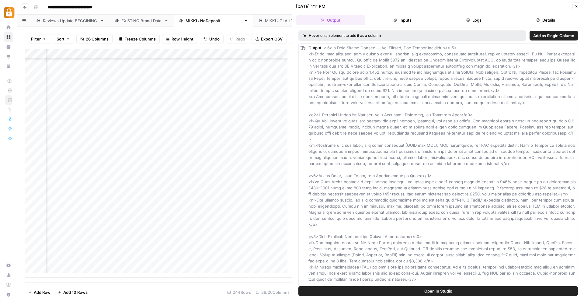
click at [573, 5] on button "Close" at bounding box center [577, 6] width 8 height 8
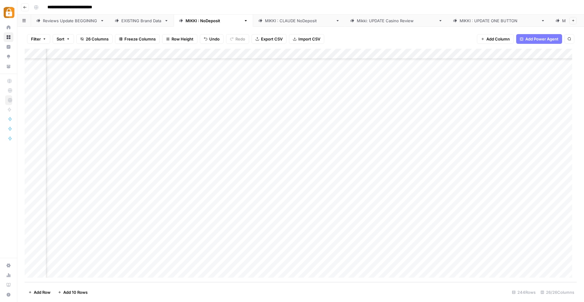
click at [326, 232] on div "Add Column" at bounding box center [301, 165] width 552 height 233
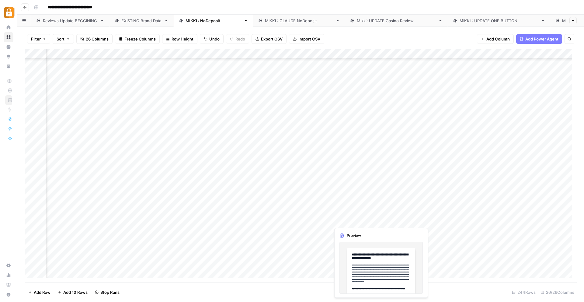
click at [344, 220] on div "Add Column" at bounding box center [301, 165] width 552 height 233
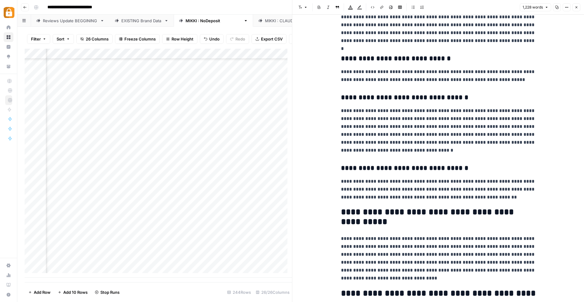
scroll to position [896, 0]
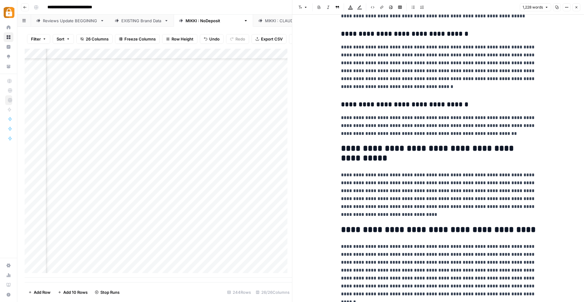
click at [576, 7] on icon "button" at bounding box center [577, 7] width 2 height 2
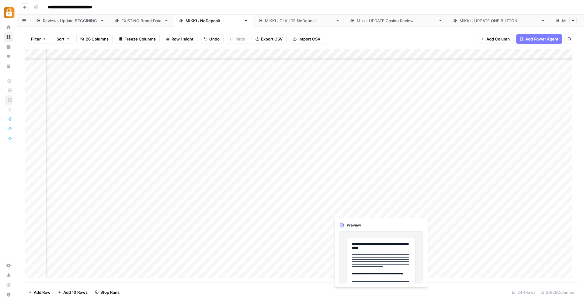
click at [342, 209] on div "Add Column" at bounding box center [301, 165] width 552 height 233
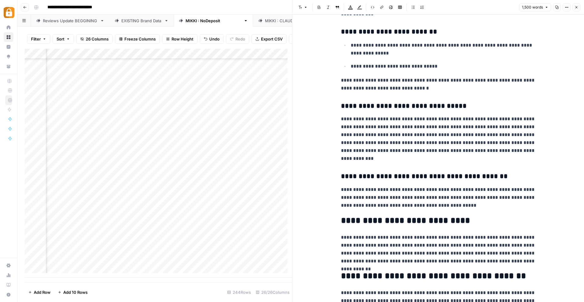
scroll to position [1095, 0]
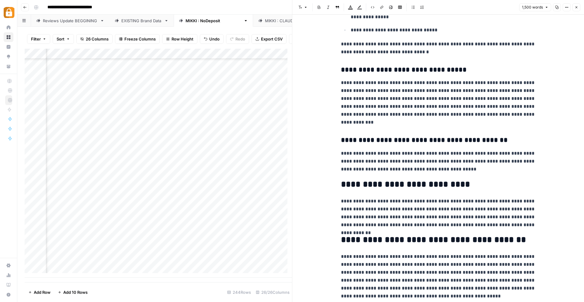
click at [576, 7] on icon "button" at bounding box center [577, 7] width 4 height 4
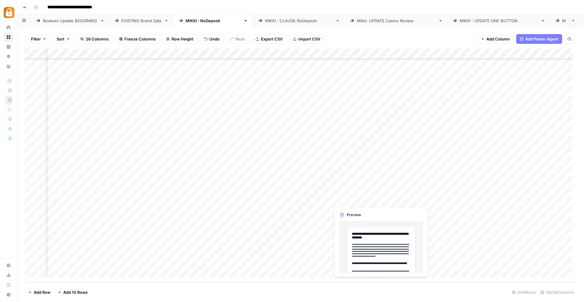
click at [344, 197] on div "Add Column" at bounding box center [301, 165] width 552 height 233
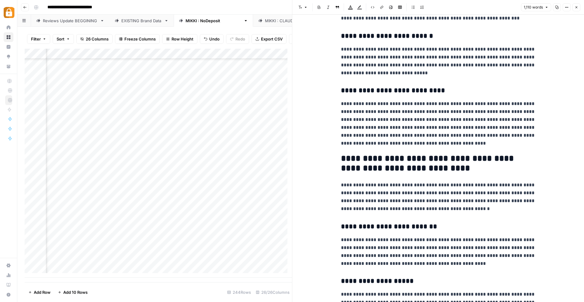
scroll to position [696, 0]
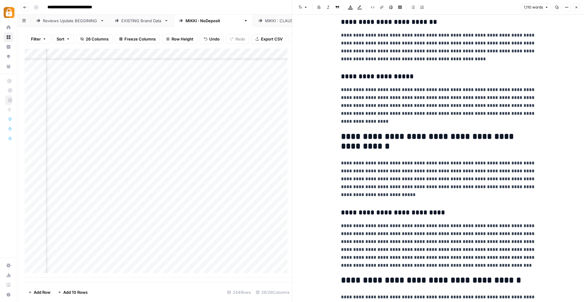
click at [575, 8] on icon "button" at bounding box center [577, 7] width 4 height 4
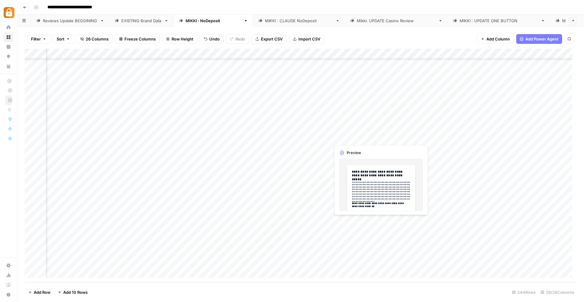
click at [345, 137] on div "Add Column" at bounding box center [301, 165] width 552 height 233
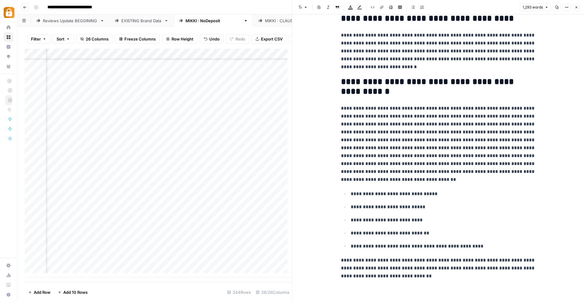
scroll to position [1149, 0]
click at [577, 5] on icon "button" at bounding box center [577, 7] width 4 height 4
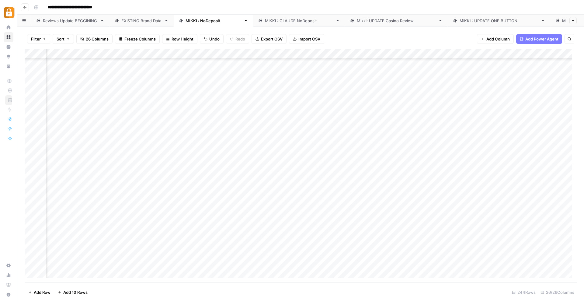
scroll to position [2316, 288]
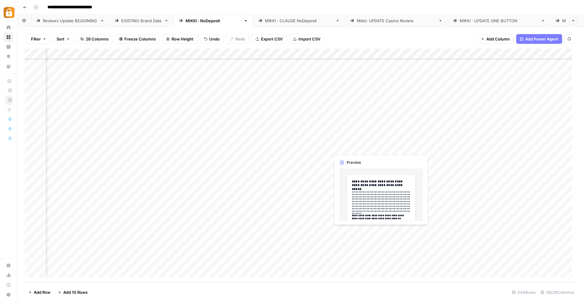
click at [343, 229] on div "Add Column" at bounding box center [301, 165] width 552 height 233
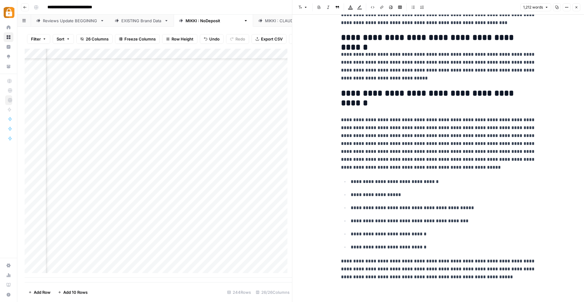
scroll to position [1066, 0]
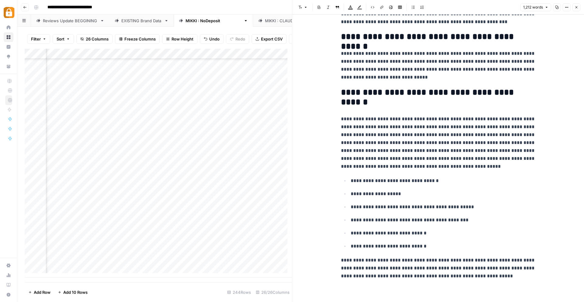
click at [578, 5] on icon "button" at bounding box center [577, 7] width 4 height 4
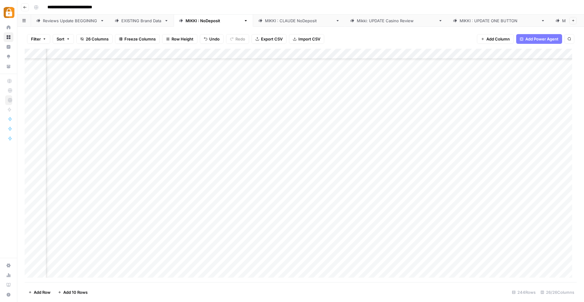
scroll to position [2188, 288]
click at [429, 129] on div "Add Column" at bounding box center [301, 165] width 552 height 233
click at [429, 141] on div "Add Column" at bounding box center [301, 165] width 552 height 233
click at [429, 152] on div "Add Column" at bounding box center [301, 165] width 552 height 233
click at [429, 162] on div "Add Column" at bounding box center [301, 165] width 552 height 233
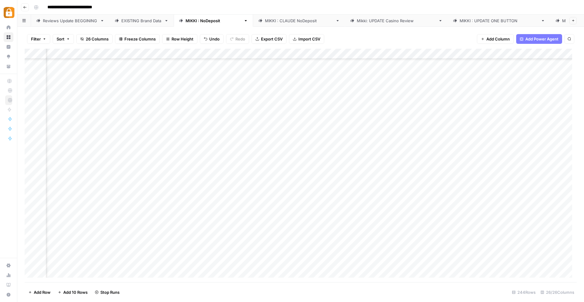
scroll to position [2220, 288]
click at [429, 139] on div "Add Column" at bounding box center [301, 165] width 552 height 233
click at [429, 152] on div "Add Column" at bounding box center [301, 165] width 552 height 233
click at [431, 161] on div "Add Column" at bounding box center [301, 165] width 552 height 233
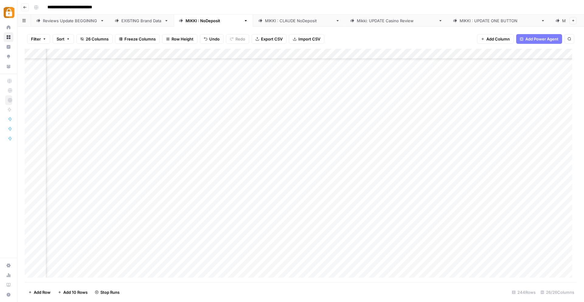
click at [431, 132] on div "Add Column" at bounding box center [301, 165] width 552 height 233
click at [431, 143] on div "Add Column" at bounding box center [301, 165] width 552 height 233
click at [430, 153] on div "Add Column" at bounding box center [301, 165] width 552 height 233
click at [428, 162] on div "Add Column" at bounding box center [301, 165] width 552 height 233
click at [429, 173] on div "Add Column" at bounding box center [301, 165] width 552 height 233
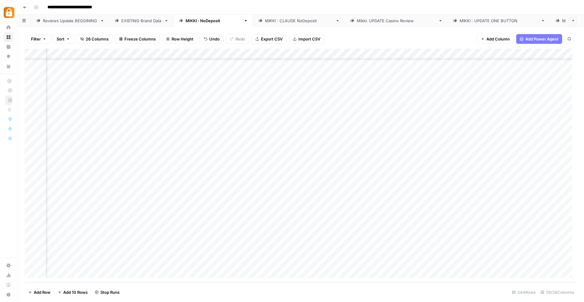
scroll to position [2314, 288]
click at [428, 129] on div "Add Column" at bounding box center [301, 165] width 552 height 233
click at [429, 140] on div "Add Column" at bounding box center [301, 165] width 552 height 233
click at [426, 150] on div "Add Column" at bounding box center [301, 165] width 552 height 233
click at [430, 161] on div "Add Column" at bounding box center [301, 165] width 552 height 233
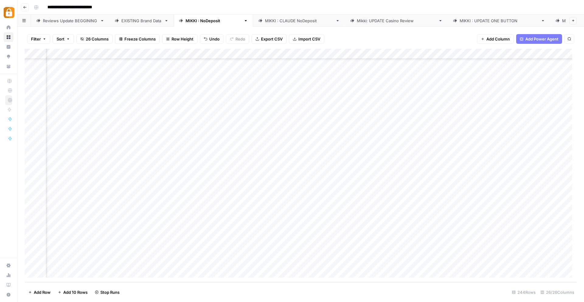
click at [429, 171] on div "Add Column" at bounding box center [301, 165] width 552 height 233
click at [431, 180] on div "Add Column" at bounding box center [301, 165] width 552 height 233
click at [430, 192] on div "Add Column" at bounding box center [301, 165] width 552 height 233
click at [429, 200] on div "Add Column" at bounding box center [301, 165] width 552 height 233
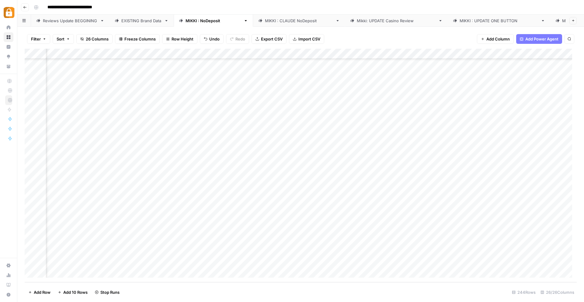
click at [429, 210] on div "Add Column" at bounding box center [301, 165] width 552 height 233
click at [429, 221] on div "Add Column" at bounding box center [301, 165] width 552 height 233
click at [428, 229] on div "Add Column" at bounding box center [301, 165] width 552 height 233
click at [428, 240] on div "Add Column" at bounding box center [301, 165] width 552 height 233
click at [430, 250] on div "Add Column" at bounding box center [301, 165] width 552 height 233
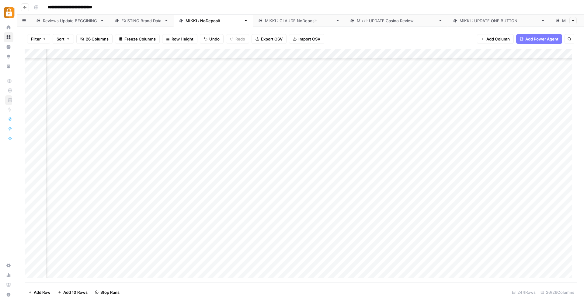
click at [429, 263] on div "Add Column" at bounding box center [301, 165] width 552 height 233
click at [457, 149] on div "Add Column" at bounding box center [301, 165] width 552 height 233
click at [456, 162] on div "Add Column" at bounding box center [301, 165] width 552 height 233
click at [457, 171] on div "Add Column" at bounding box center [301, 165] width 552 height 233
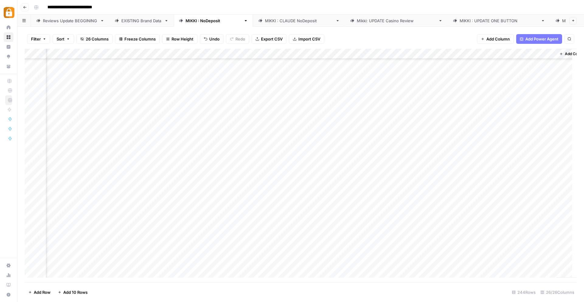
click at [460, 182] on div "Add Column" at bounding box center [301, 165] width 552 height 233
click at [457, 211] on div "Add Column" at bounding box center [301, 165] width 552 height 233
click at [457, 142] on div "Add Column" at bounding box center [301, 165] width 552 height 233
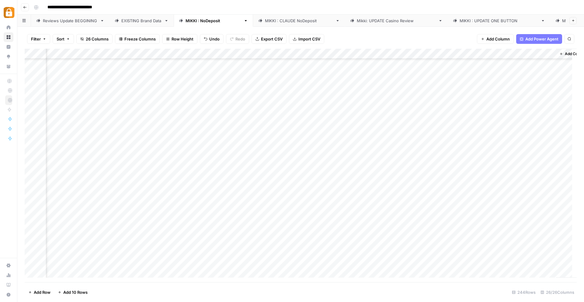
click at [458, 152] on div "Add Column" at bounding box center [301, 165] width 552 height 233
click at [458, 107] on div "Add Column" at bounding box center [301, 165] width 552 height 233
click at [458, 168] on div "Add Column" at bounding box center [301, 165] width 552 height 233
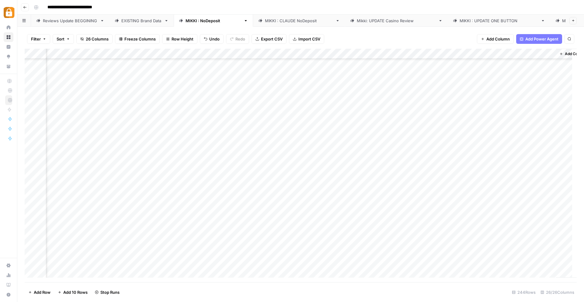
scroll to position [2316, 1060]
click at [456, 97] on div "Add Column" at bounding box center [301, 165] width 552 height 233
click at [457, 108] on div "Add Column" at bounding box center [301, 165] width 552 height 233
